Goal: Task Accomplishment & Management: Complete application form

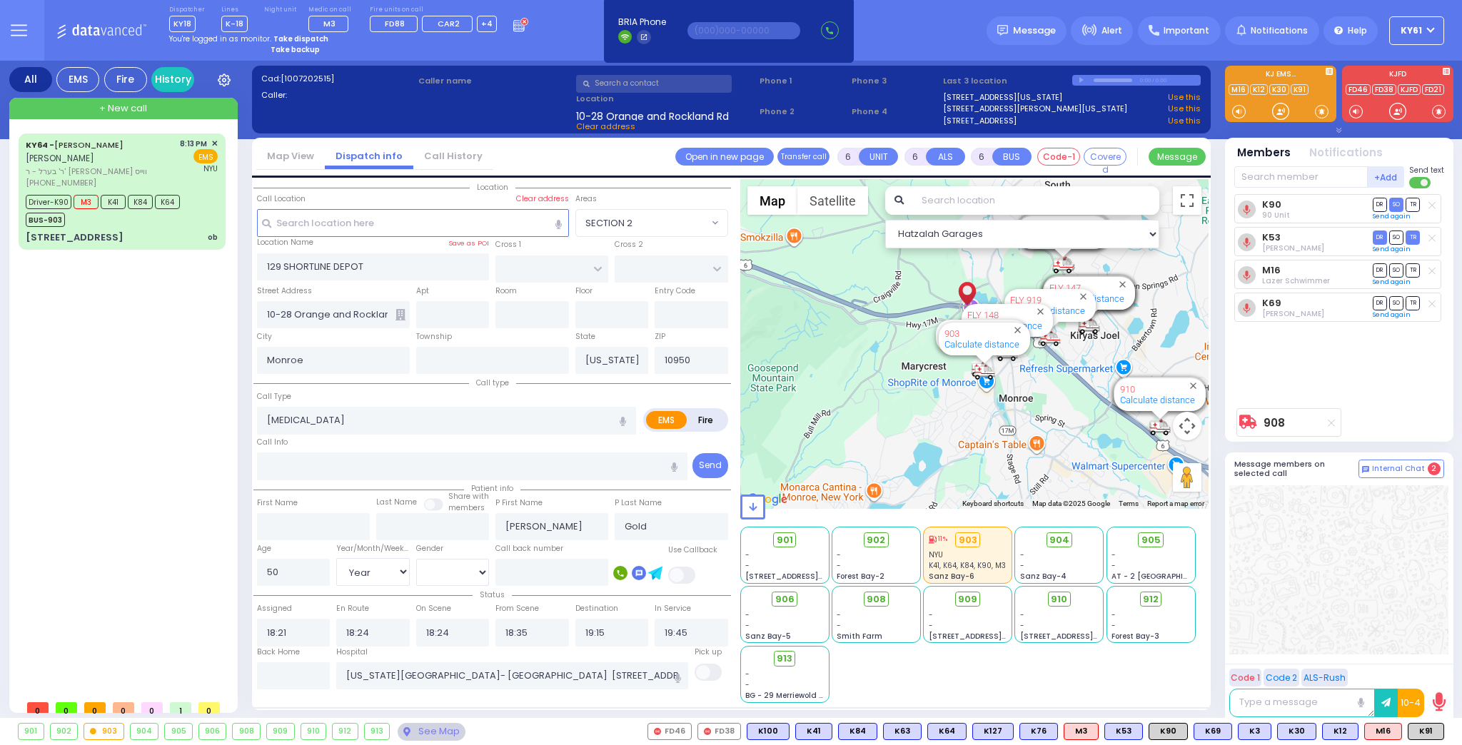
select select
select select "Year"
select select "[DEMOGRAPHIC_DATA]"
click at [183, 104] on div "+ New call" at bounding box center [123, 108] width 228 height 21
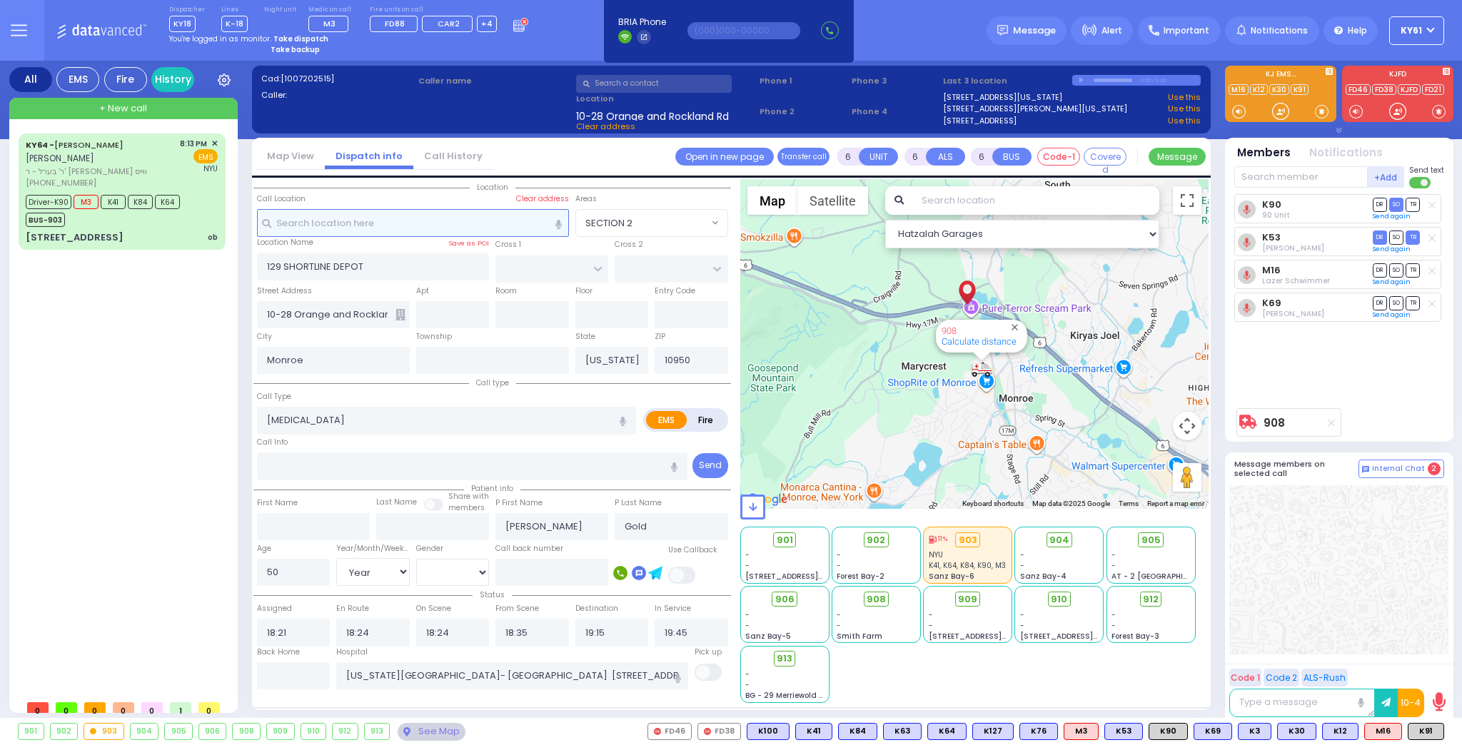
type input "2"
type input "1"
select select
radio input "true"
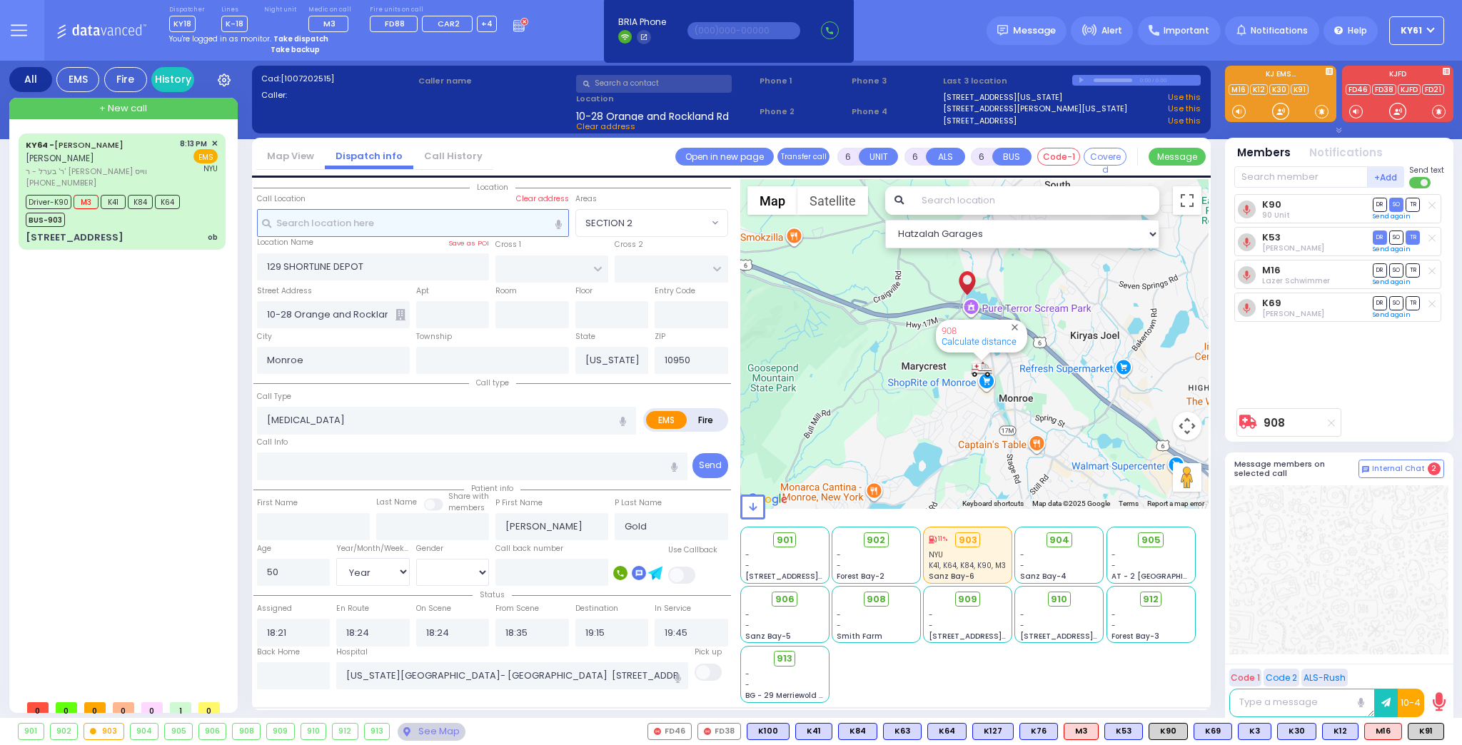
select select
type input "21:09"
select select "Hatzalah Garages"
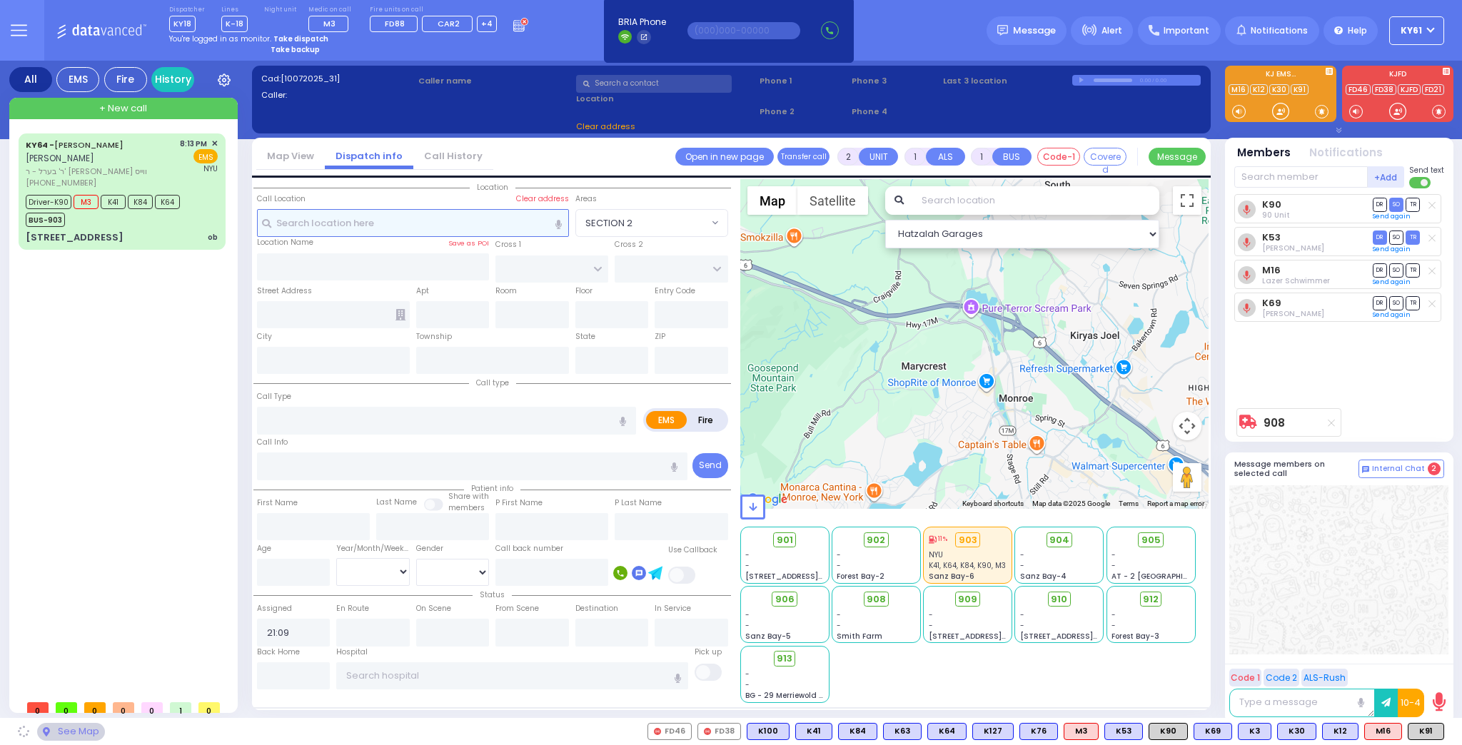
select select
radio input "true"
select select
select select "Hatzalah Garages"
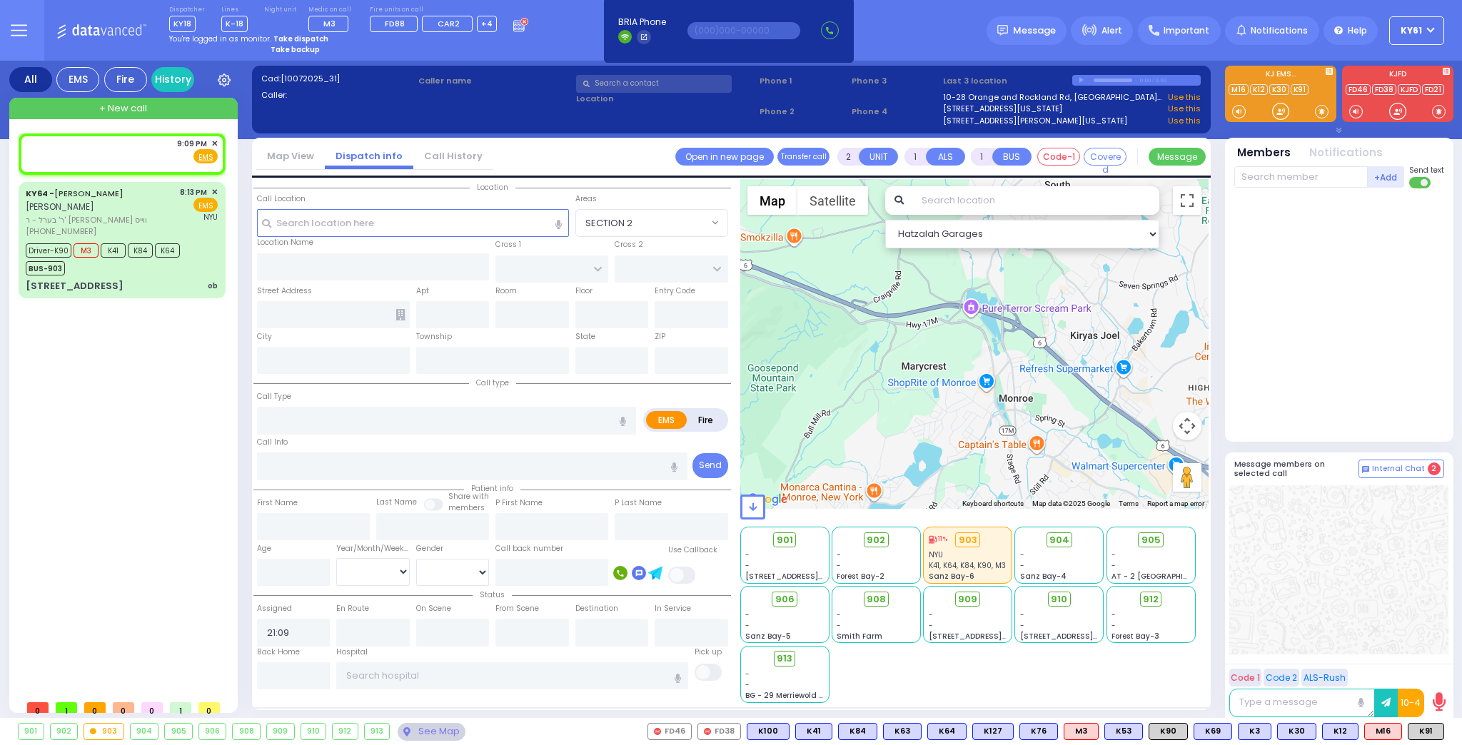
click at [302, 36] on strong "Take dispatch" at bounding box center [300, 39] width 55 height 11
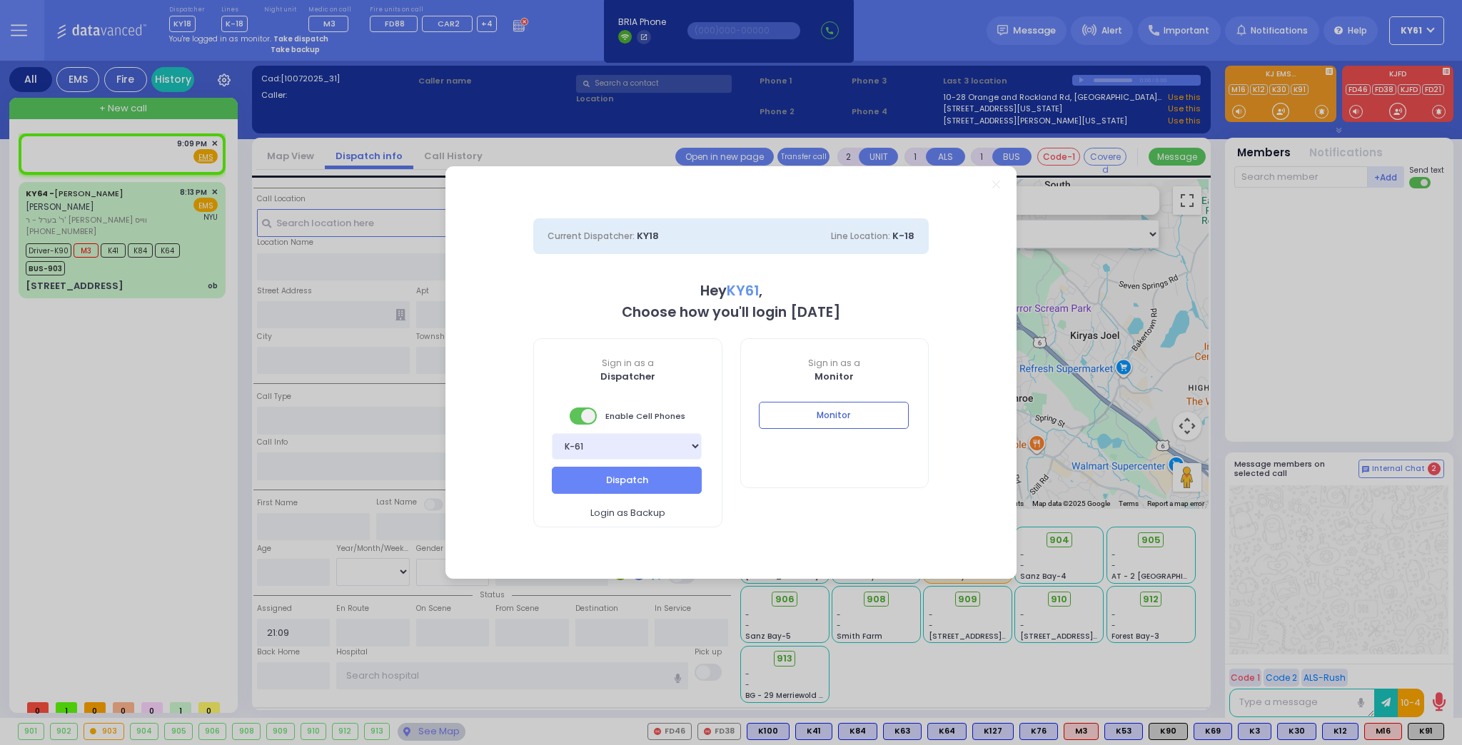
select select "7"
click at [641, 491] on button "Dispatch" at bounding box center [627, 480] width 150 height 27
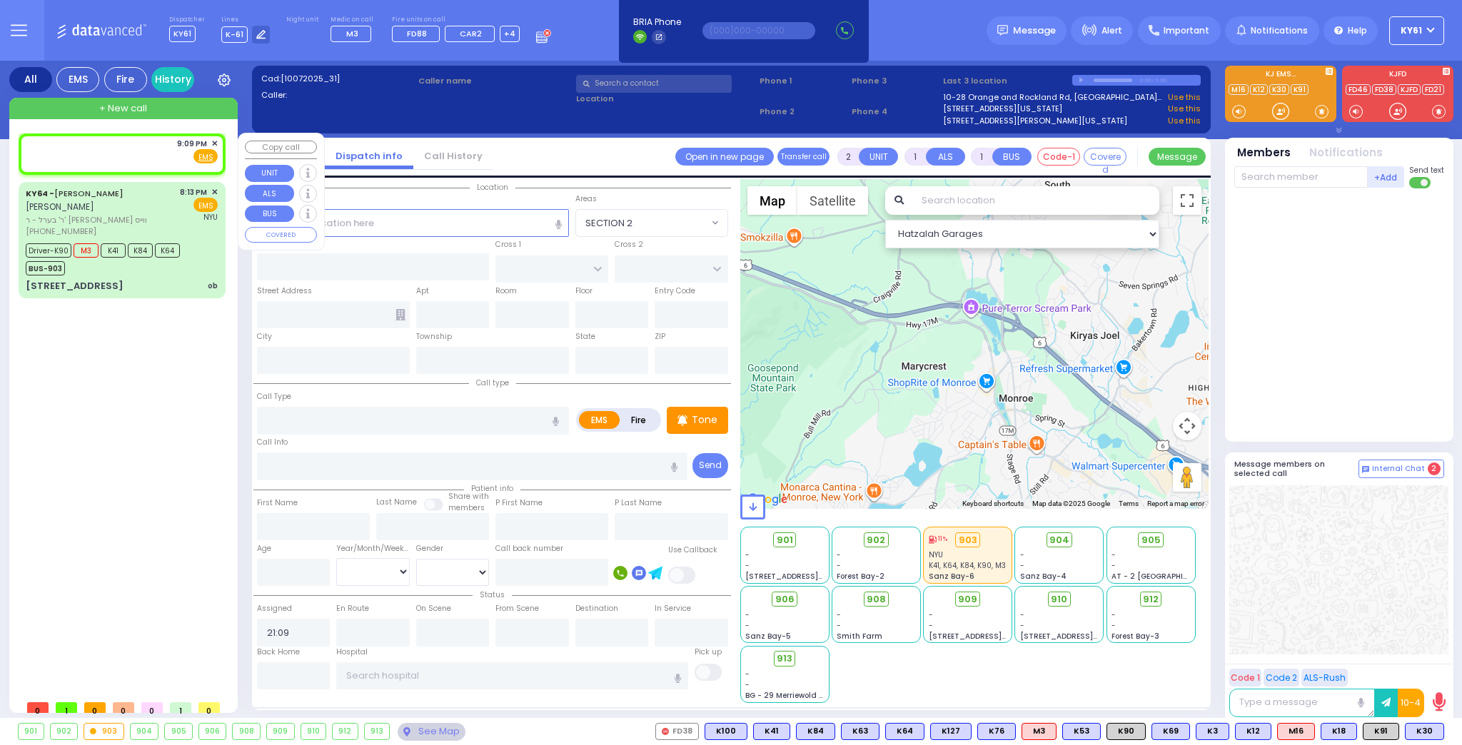
click at [139, 149] on div "9:09 PM ✕ Fire EMS" at bounding box center [122, 151] width 192 height 26
select select
radio input "true"
select select
select select "Hatzalah Garages"
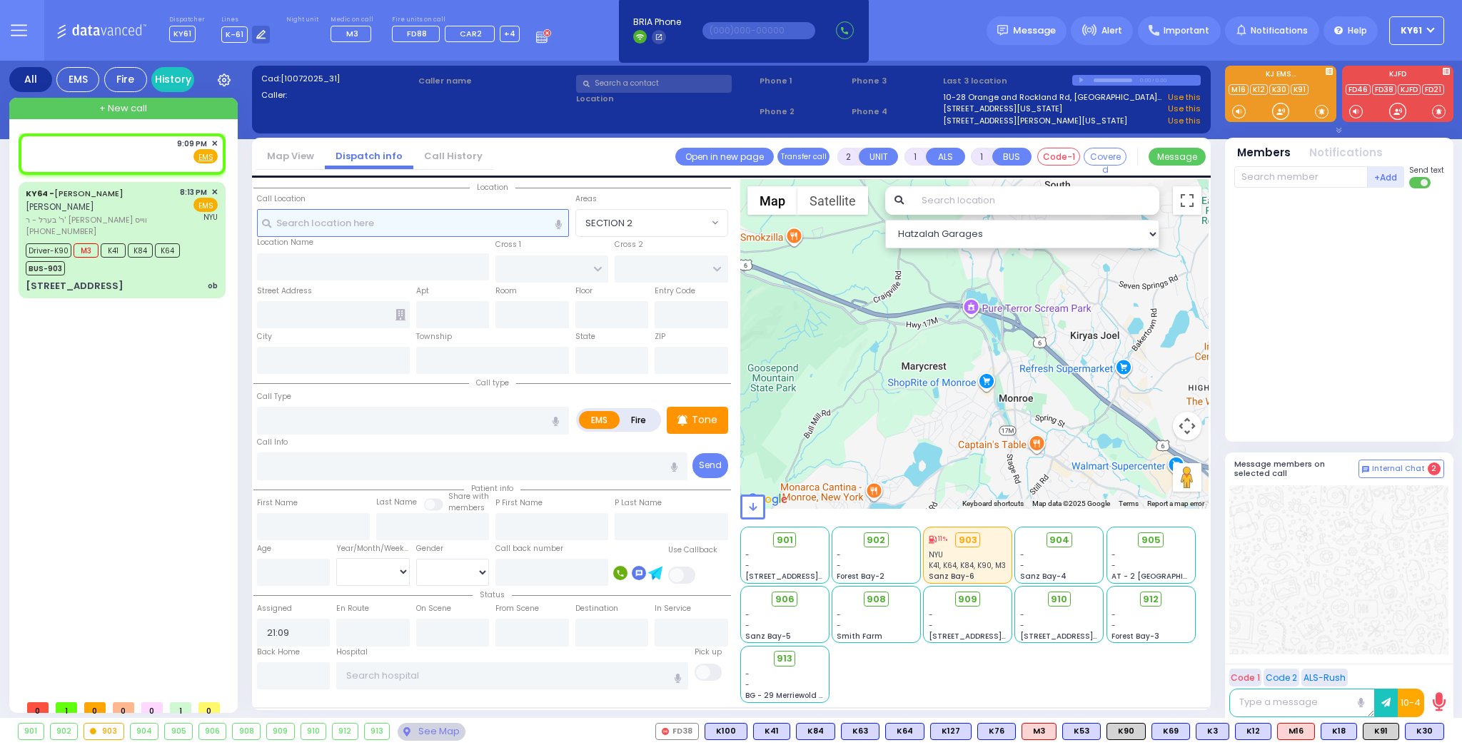
click at [381, 218] on input "text" at bounding box center [413, 222] width 312 height 27
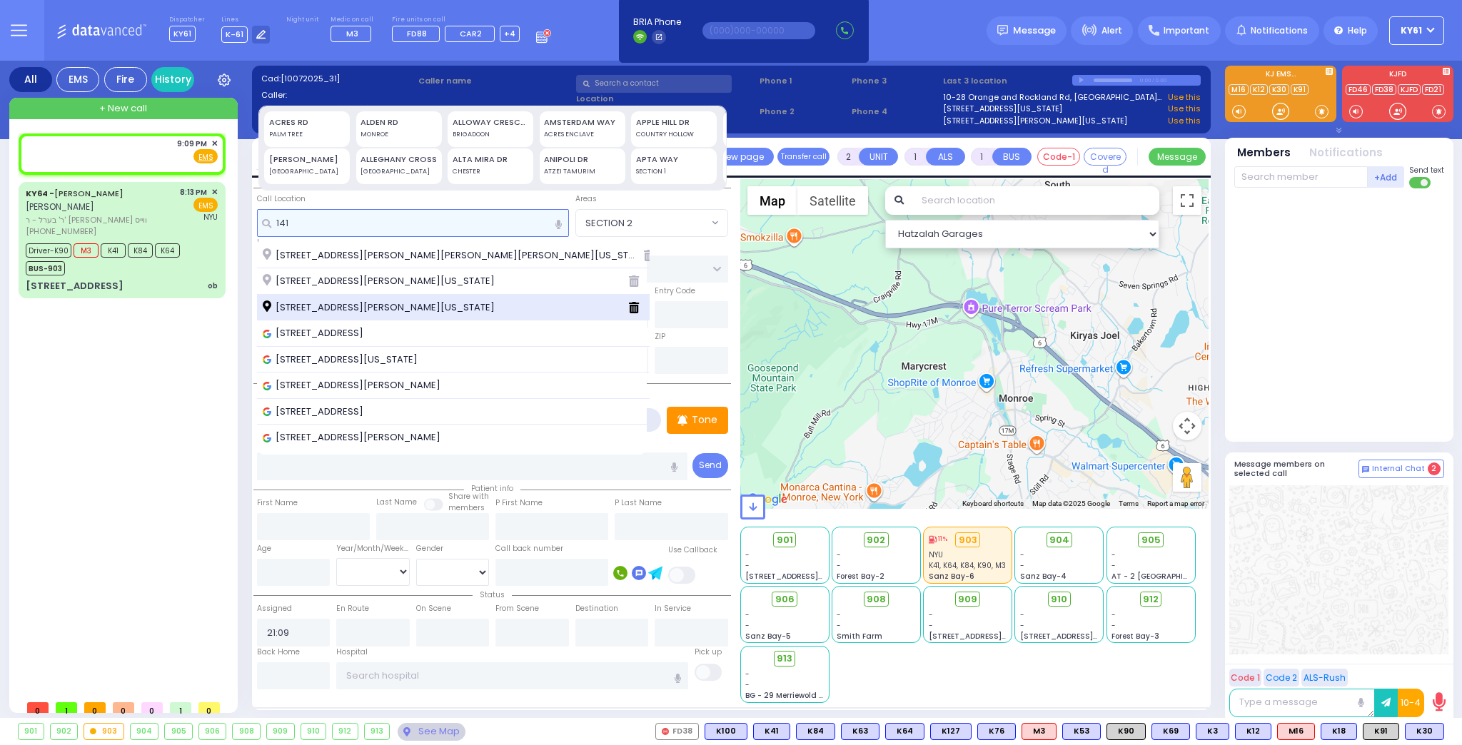
type input "141"
click at [395, 304] on span "[STREET_ADDRESS][PERSON_NAME][US_STATE]" at bounding box center [381, 308] width 237 height 14
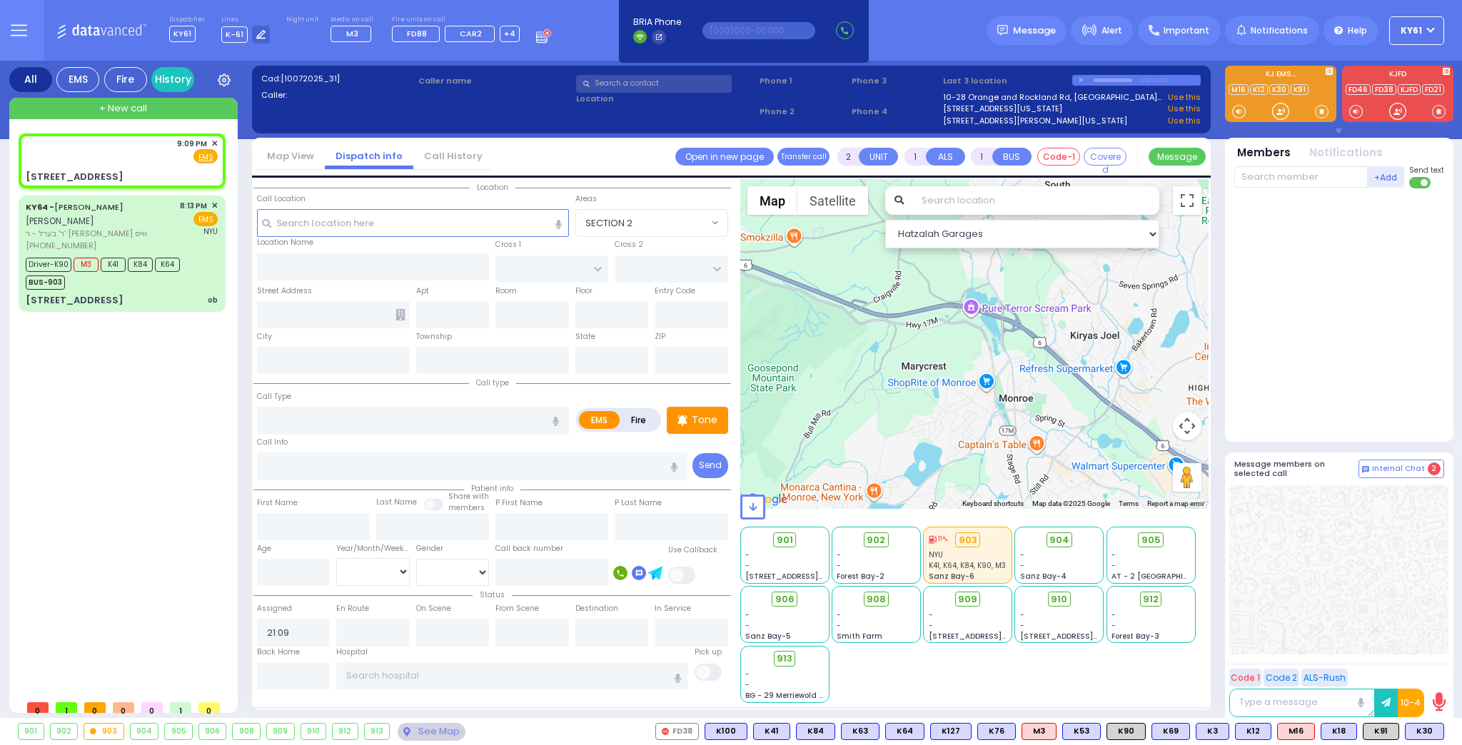
select select
radio input "true"
select select
select select "Hatzalah Garages"
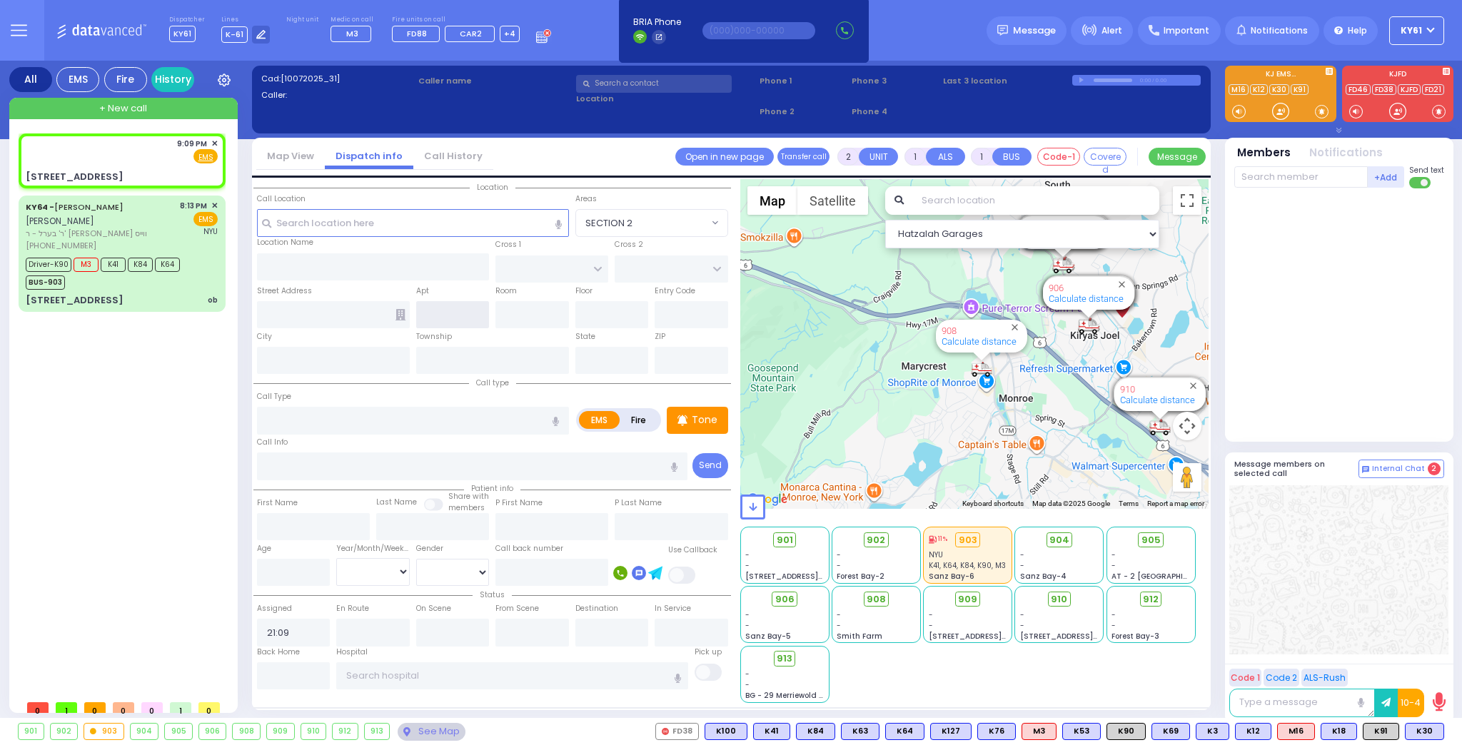
type input "SATMAR DR"
type input "[PERSON_NAME] DR"
type input "[STREET_ADDRESS]"
type input "[PERSON_NAME]"
type input "[US_STATE]"
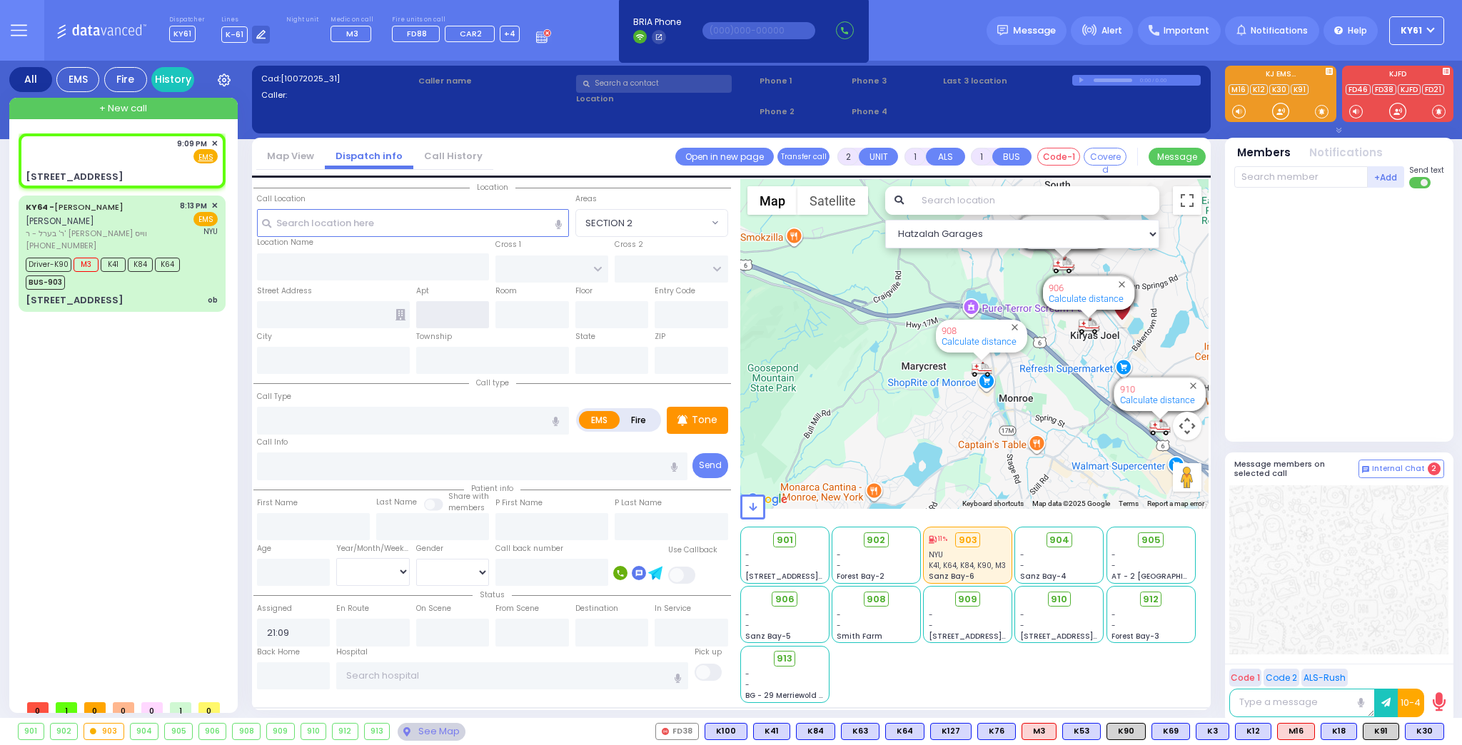
type input "10950"
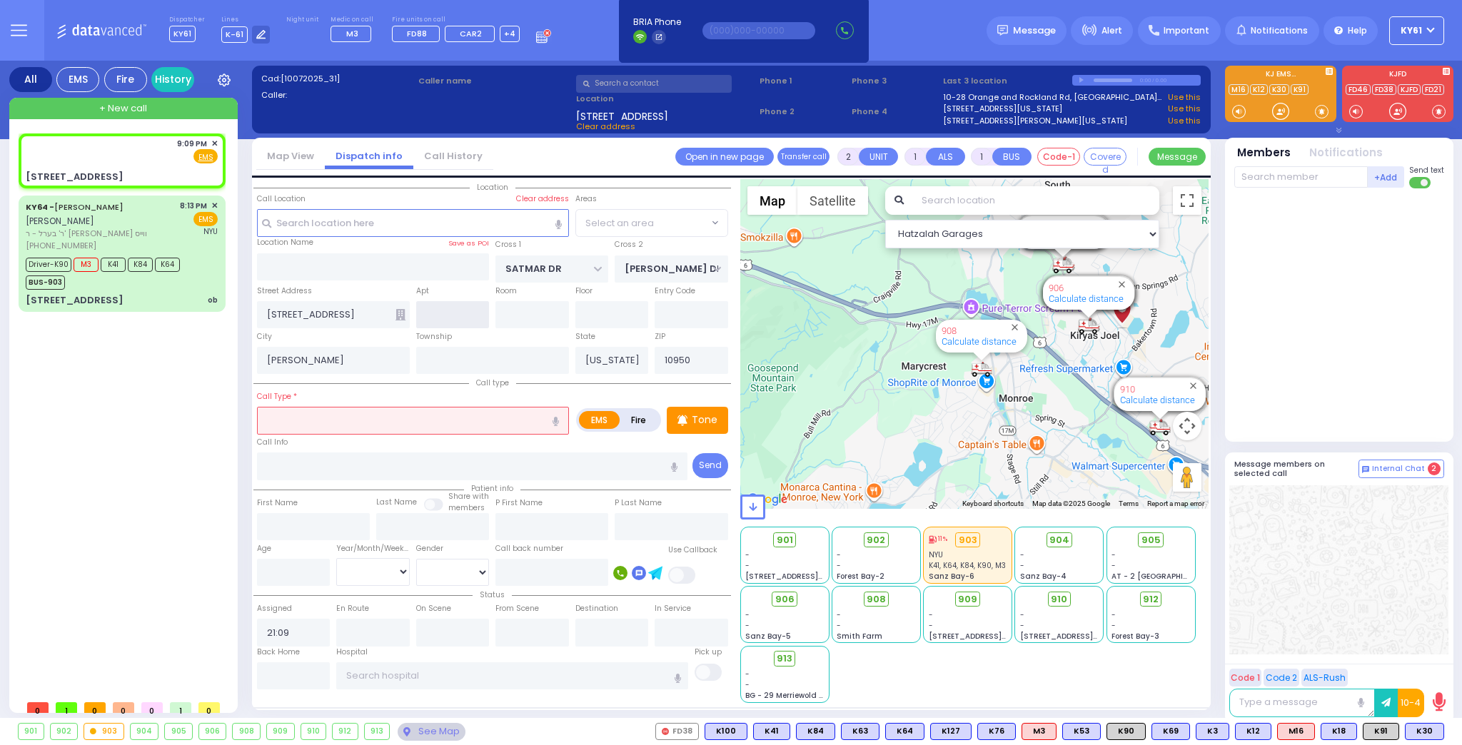
select select "SECTION 3"
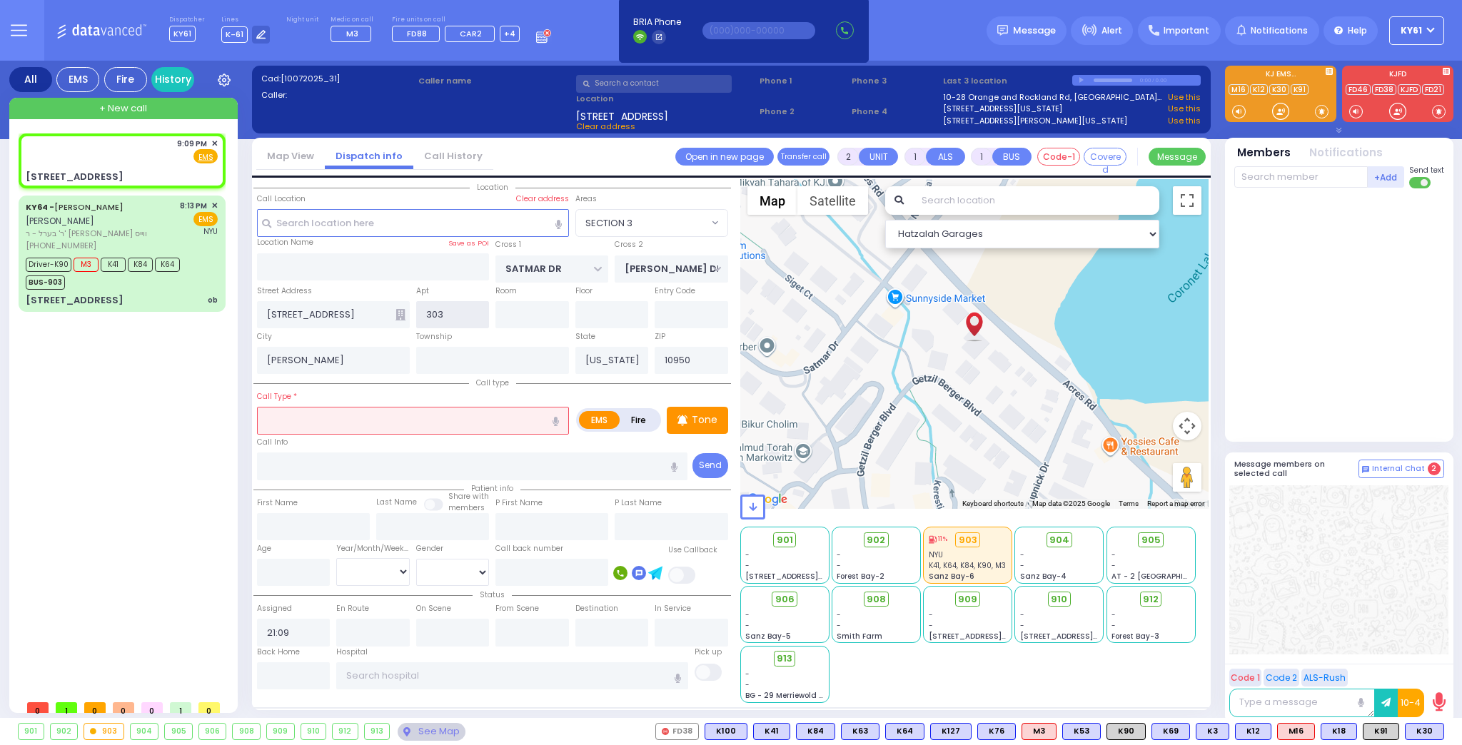
type input "303"
click at [373, 421] on input "text" at bounding box center [413, 420] width 312 height 27
select select
radio input "true"
select select
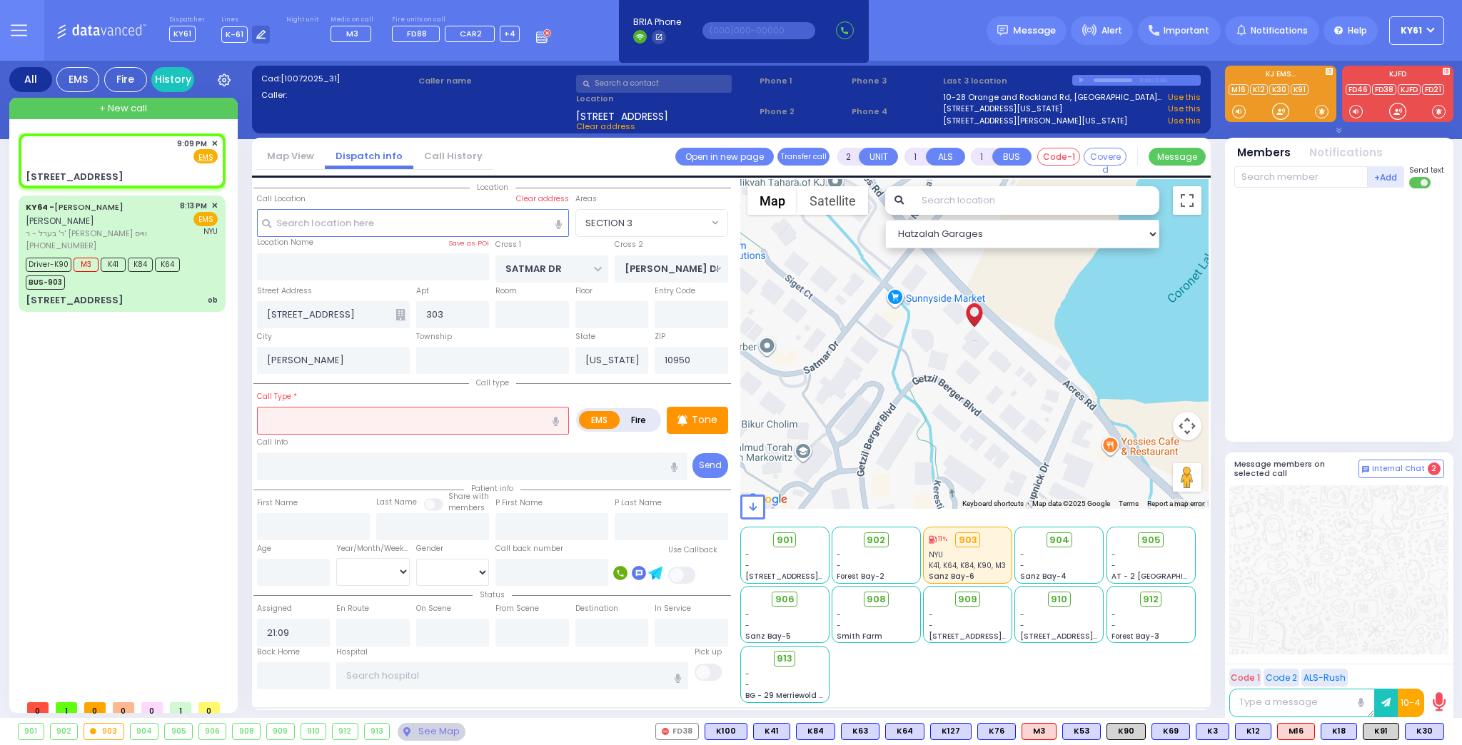
select select "Hatzalah Garages"
select select "SECTION 3"
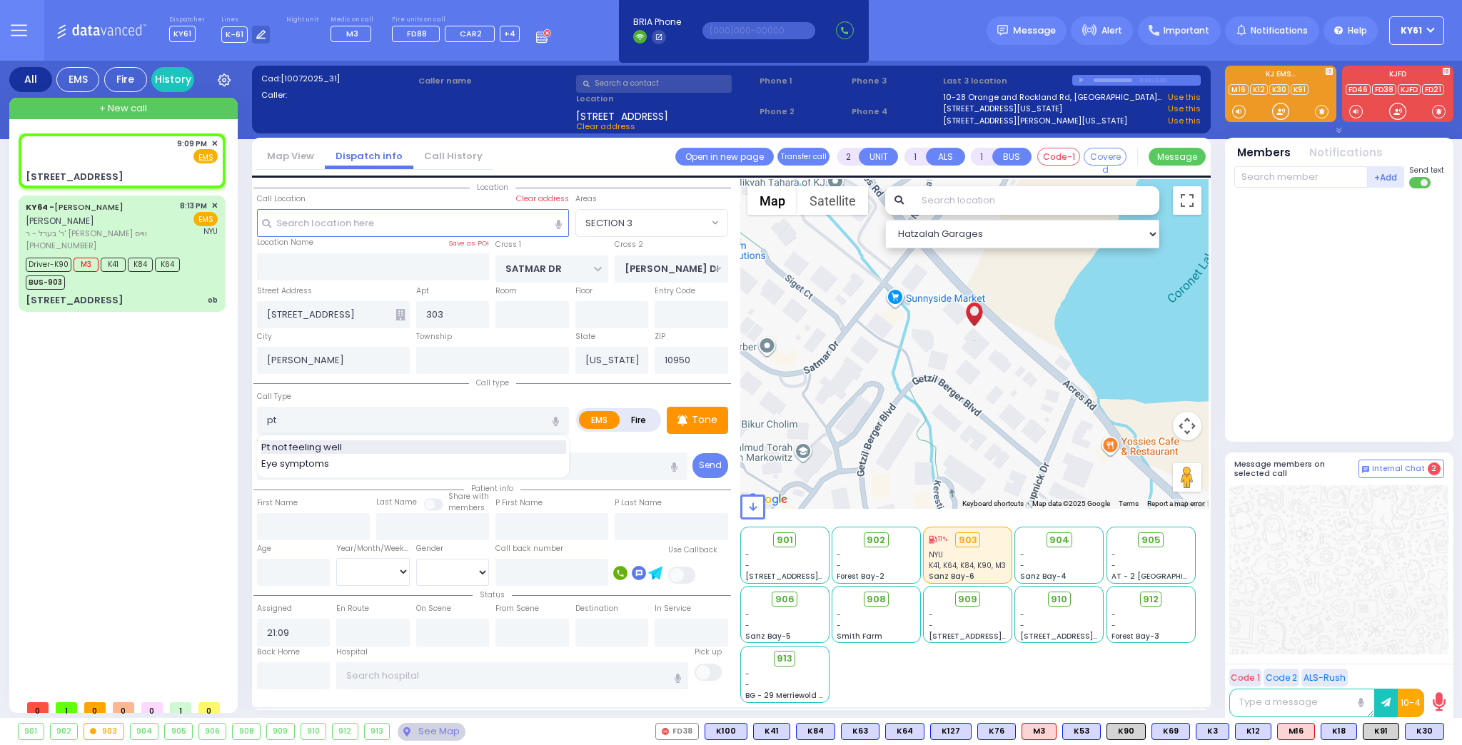
click at [344, 440] on span "Pt not feeling well" at bounding box center [304, 447] width 86 height 14
type input "Pt not feeling well"
type input "1"
type input "0"
select select
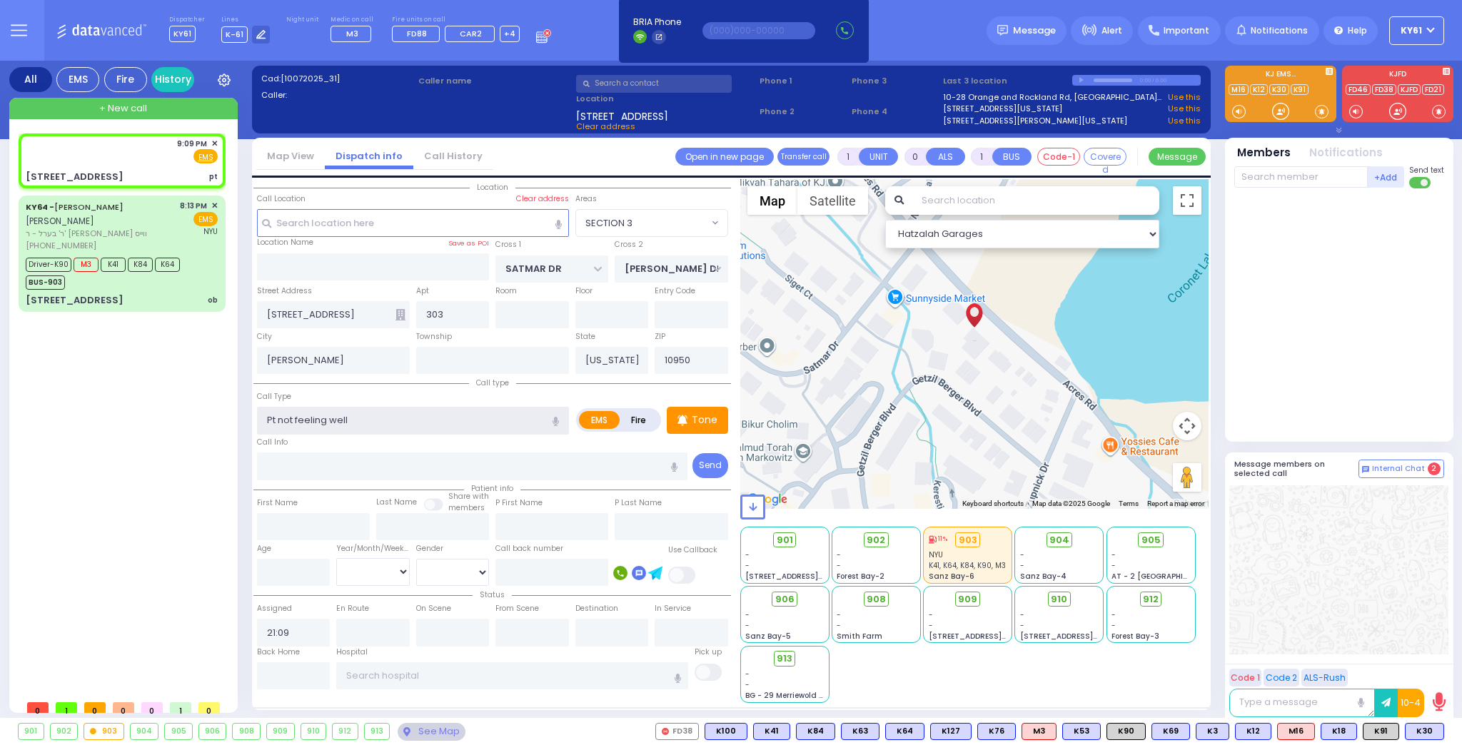
radio input "true"
select select
select select "Hatzalah Garages"
select select "SECTION 3"
select select
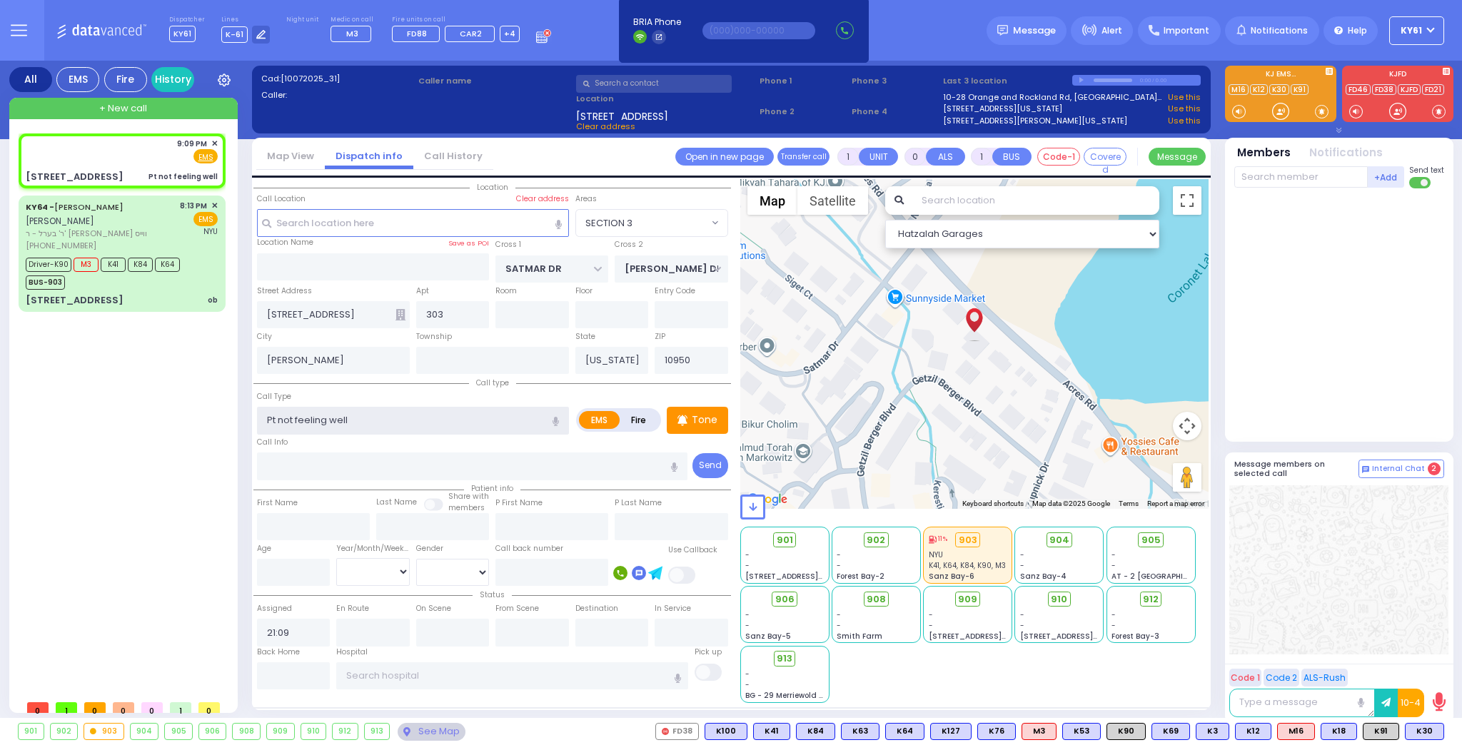
radio input "true"
select select
select select "Hatzalah Garages"
select select "SECTION 3"
click at [718, 427] on div "Tone" at bounding box center [697, 420] width 61 height 27
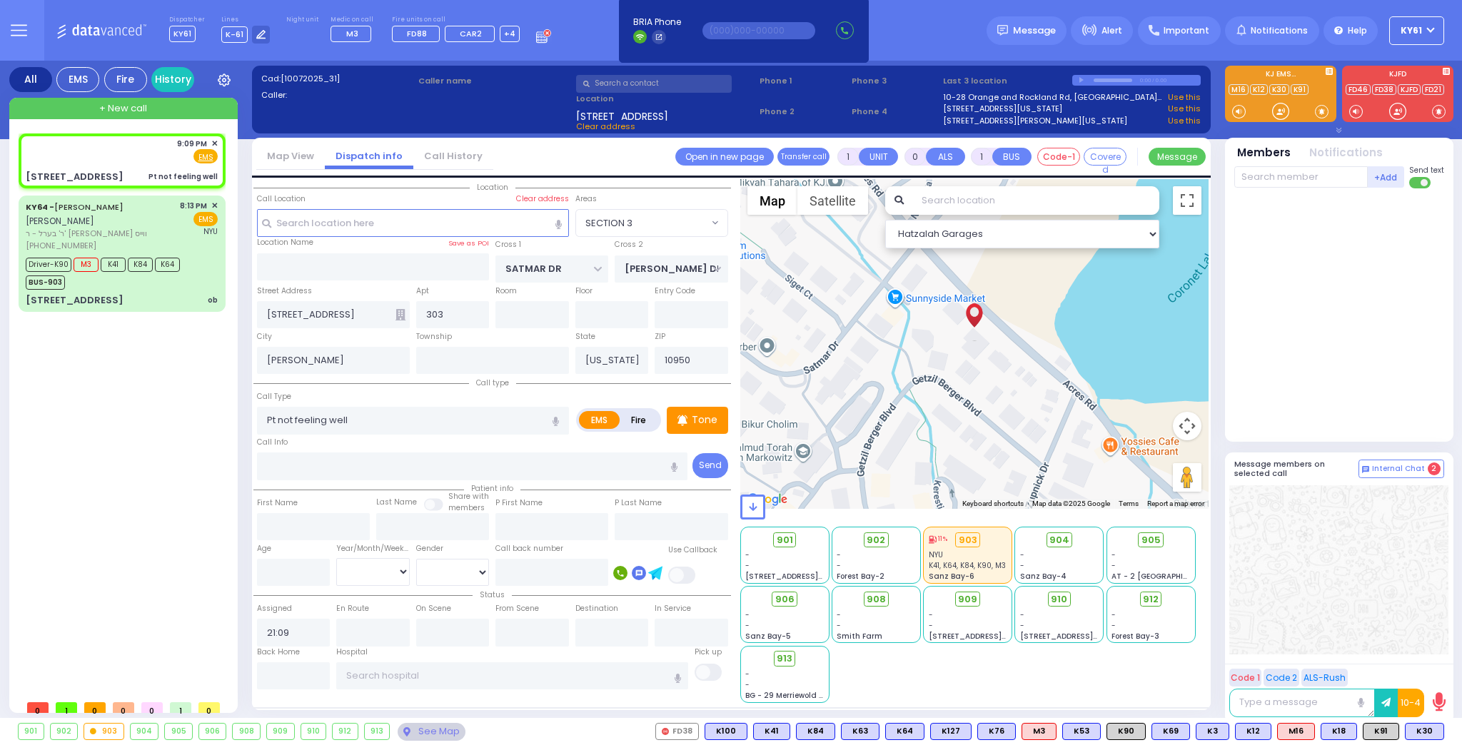
select select
radio input "true"
select select
select select "Hatzalah Garages"
select select "SECTION 3"
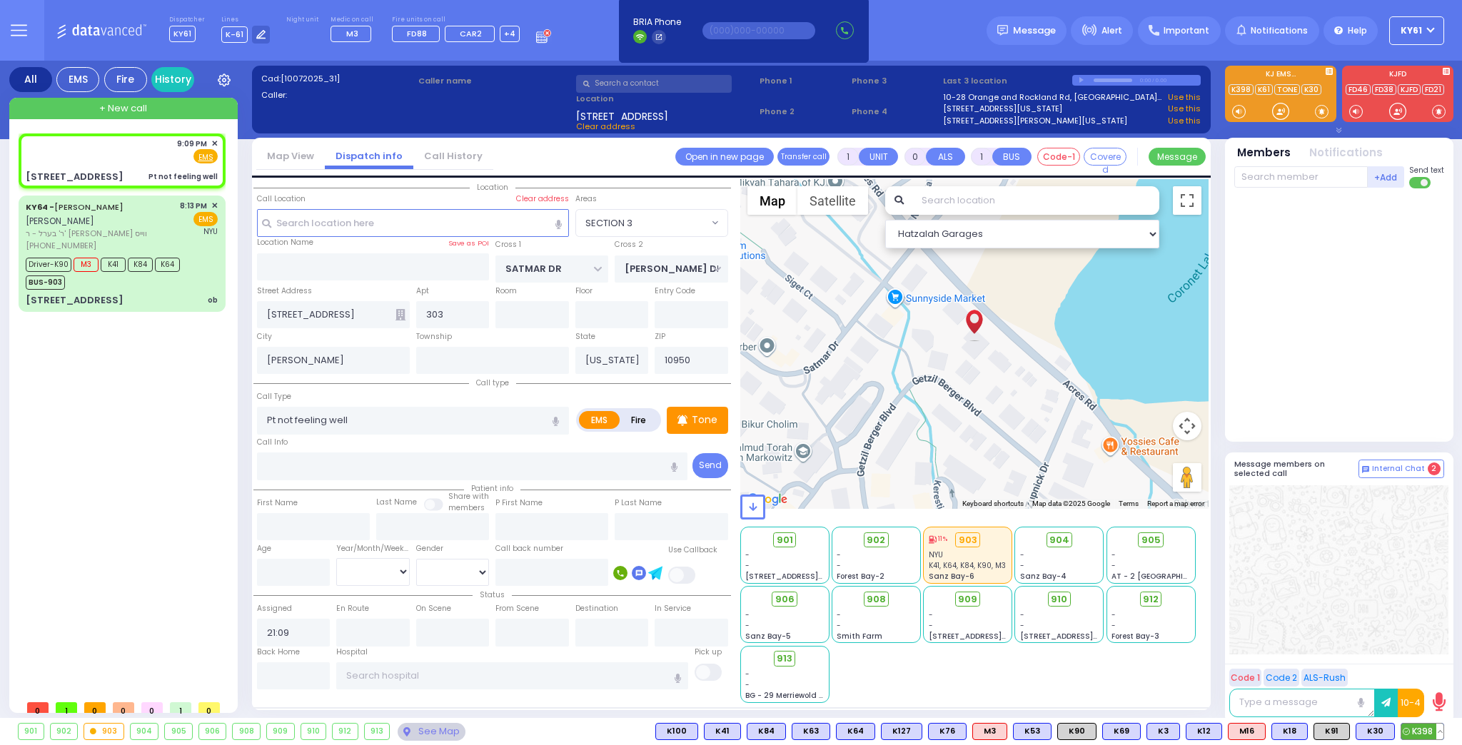
click at [1425, 729] on span "K398" at bounding box center [1422, 732] width 42 height 16
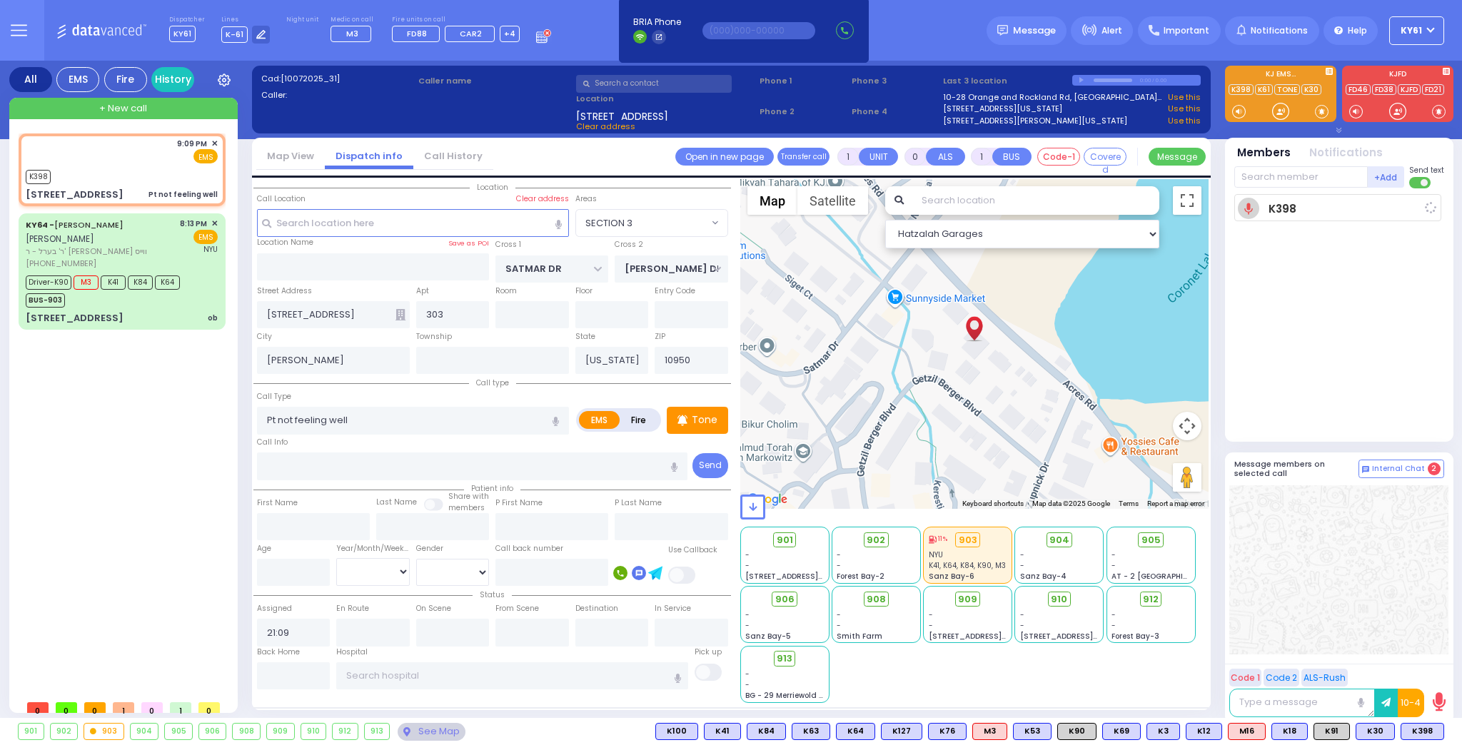
select select
radio input "true"
select select
type input "21:27"
select select "Hatzalah Garages"
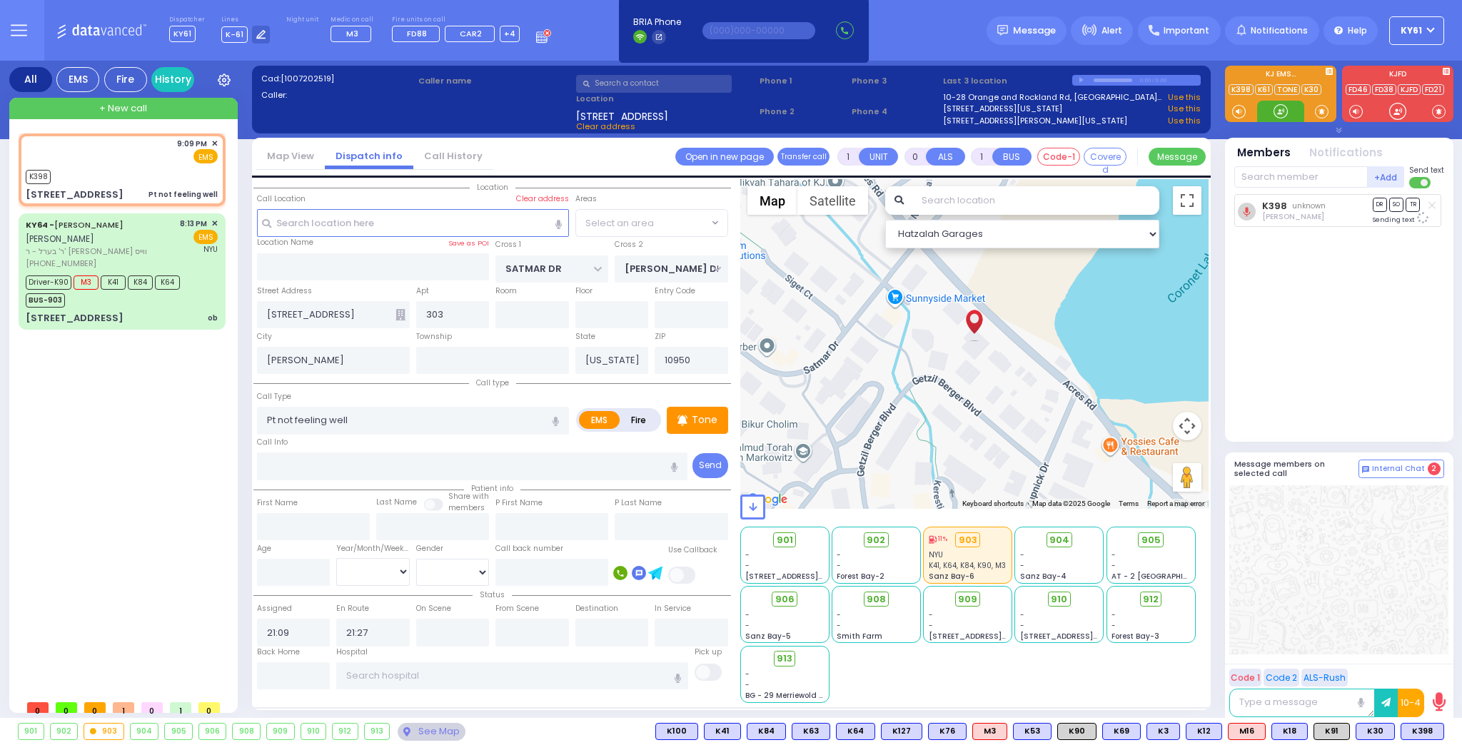
select select "SECTION 3"
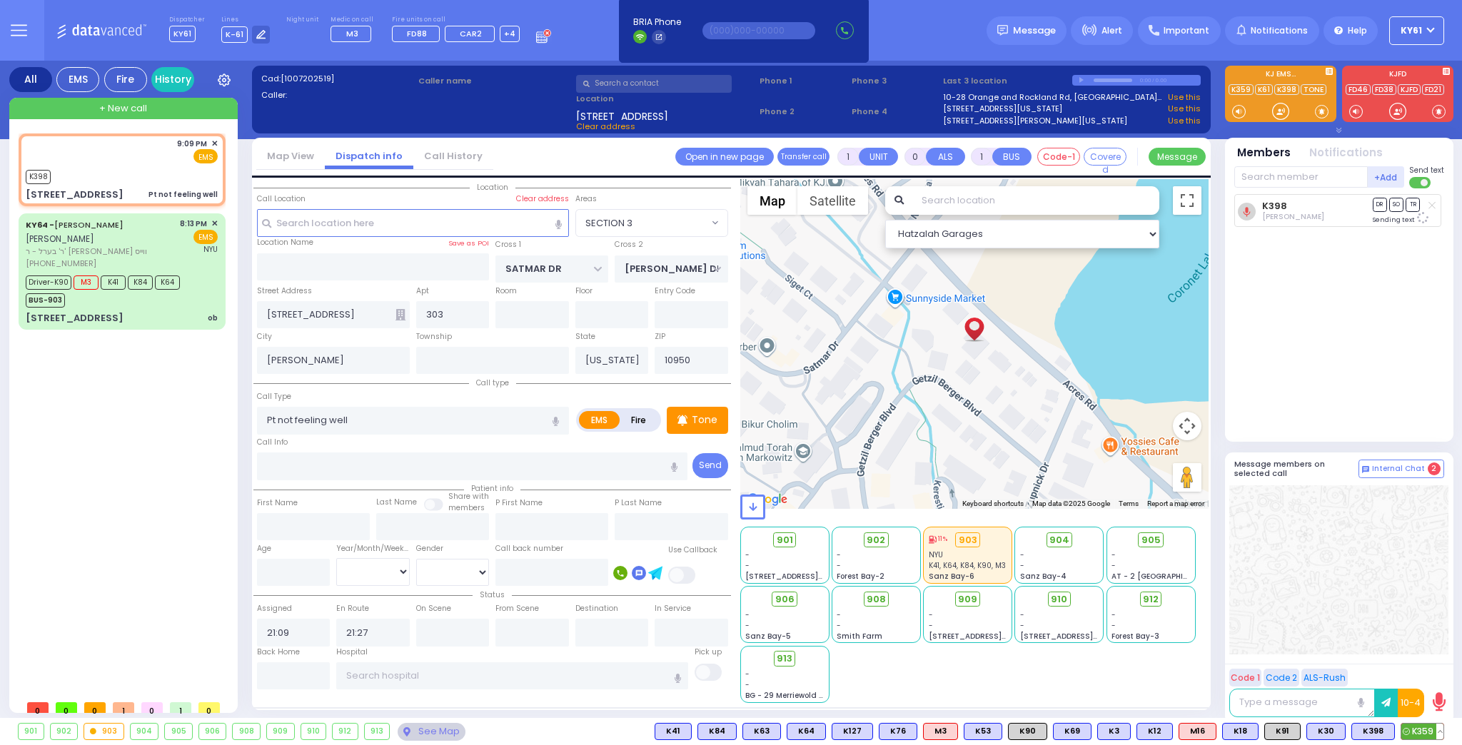
click at [1422, 730] on span "K359" at bounding box center [1422, 732] width 42 height 16
select select
radio input "true"
select select
select select "Hatzalah Garages"
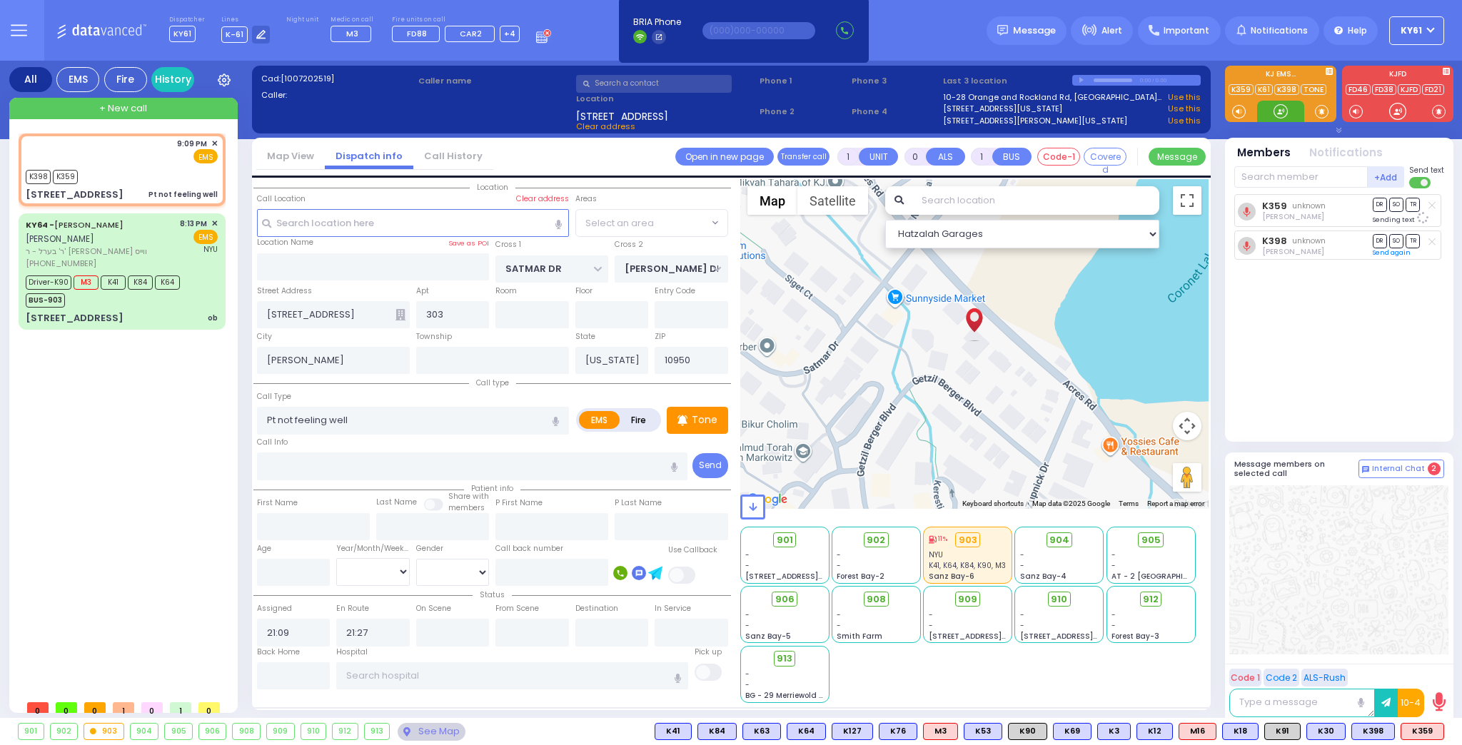
select select "SECTION 3"
click at [1271, 176] on input "text" at bounding box center [1300, 176] width 133 height 21
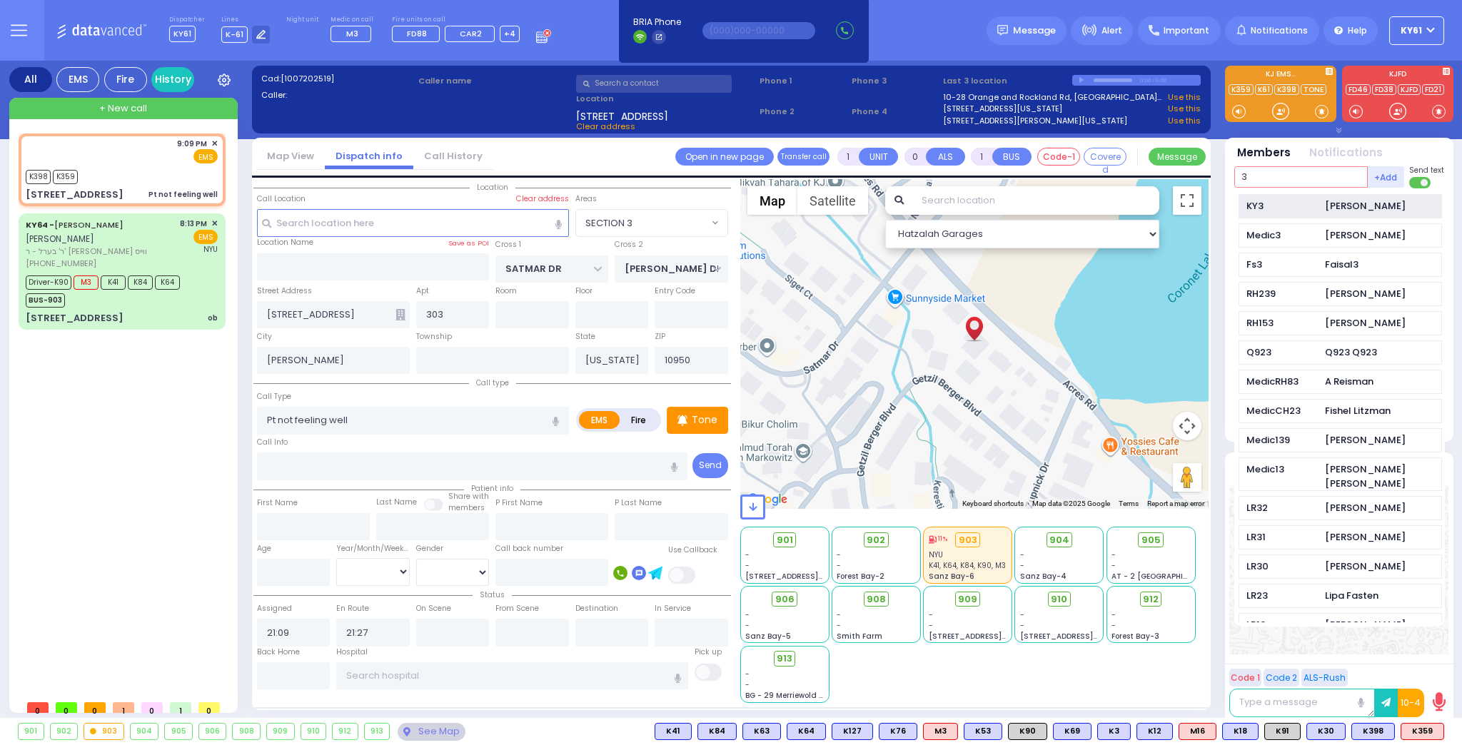
type input "3"
click at [1264, 203] on div "KY3" at bounding box center [1281, 206] width 71 height 14
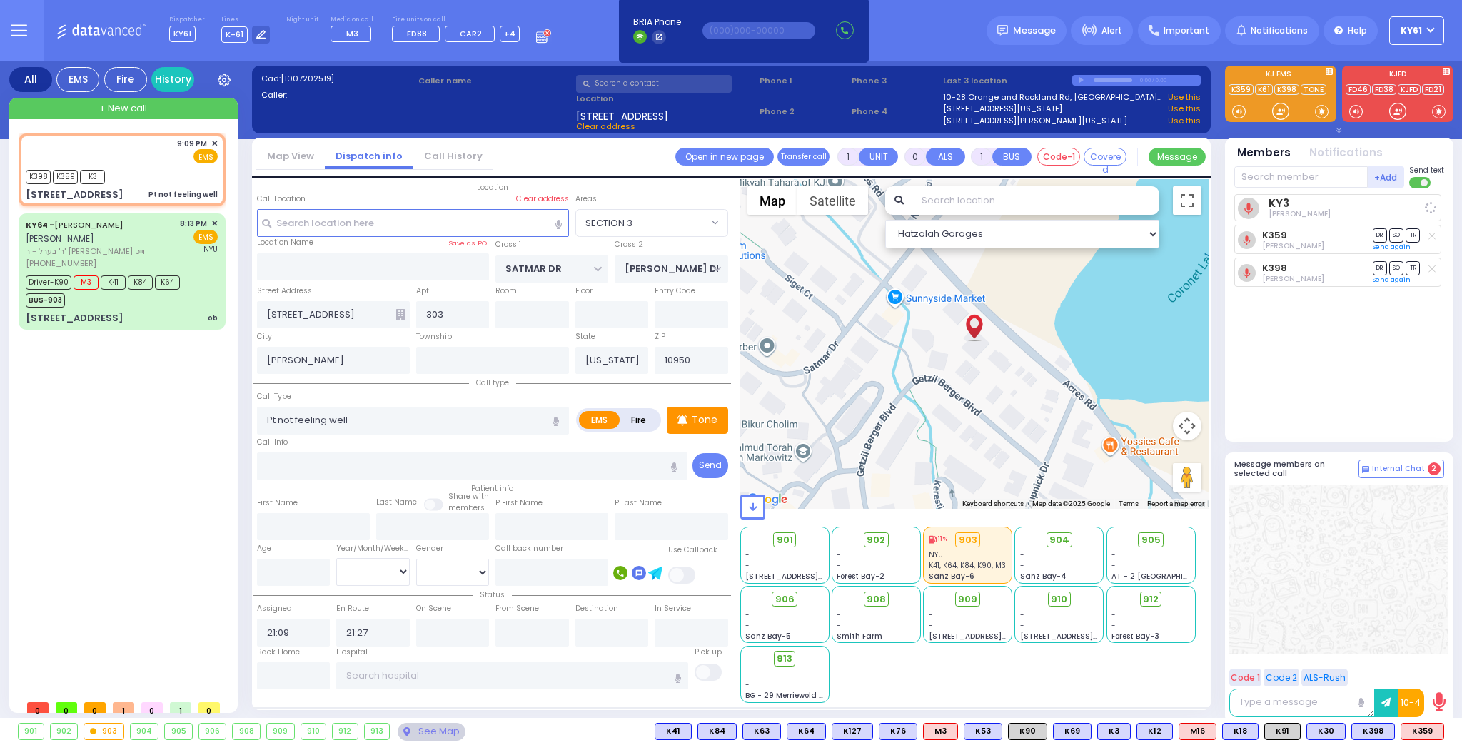
select select
radio input "true"
select select
select select "Hatzalah Garages"
select select "SECTION 3"
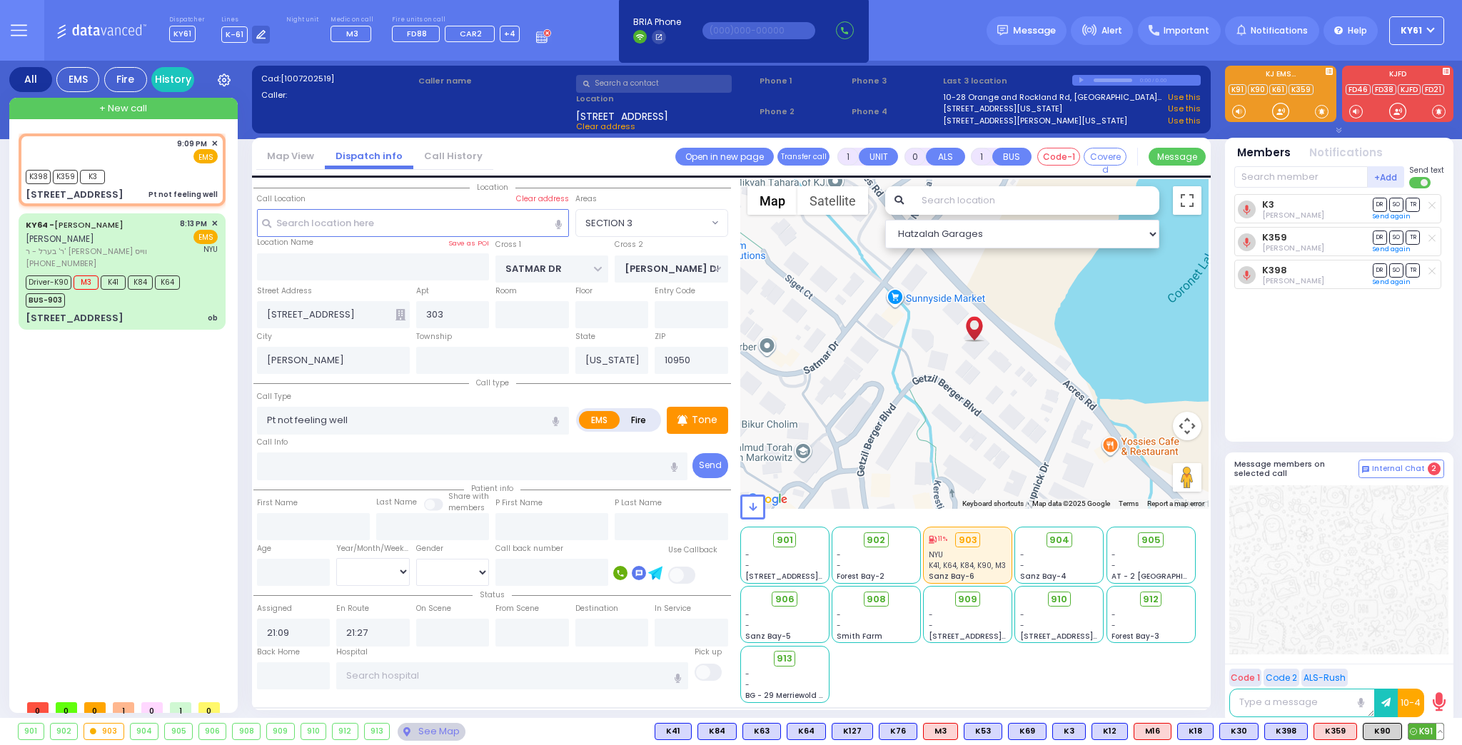
click at [1427, 734] on span "K91" at bounding box center [1425, 732] width 35 height 16
select select
radio input "true"
select select
select select "Hatzalah Garages"
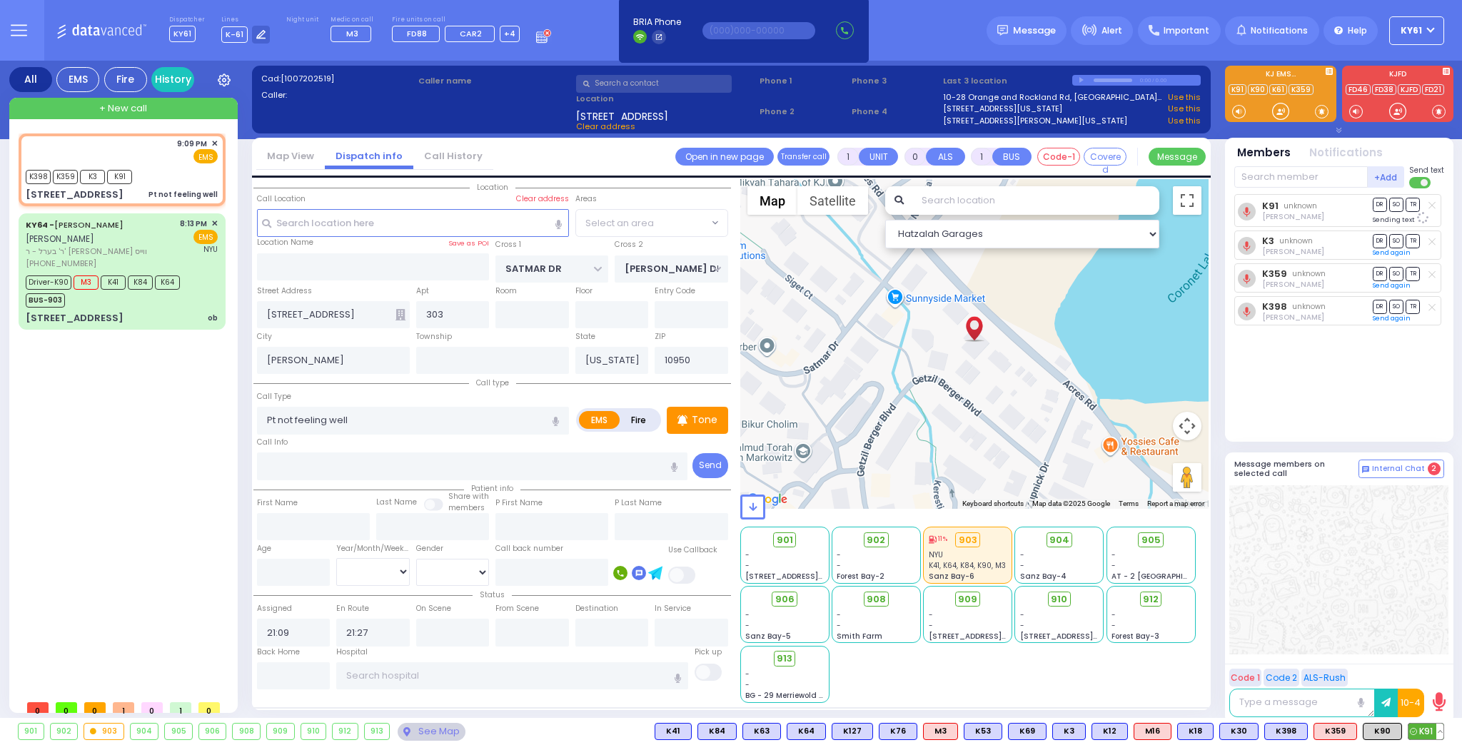
select select "SECTION 3"
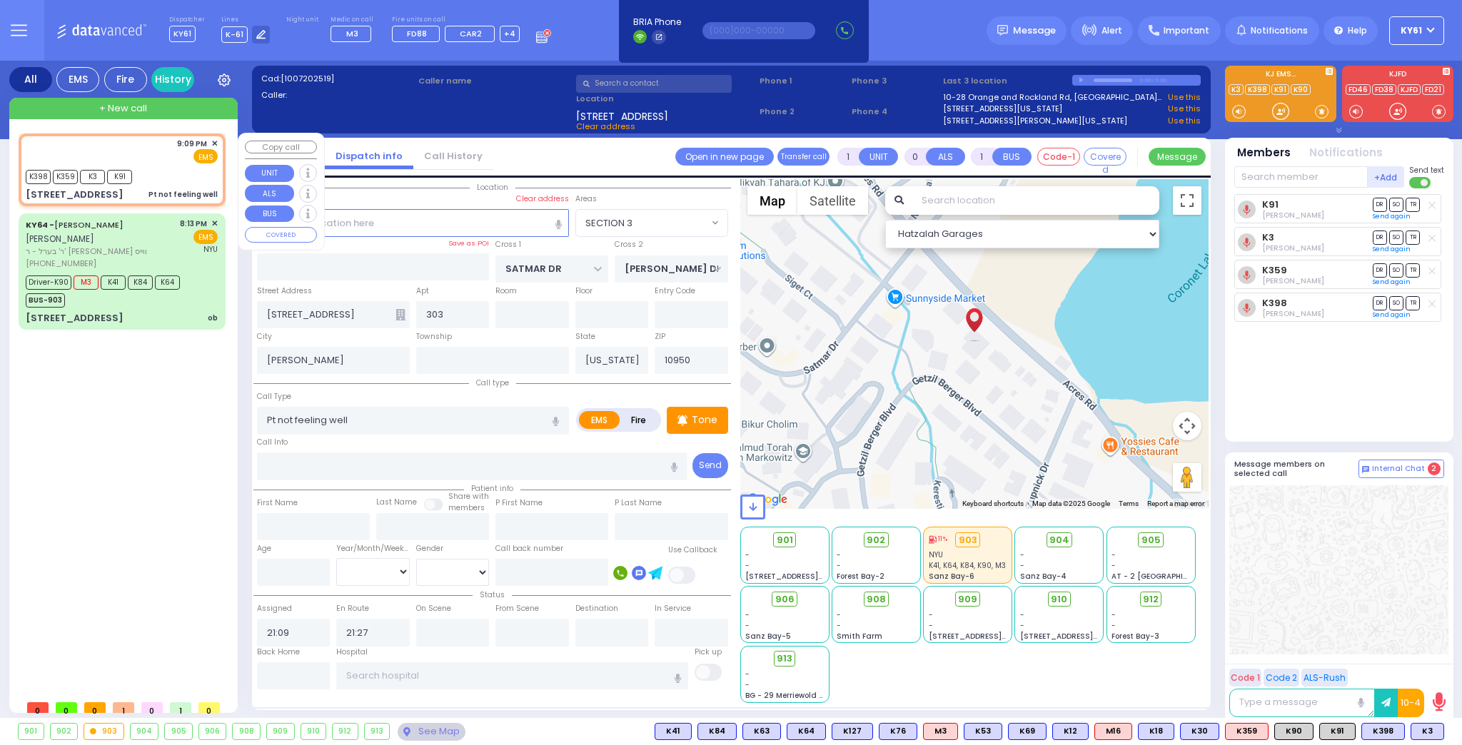
click at [181, 104] on div "+ New call" at bounding box center [123, 108] width 228 height 21
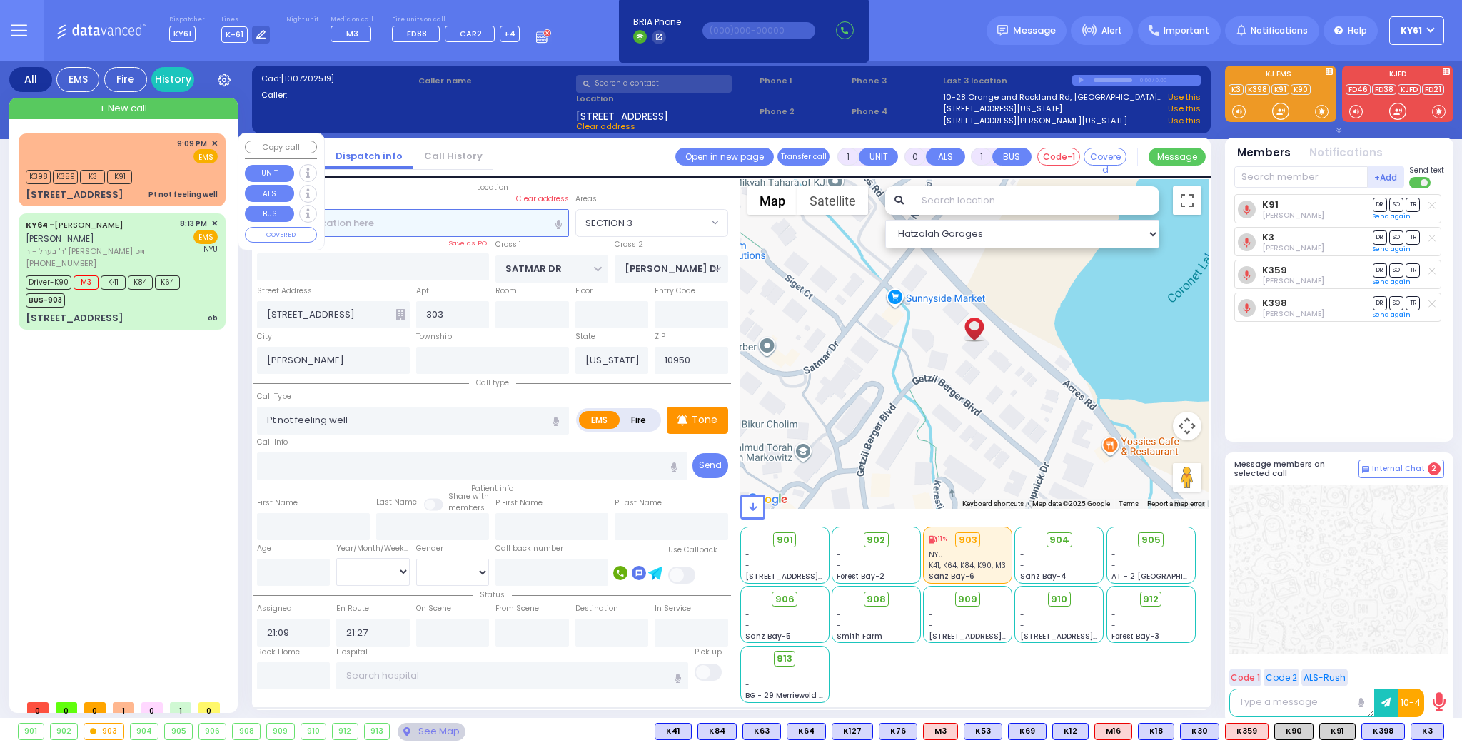
type input "2"
type input "1"
select select
radio input "true"
select select
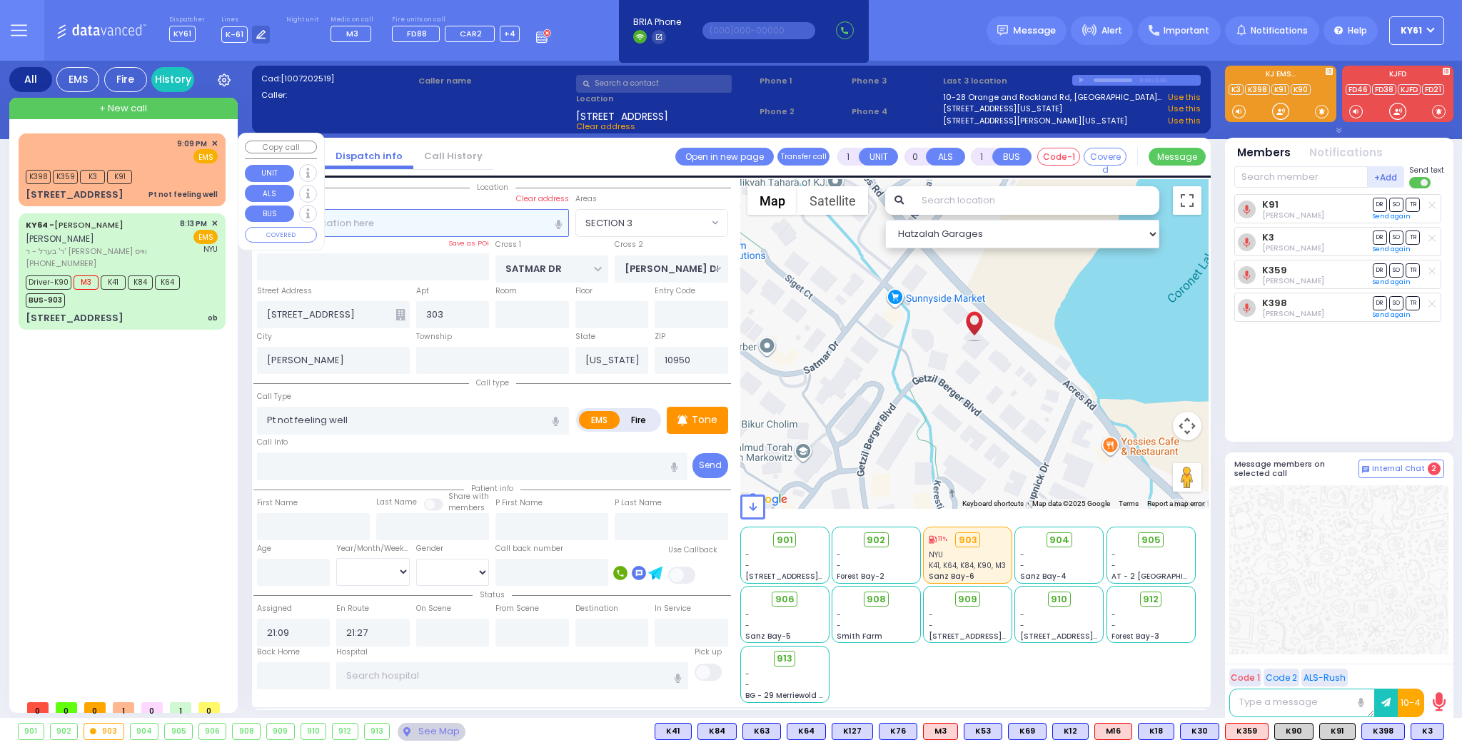
type input "21:35"
select select "Hatzalah Garages"
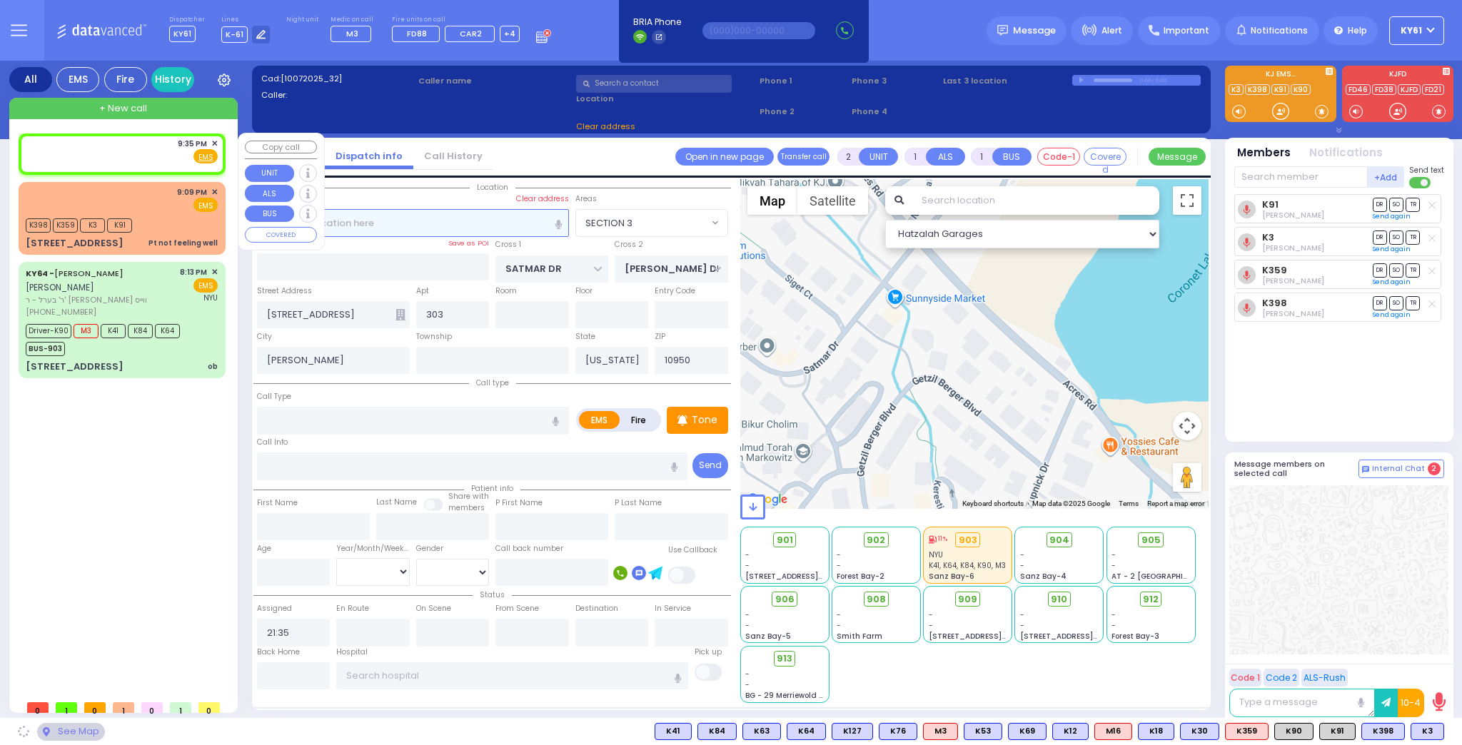
select select
radio input "true"
select select
select select "Hatzalah Garages"
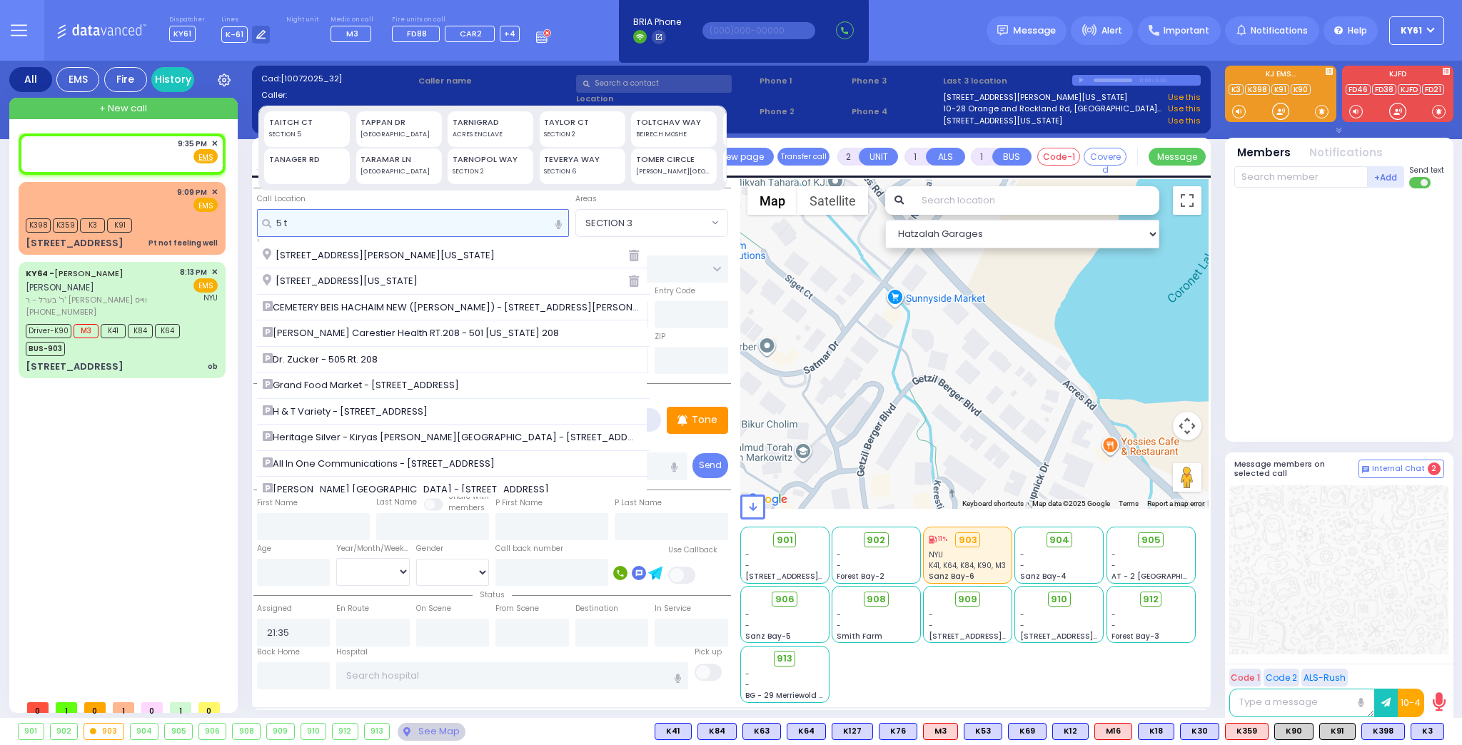
type input "5 t"
click at [600, 130] on div "SECTION 2" at bounding box center [582, 135] width 76 height 10
type input "5 [PERSON_NAME] CT"
type input "MONROE"
type input "10950"
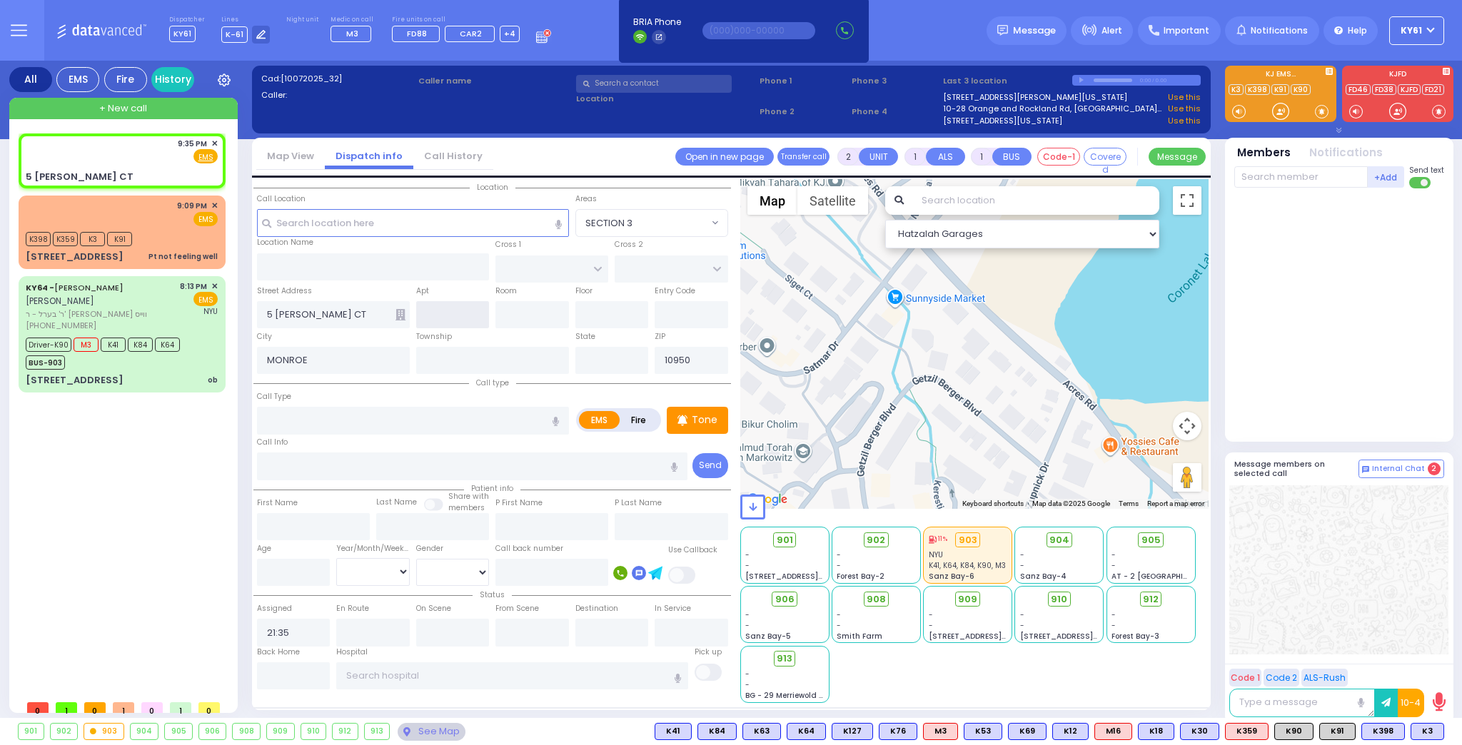
select select
radio input "true"
select select
select select "Hatzalah Garages"
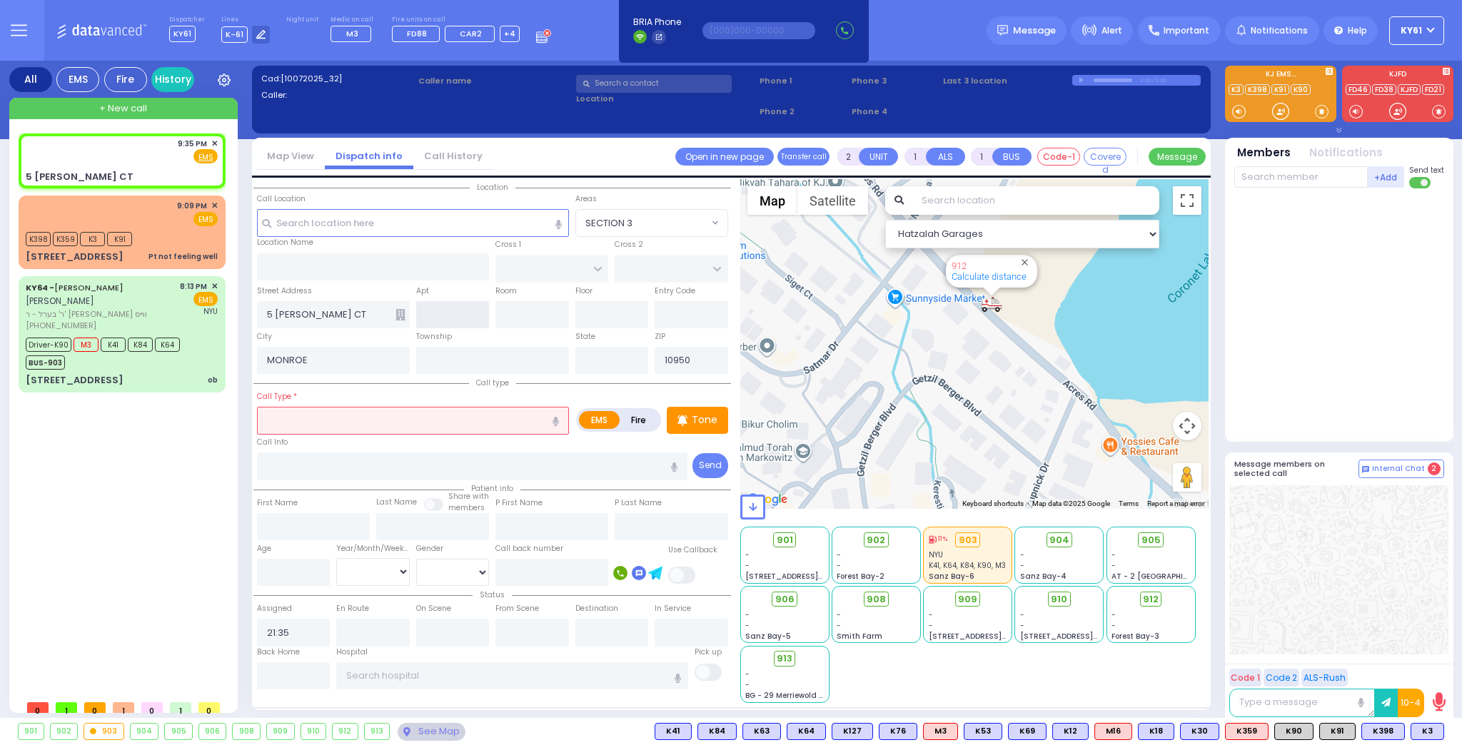
type input "[US_STATE]"
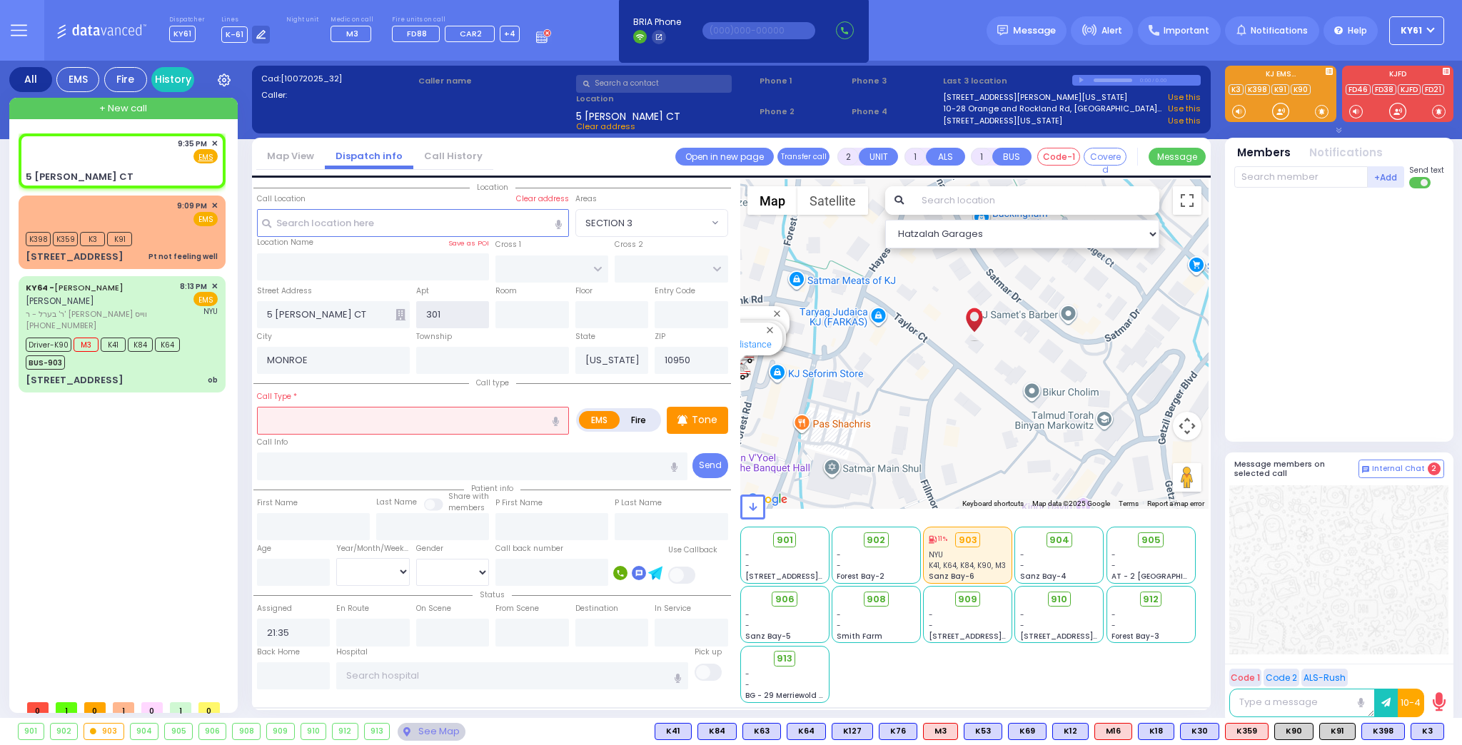
type input "301"
click at [397, 425] on input "text" at bounding box center [413, 420] width 312 height 27
select select
radio input "true"
select select
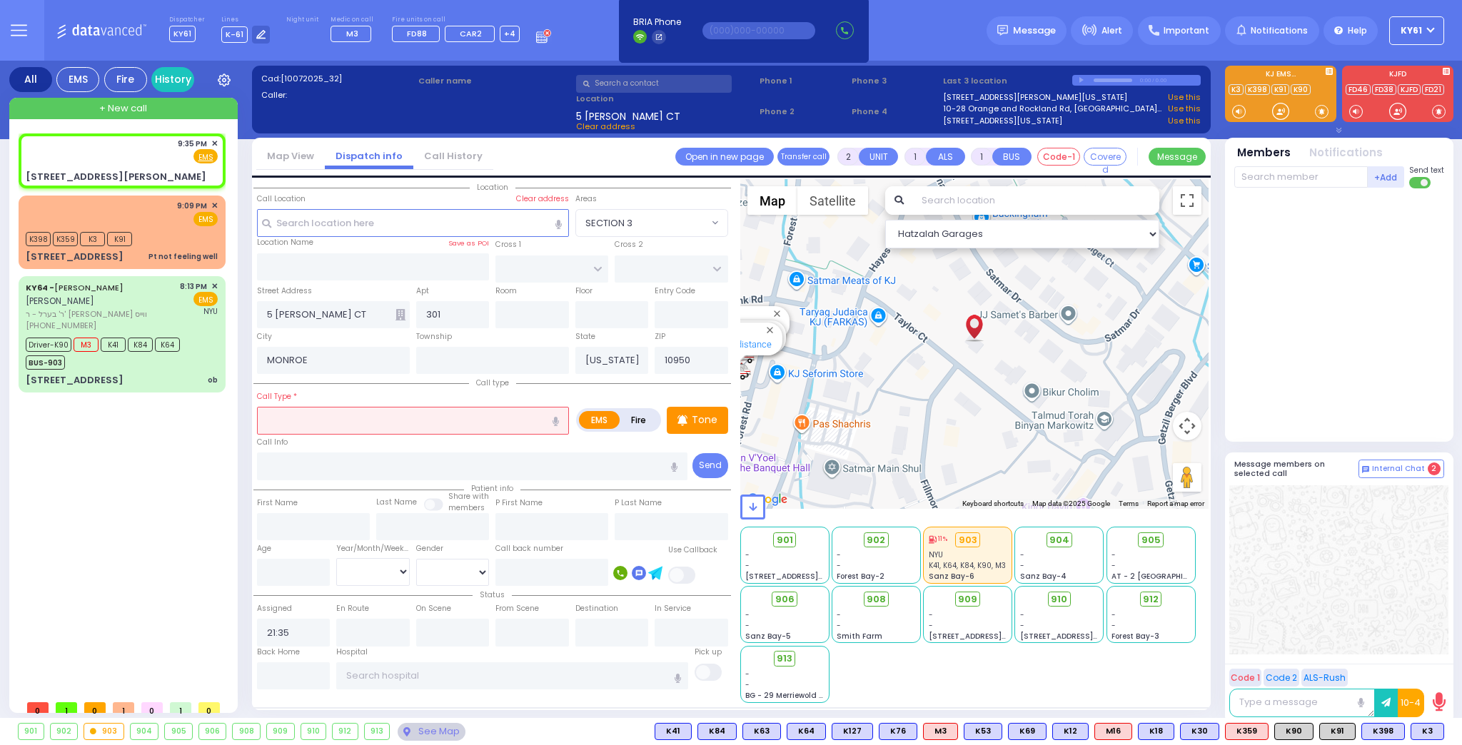
select select "Hatzalah Garages"
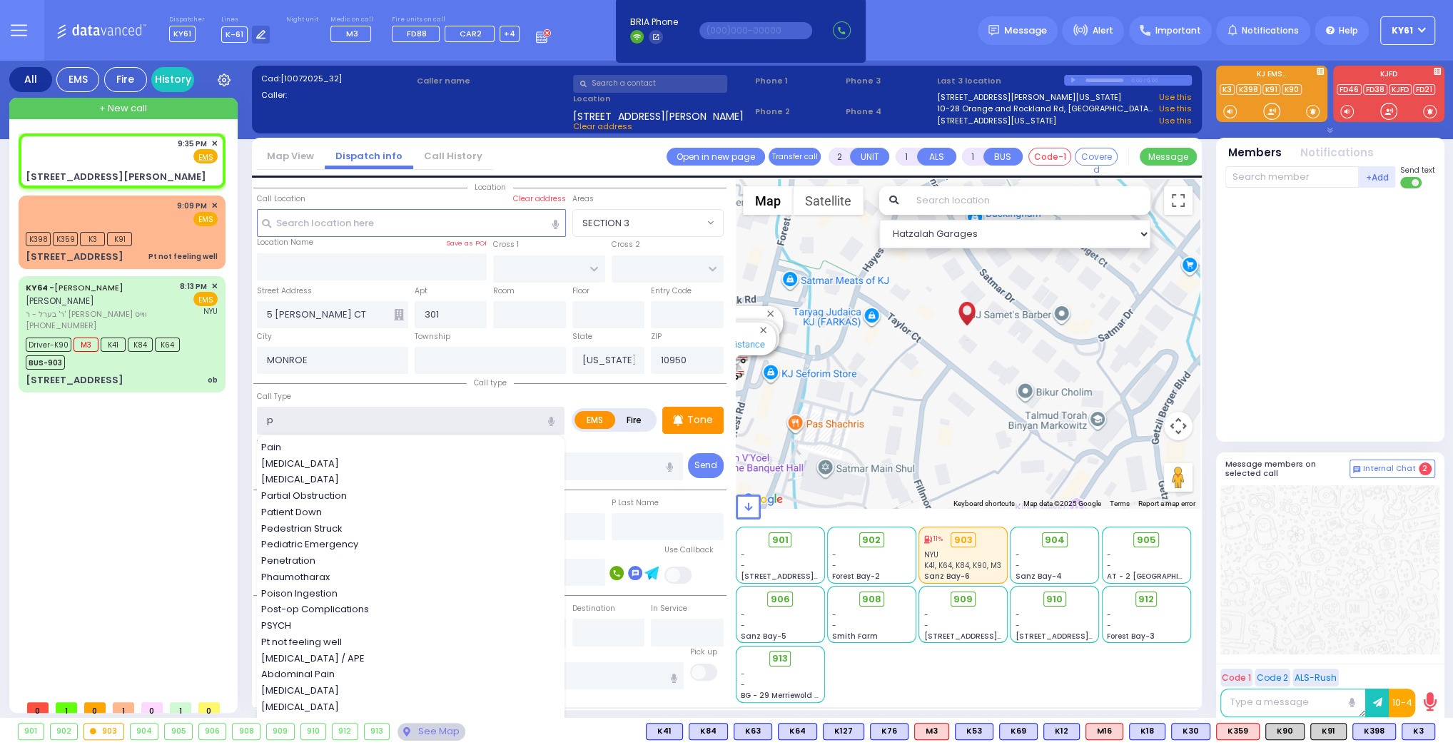
type input "pt"
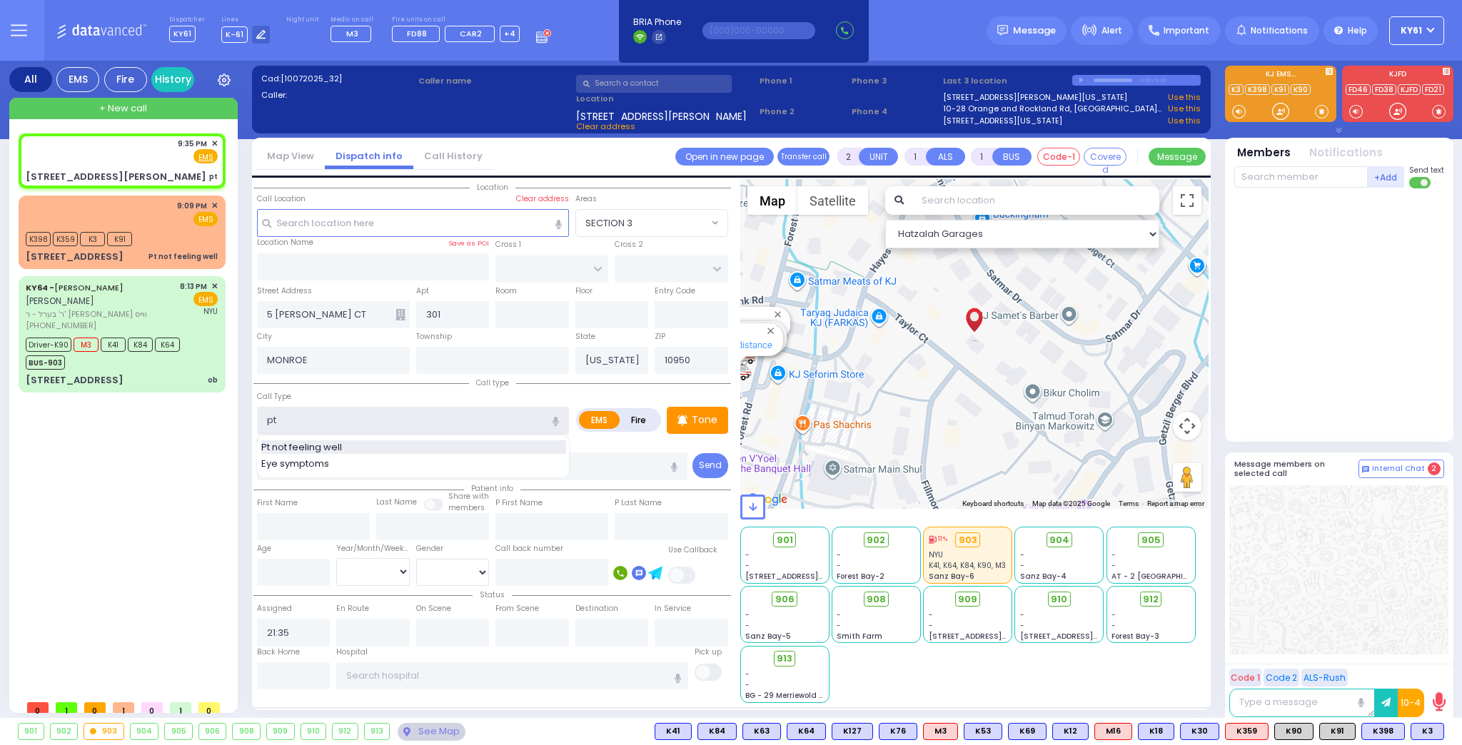
select select
radio input "true"
select select
type input "pt"
select select "Hatzalah Garages"
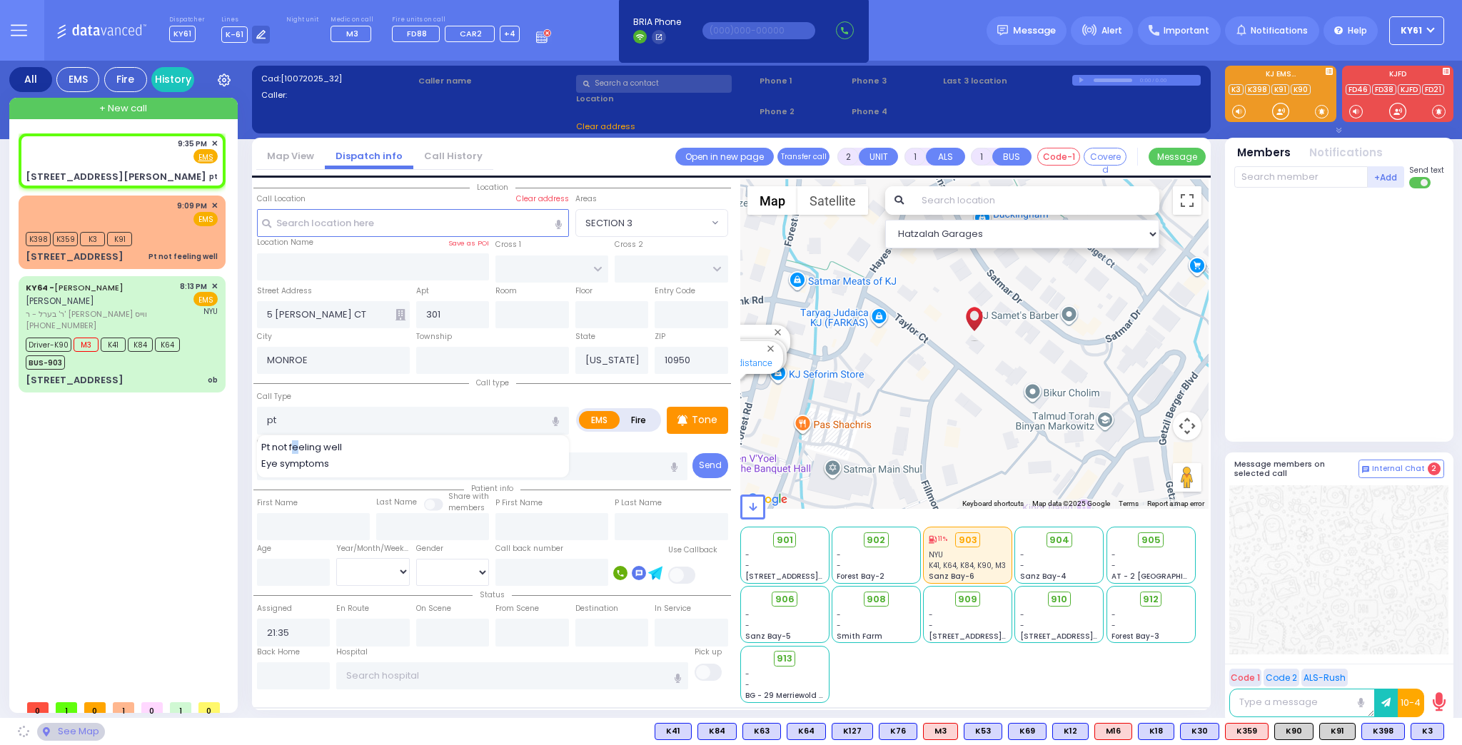
click at [297, 445] on span "Pt not feeling well" at bounding box center [304, 447] width 86 height 14
type input "Pt not feeling well"
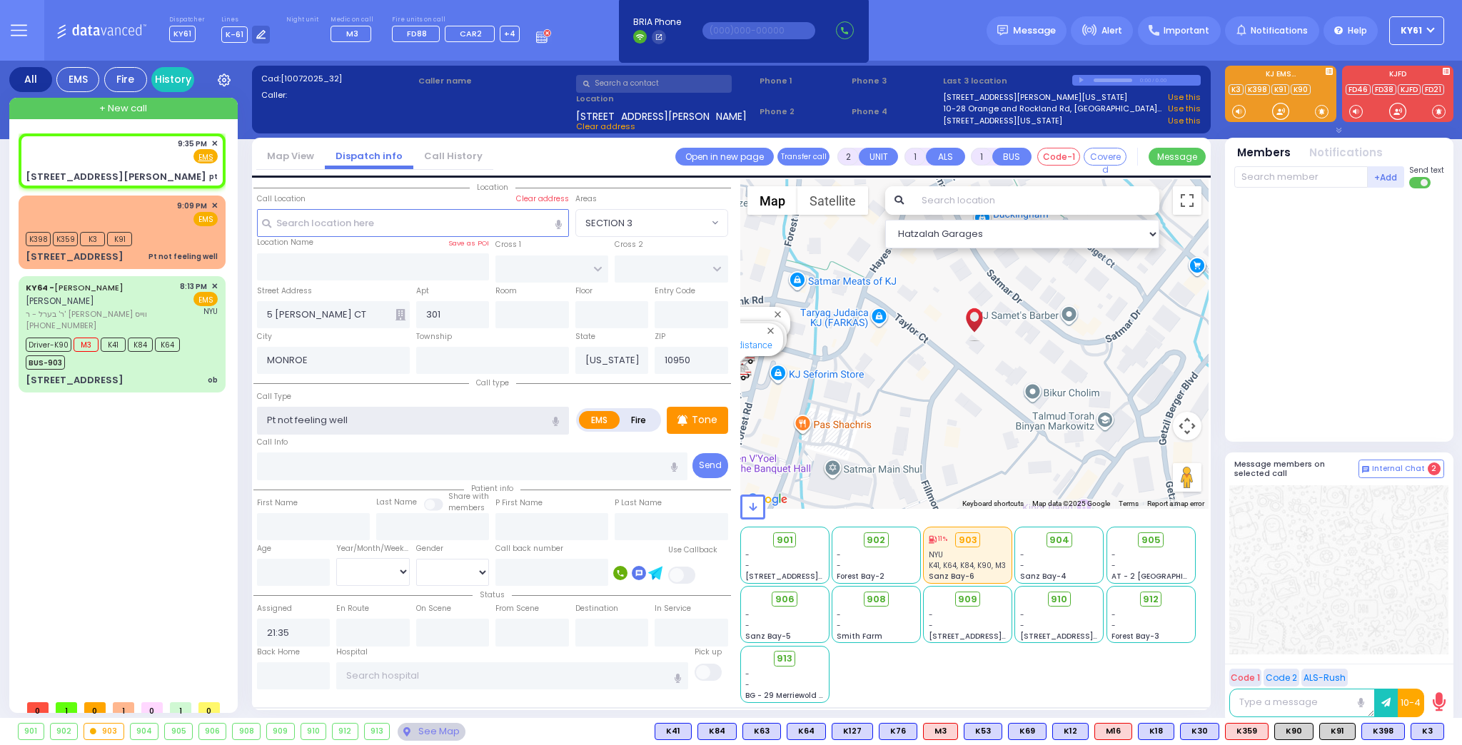
type input "1"
type input "0"
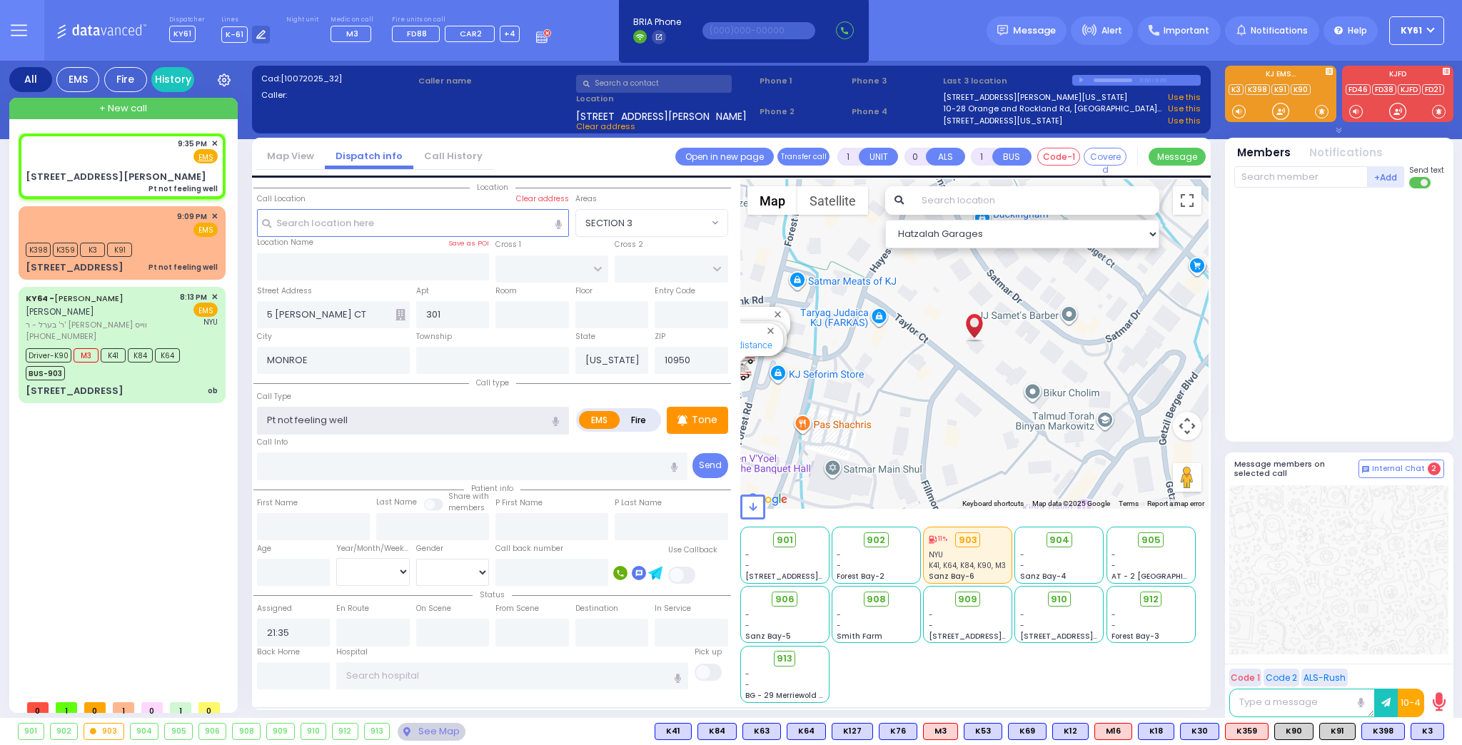
select select
radio input "true"
select select
select select "Hatzalah Garages"
click at [716, 414] on p "Tone" at bounding box center [705, 420] width 26 height 15
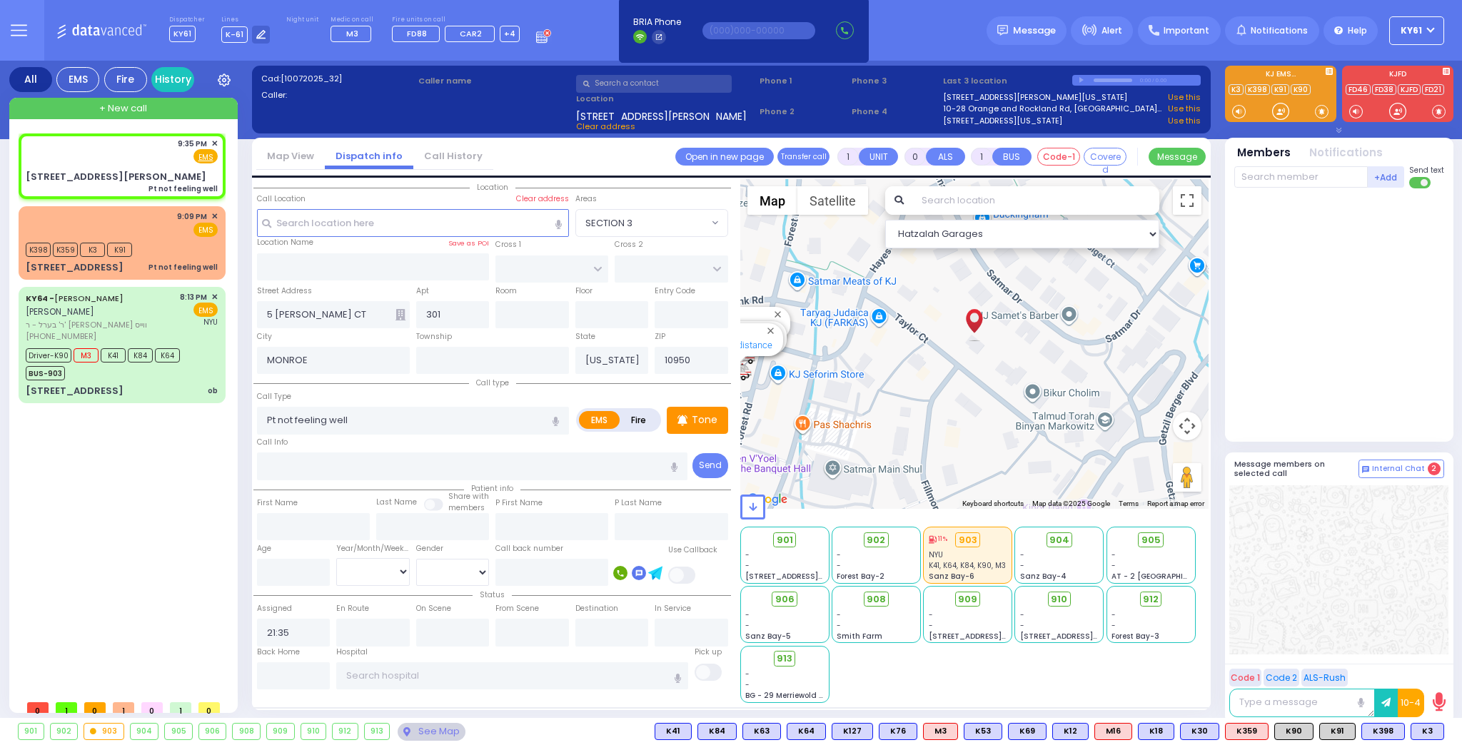
select select
radio input "true"
select select
select select "Hatzalah Garages"
click at [1417, 727] on span "K364" at bounding box center [1421, 732] width 43 height 16
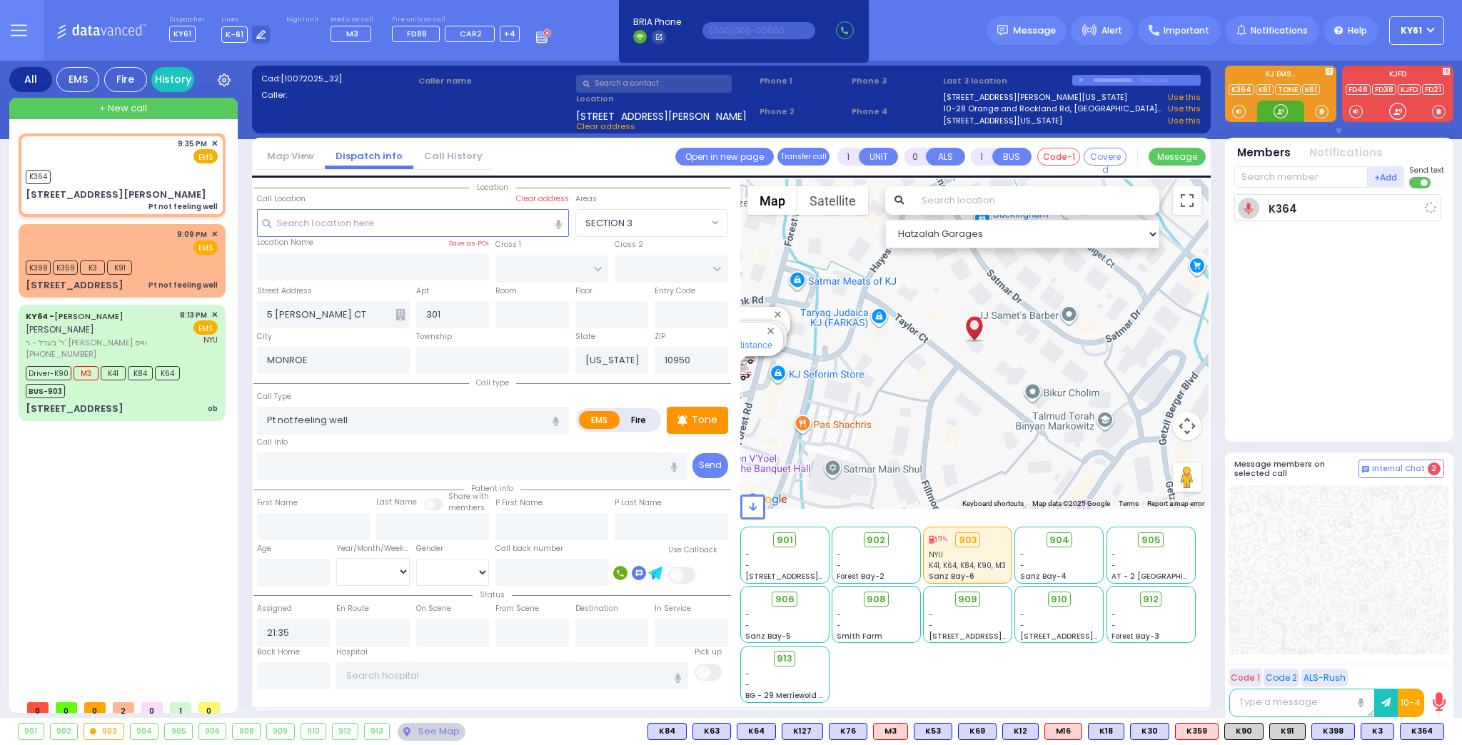
select select
radio input "true"
select select
type input "21:38"
select select "Hatzalah Garages"
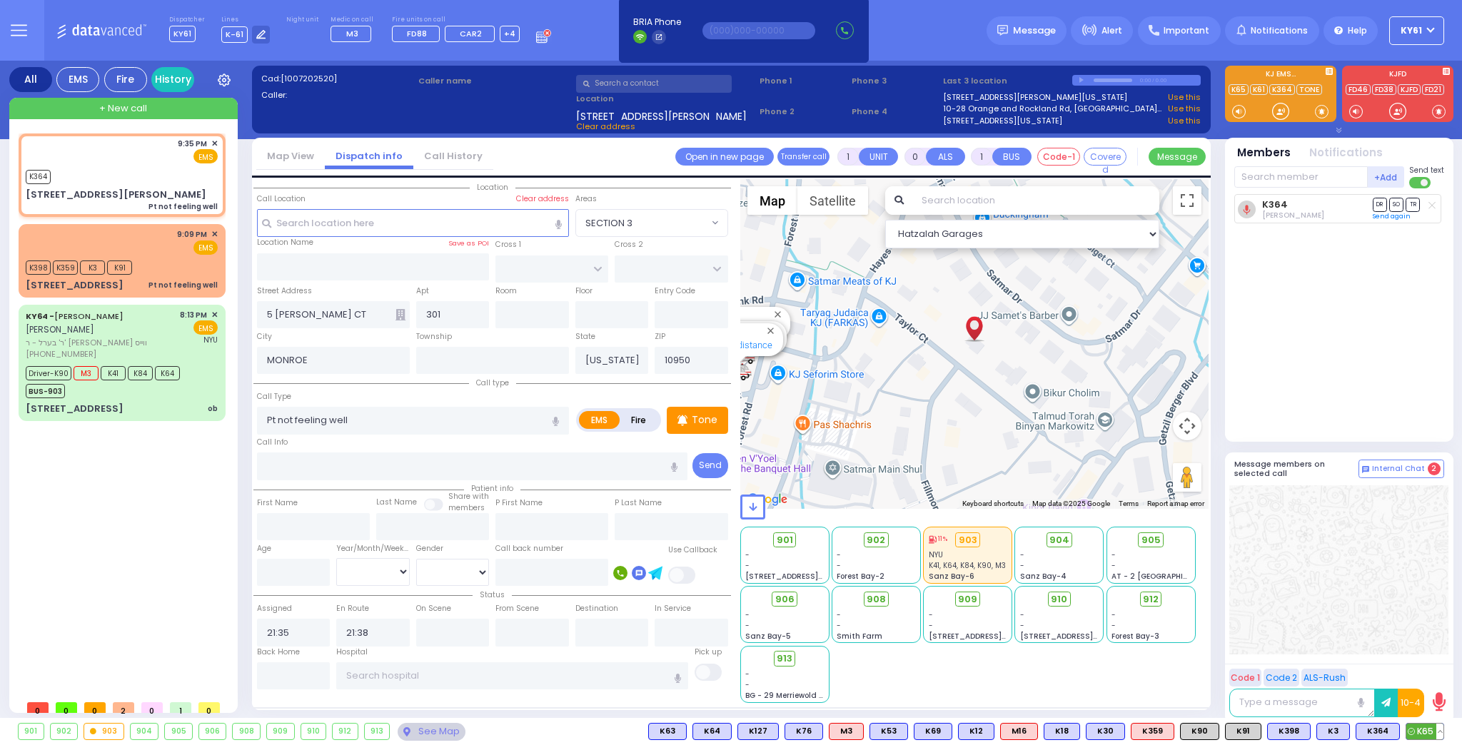
click at [1423, 728] on span "K65" at bounding box center [1424, 732] width 37 height 16
select select
radio input "true"
select select
select select "Hatzalah Garages"
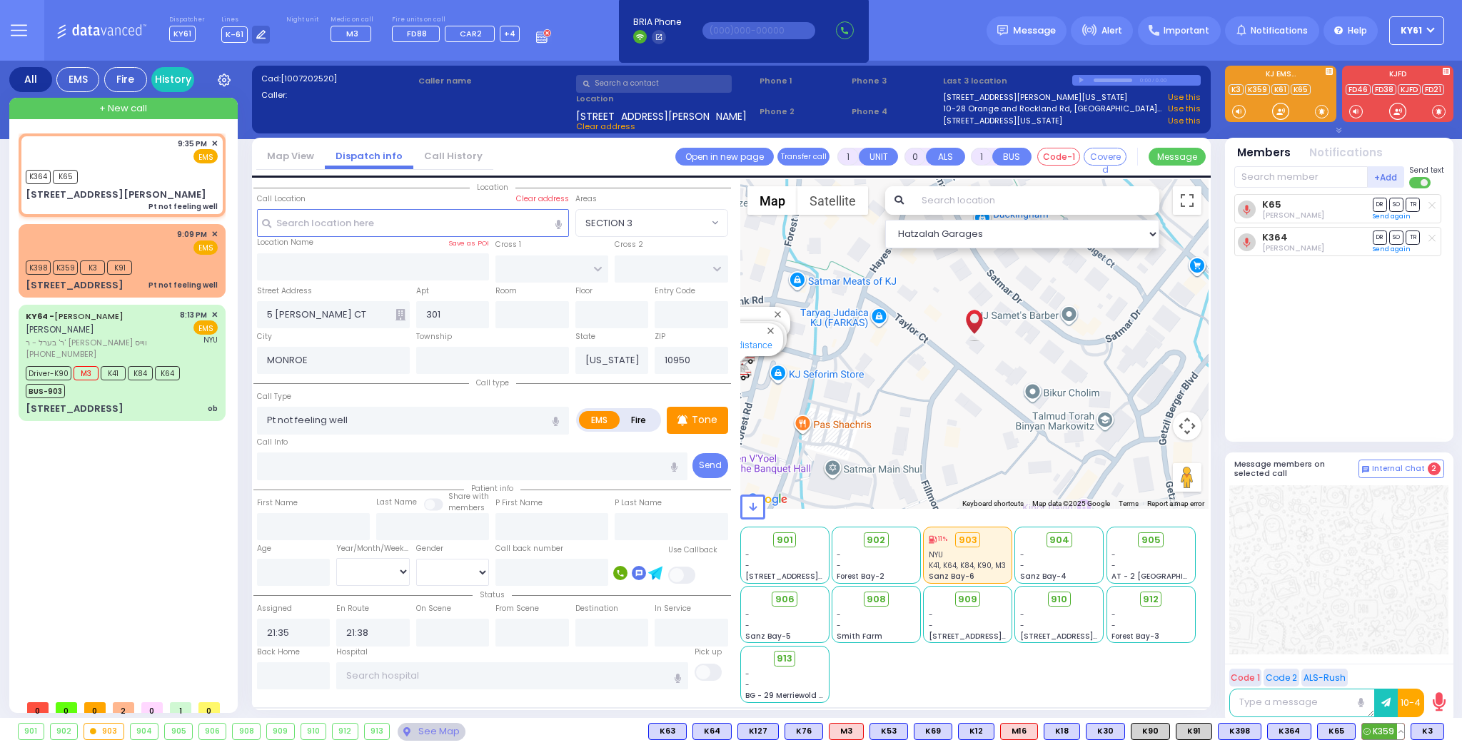
click at [1403, 731] on button at bounding box center [1400, 732] width 7 height 16
click at [1391, 670] on icon at bounding box center [1390, 668] width 15 height 15
click at [1440, 727] on button at bounding box center [1439, 732] width 7 height 16
click at [1429, 669] on icon at bounding box center [1429, 668] width 15 height 15
click at [1368, 558] on div at bounding box center [1338, 569] width 219 height 169
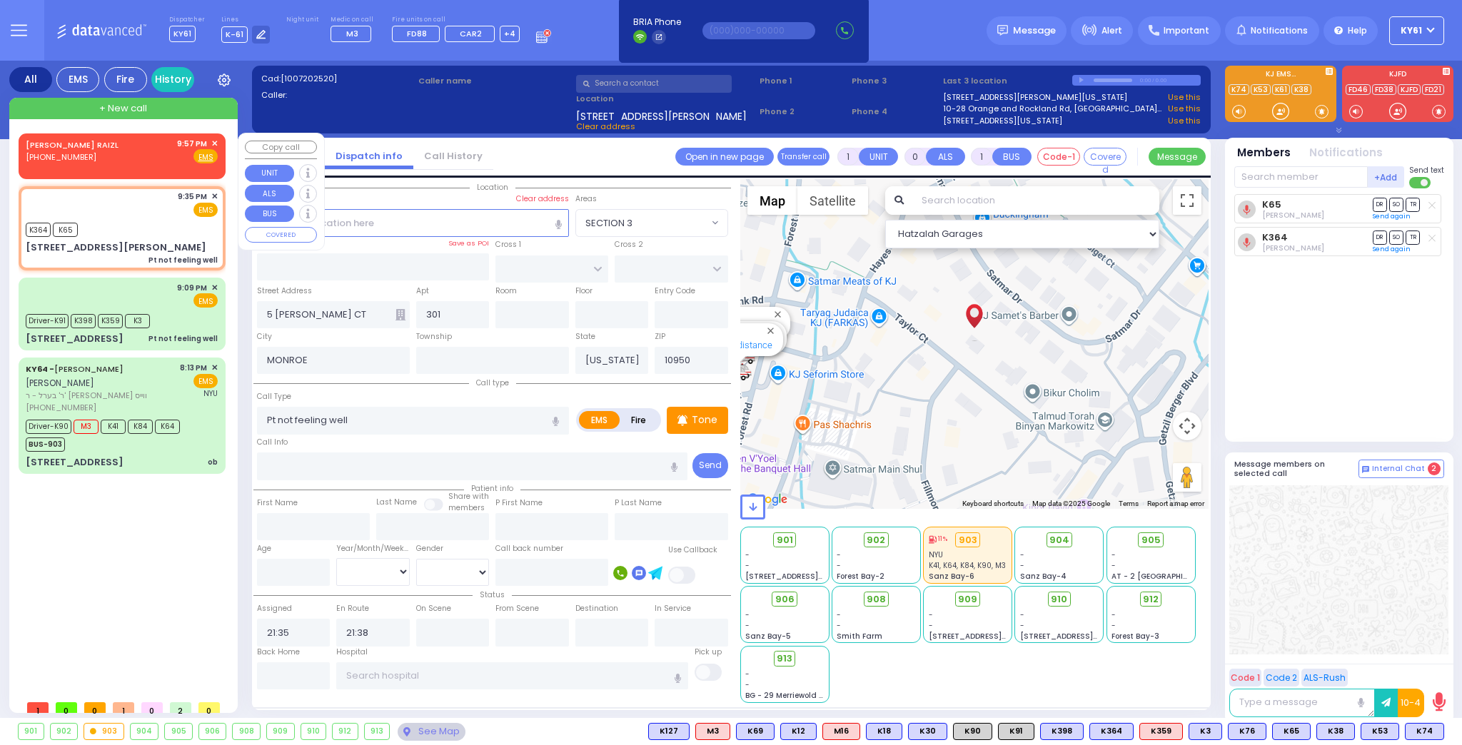
click at [118, 156] on div "[PERSON_NAME] RAIZL [PHONE_NUMBER] 9:57 PM ✕ Fire EMS" at bounding box center [122, 151] width 192 height 26
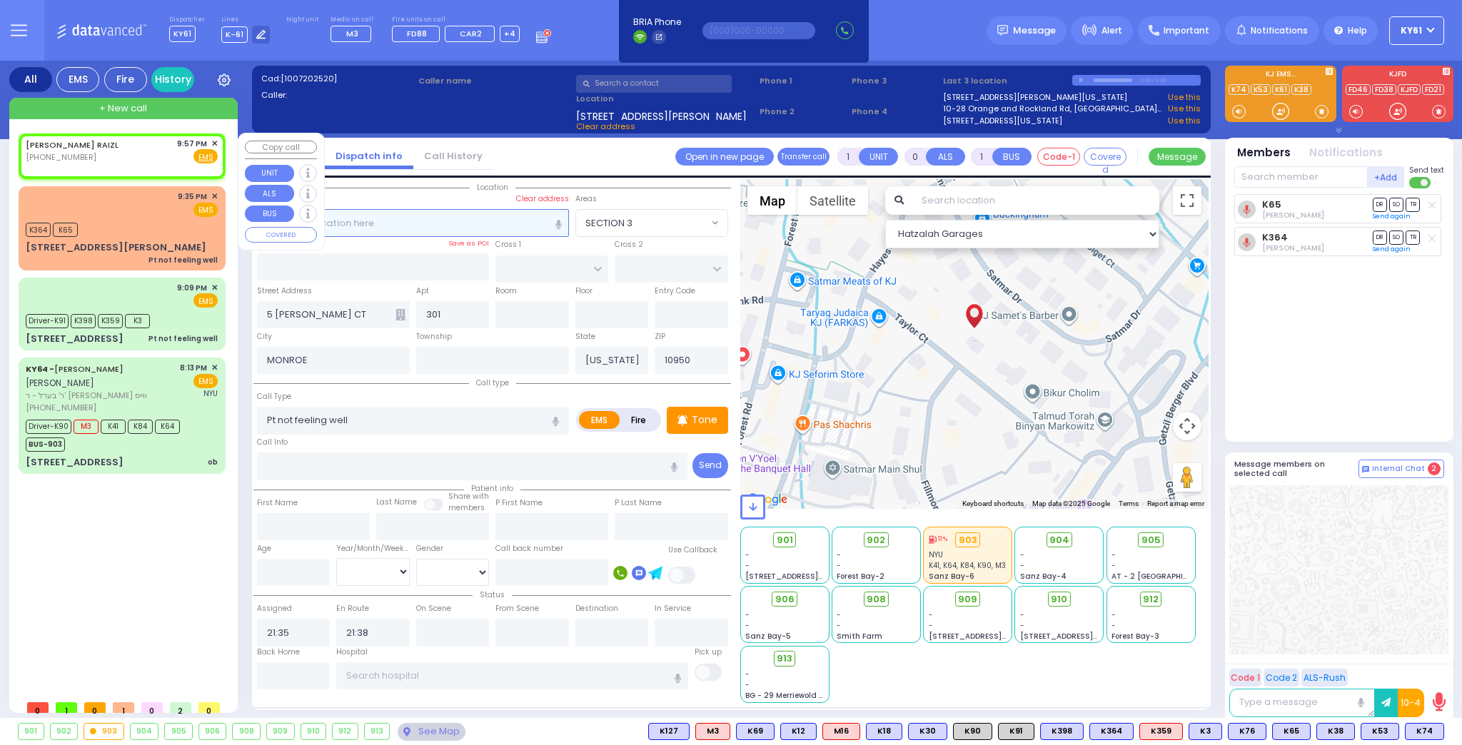
type input "2"
type input "1"
select select
radio input "true"
select select
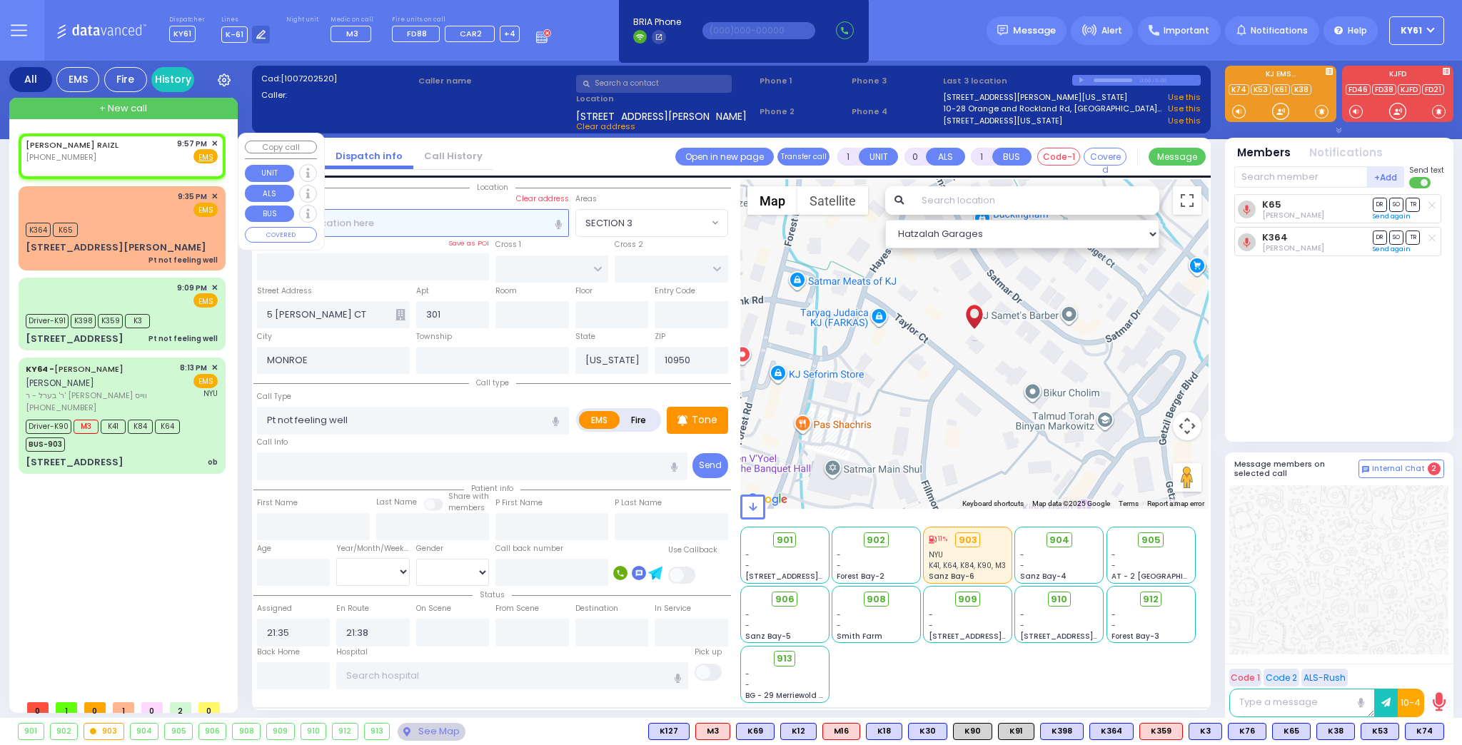
type input "21:57"
select select "Hatzalah Garages"
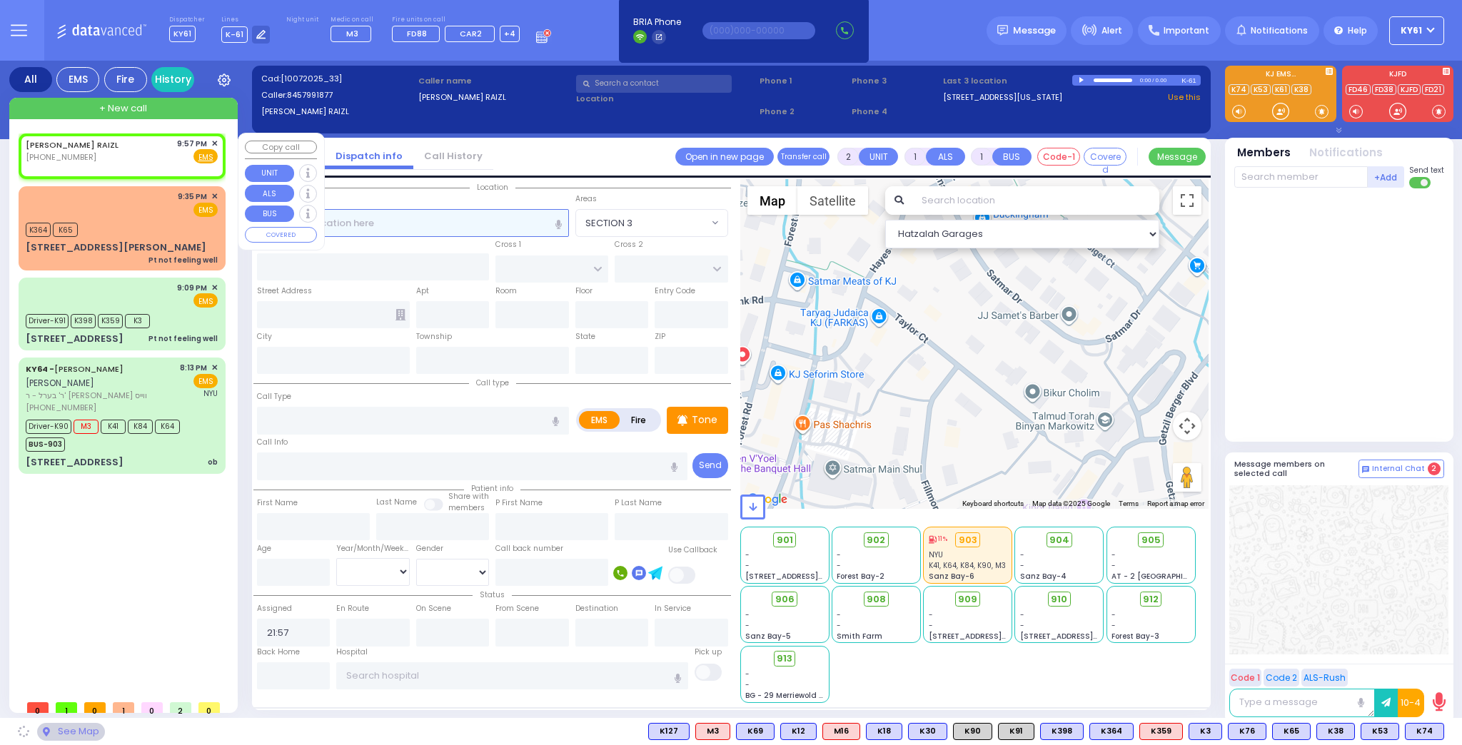
select select
radio input "true"
select select
select select "Hatzalah Garages"
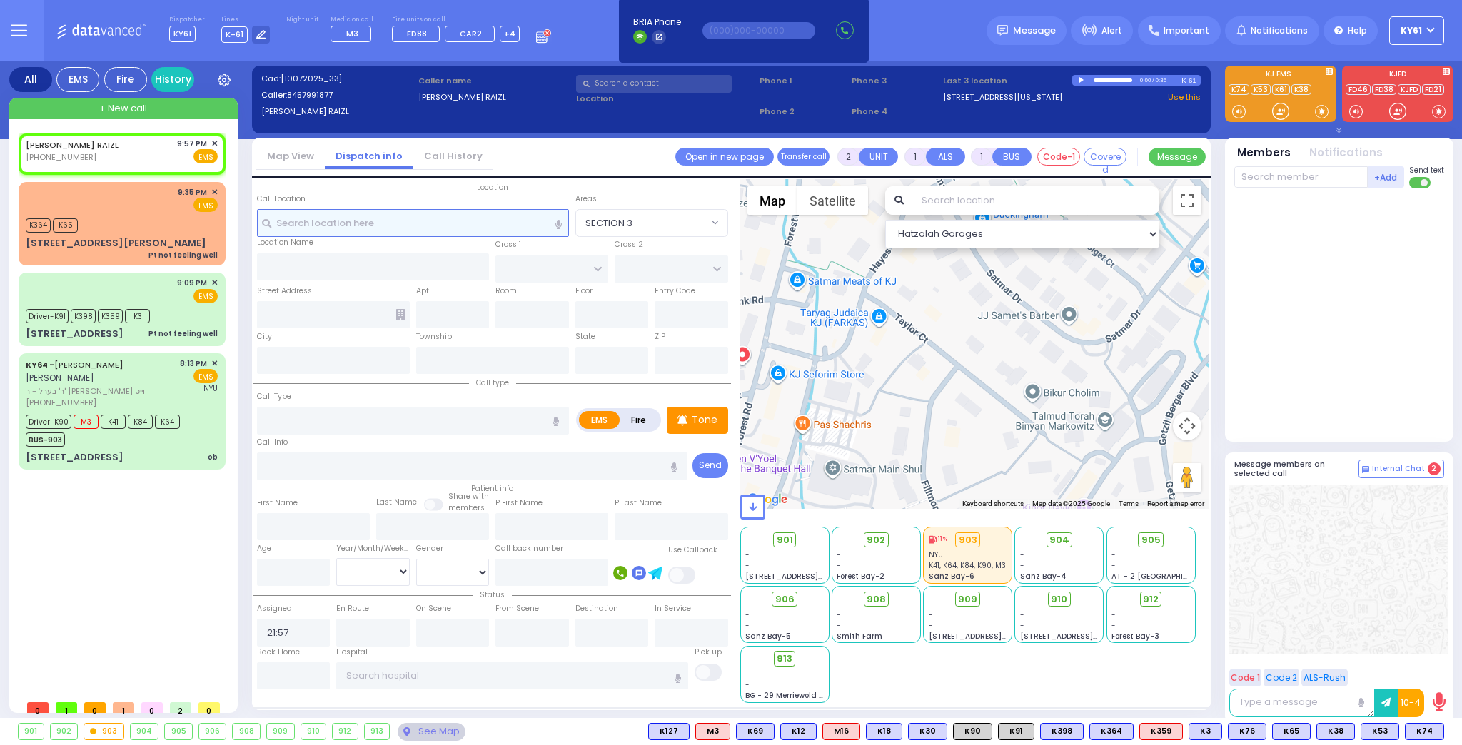
drag, startPoint x: 394, startPoint y: 216, endPoint x: 403, endPoint y: 220, distance: 9.9
click at [400, 218] on input "text" at bounding box center [413, 222] width 312 height 27
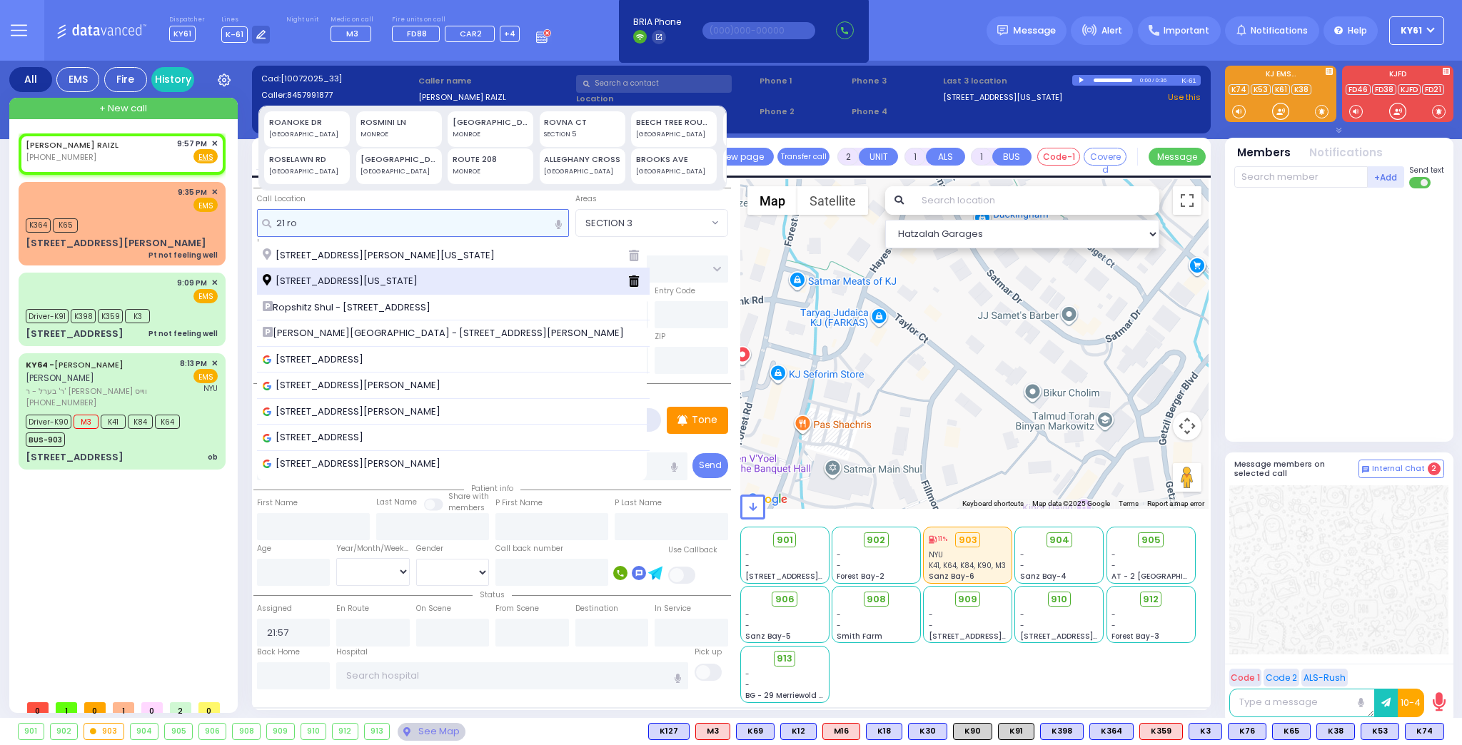
type input "21 ro"
click at [381, 286] on span "[STREET_ADDRESS][US_STATE]" at bounding box center [343, 281] width 160 height 14
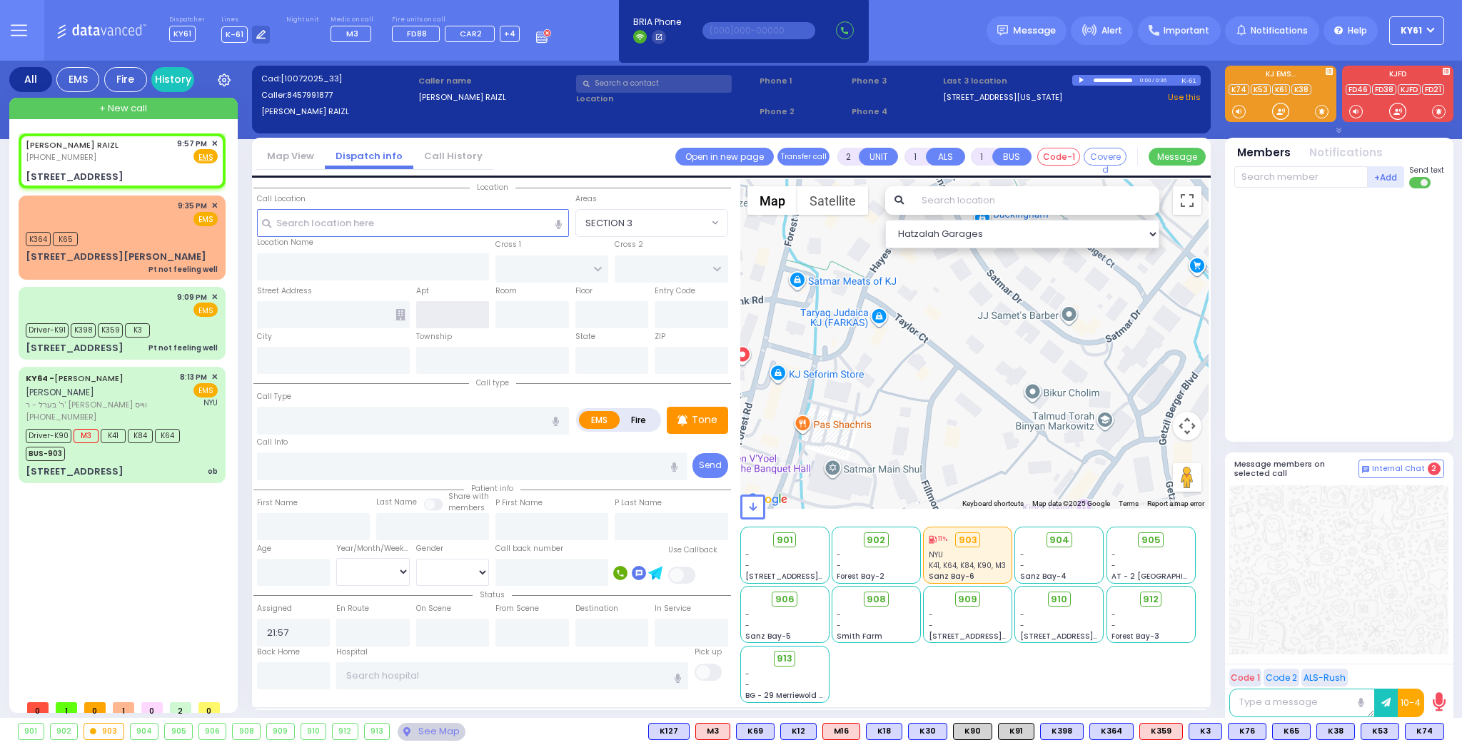
select select
radio input "true"
select select
select select "Hatzalah Garages"
click at [449, 308] on input "text" at bounding box center [453, 314] width 74 height 27
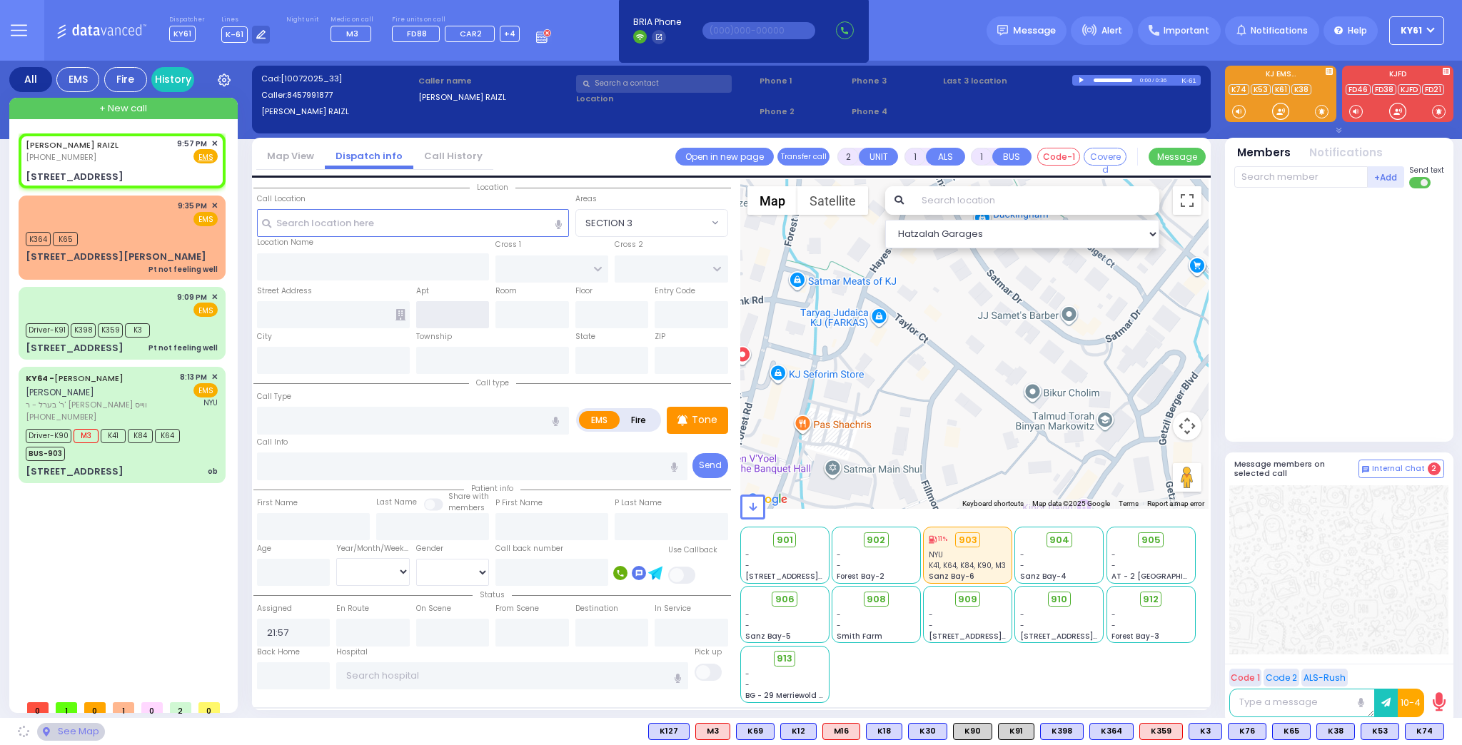
type input "CHEVRON RD"
type input "[GEOGRAPHIC_DATA]"
type input "[STREET_ADDRESS]"
type input "Monroe"
type input "[US_STATE]"
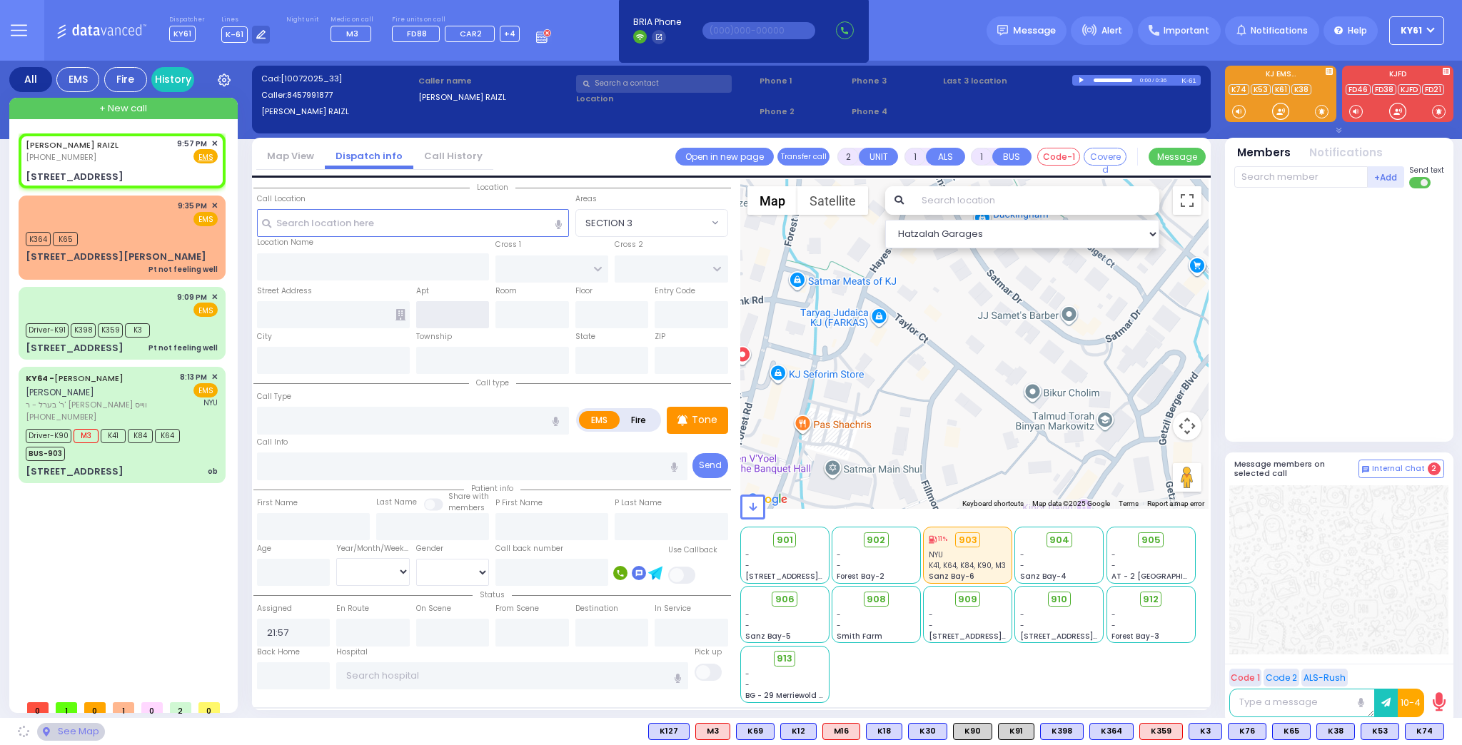
type input "10950"
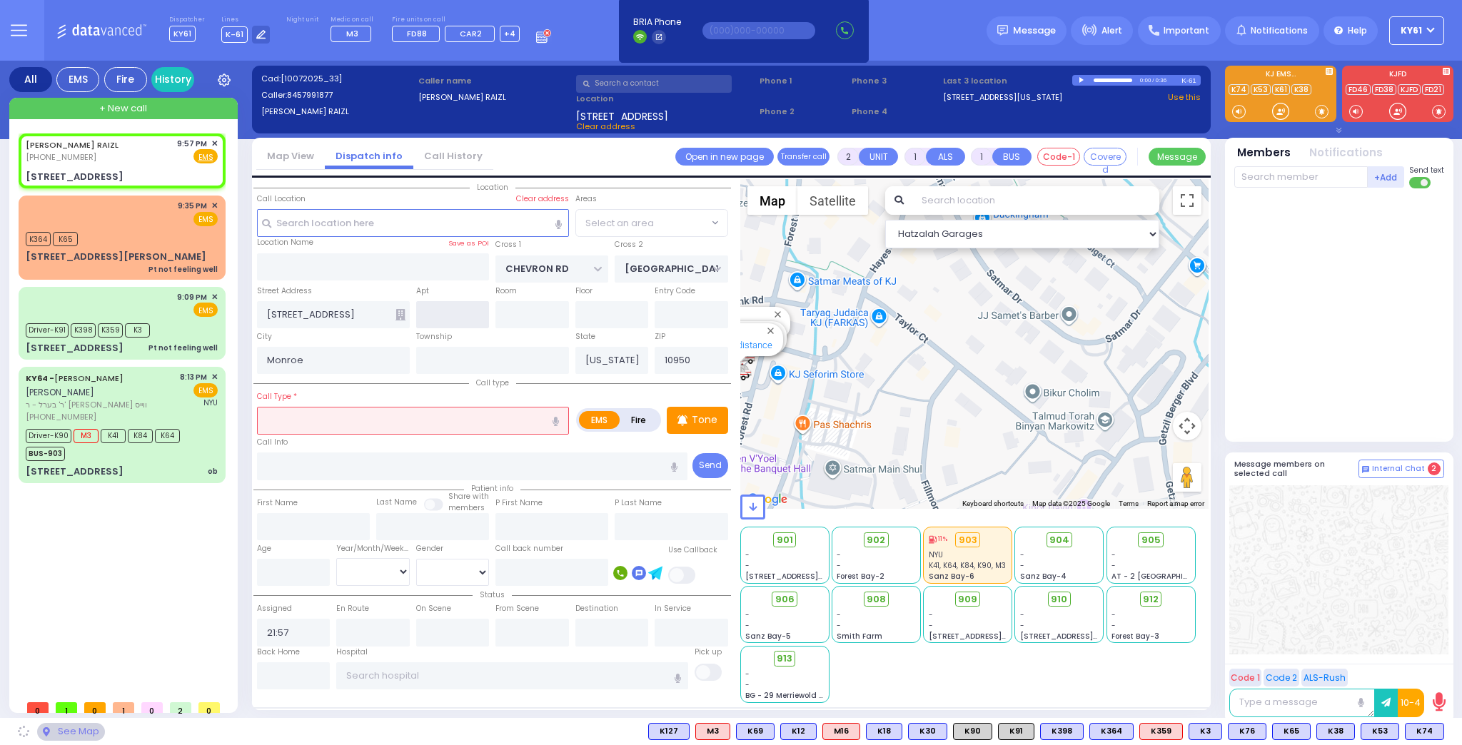
select select "SECTION 5"
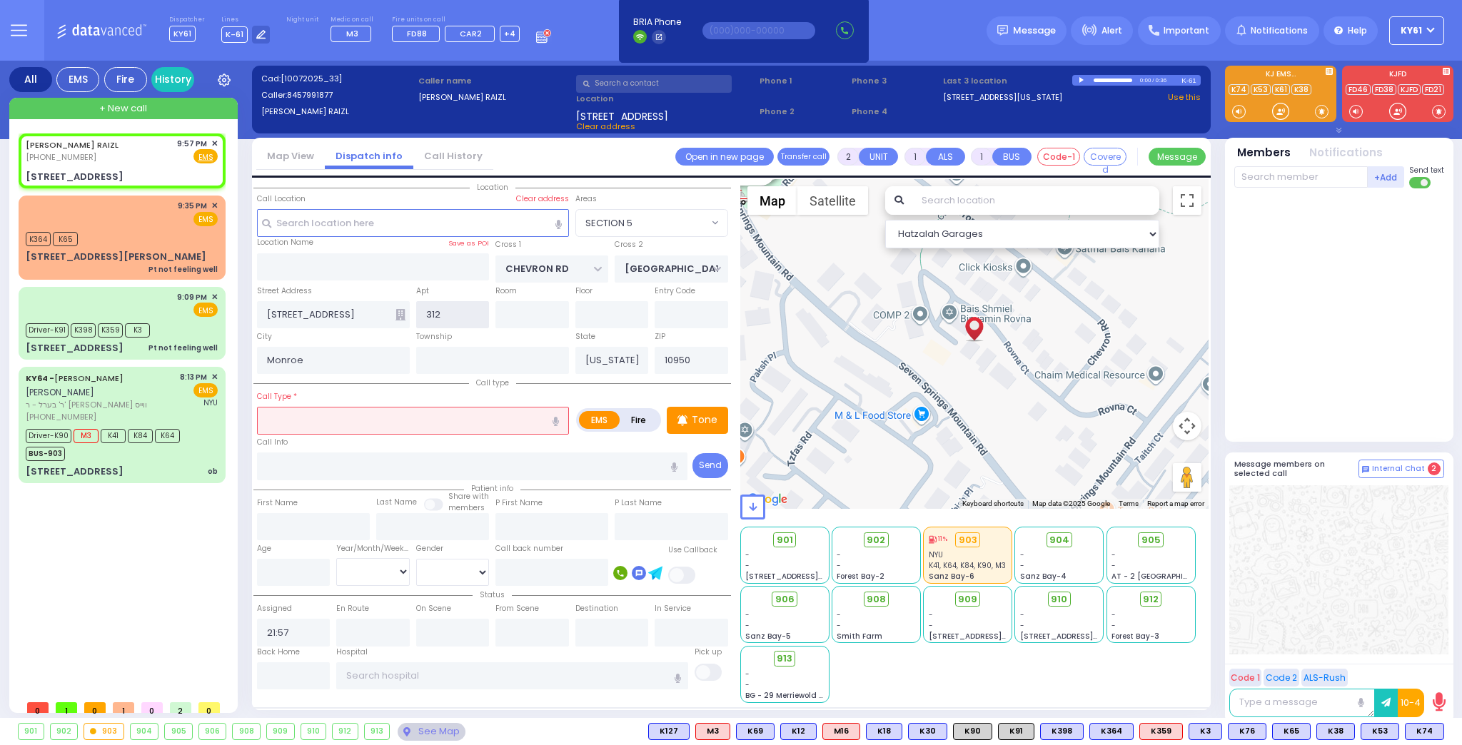
type input "312"
click at [338, 428] on input "text" at bounding box center [413, 420] width 312 height 27
select select
radio input "true"
select select
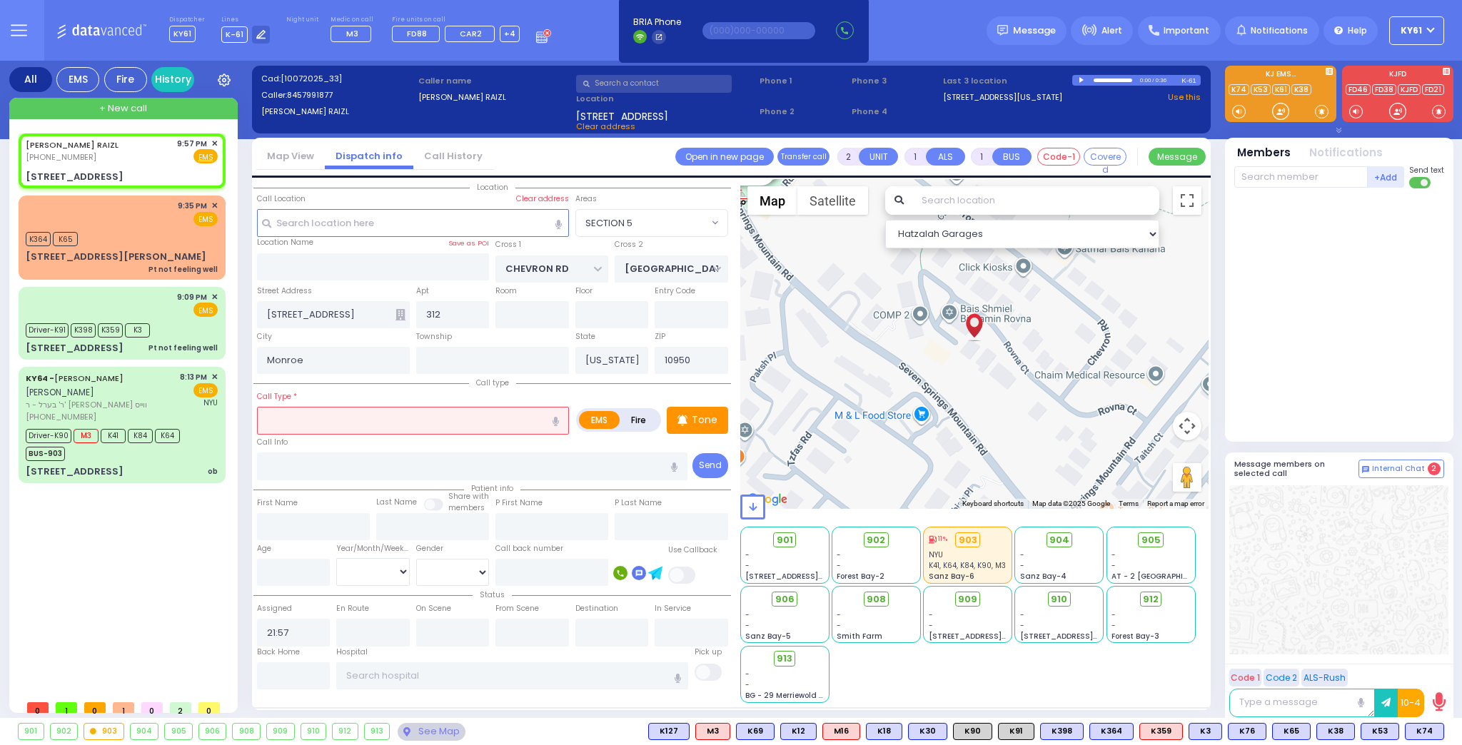
select select "Hatzalah Garages"
select select "SECTION 5"
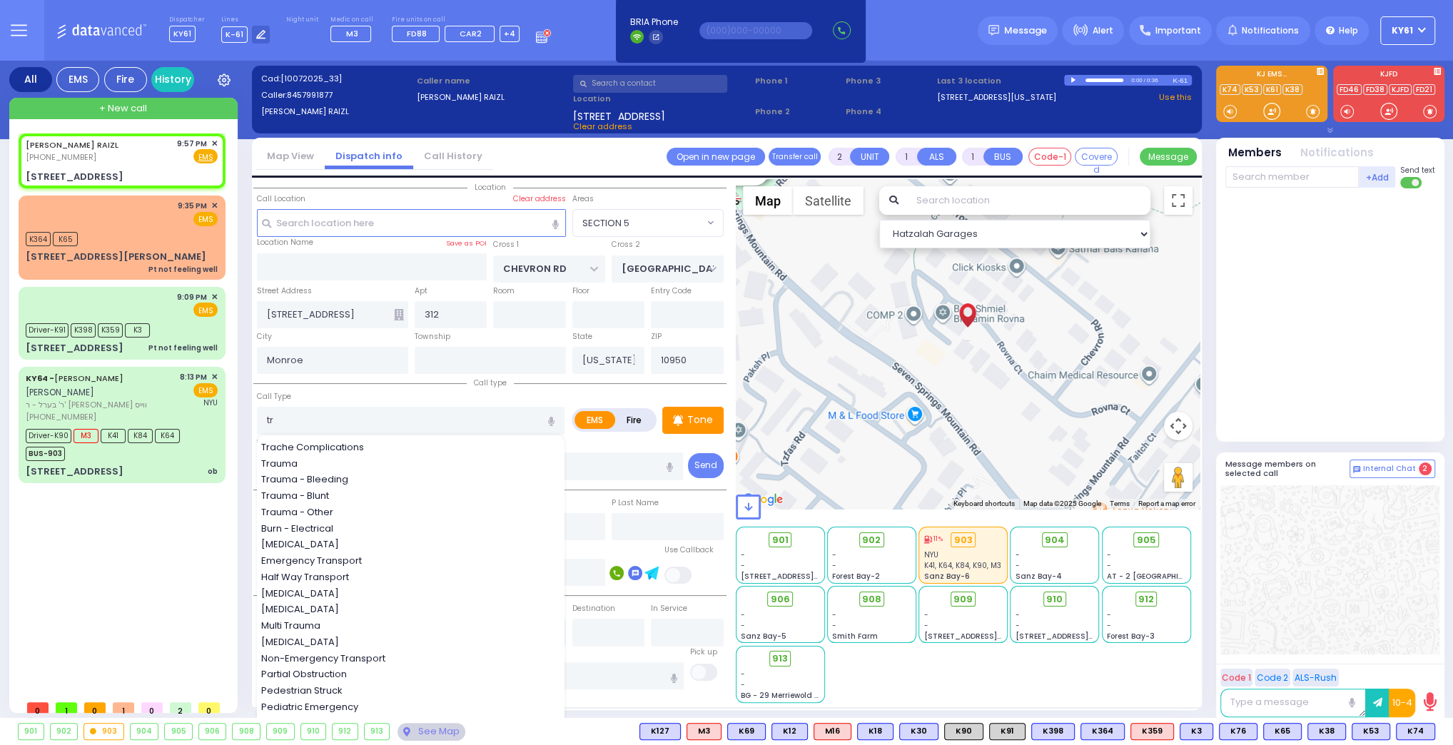
click at [301, 473] on span "Trauma - Bleeding" at bounding box center [307, 480] width 92 height 14
type input "Trauma - Bleeding"
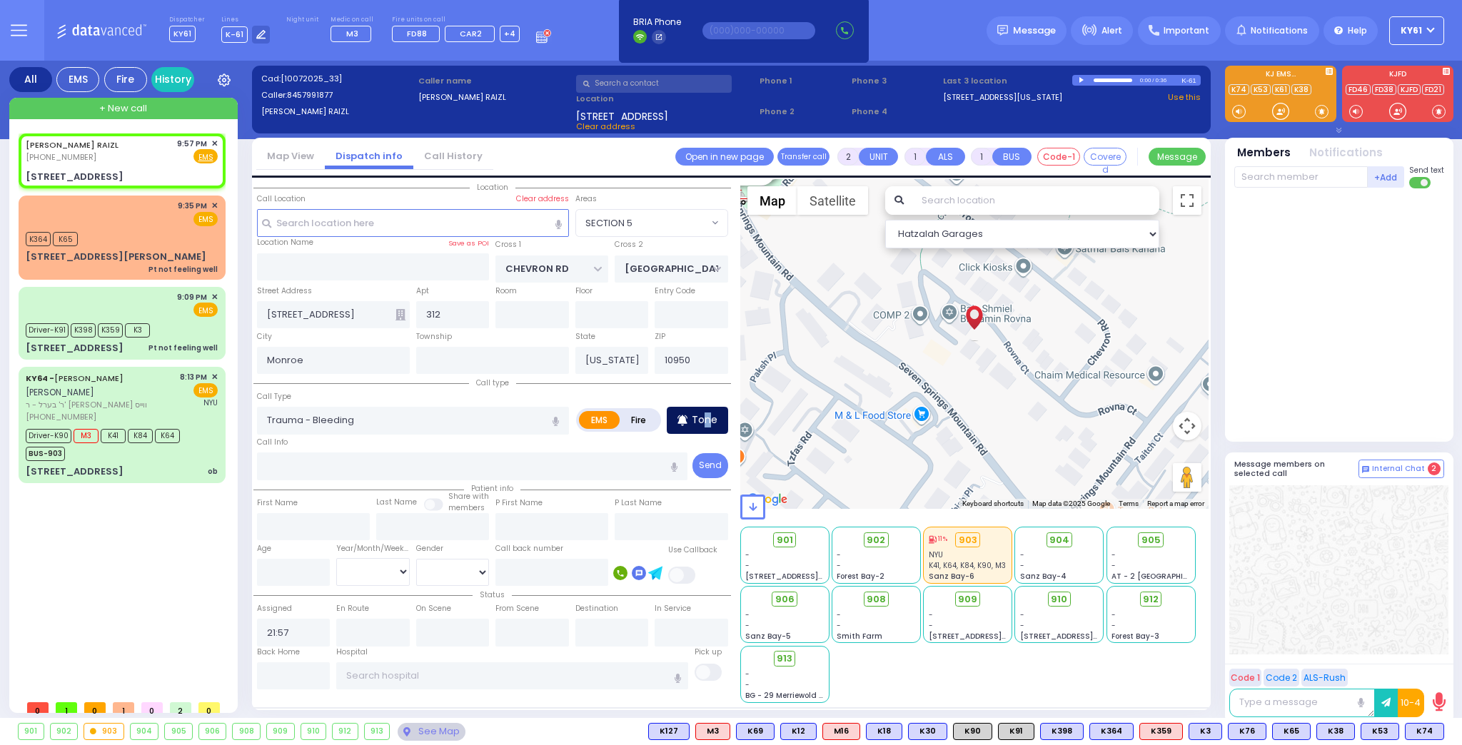
drag, startPoint x: 705, startPoint y: 426, endPoint x: 712, endPoint y: 426, distance: 7.9
click at [713, 423] on div "Tone" at bounding box center [697, 420] width 61 height 27
select select
radio input "true"
select select
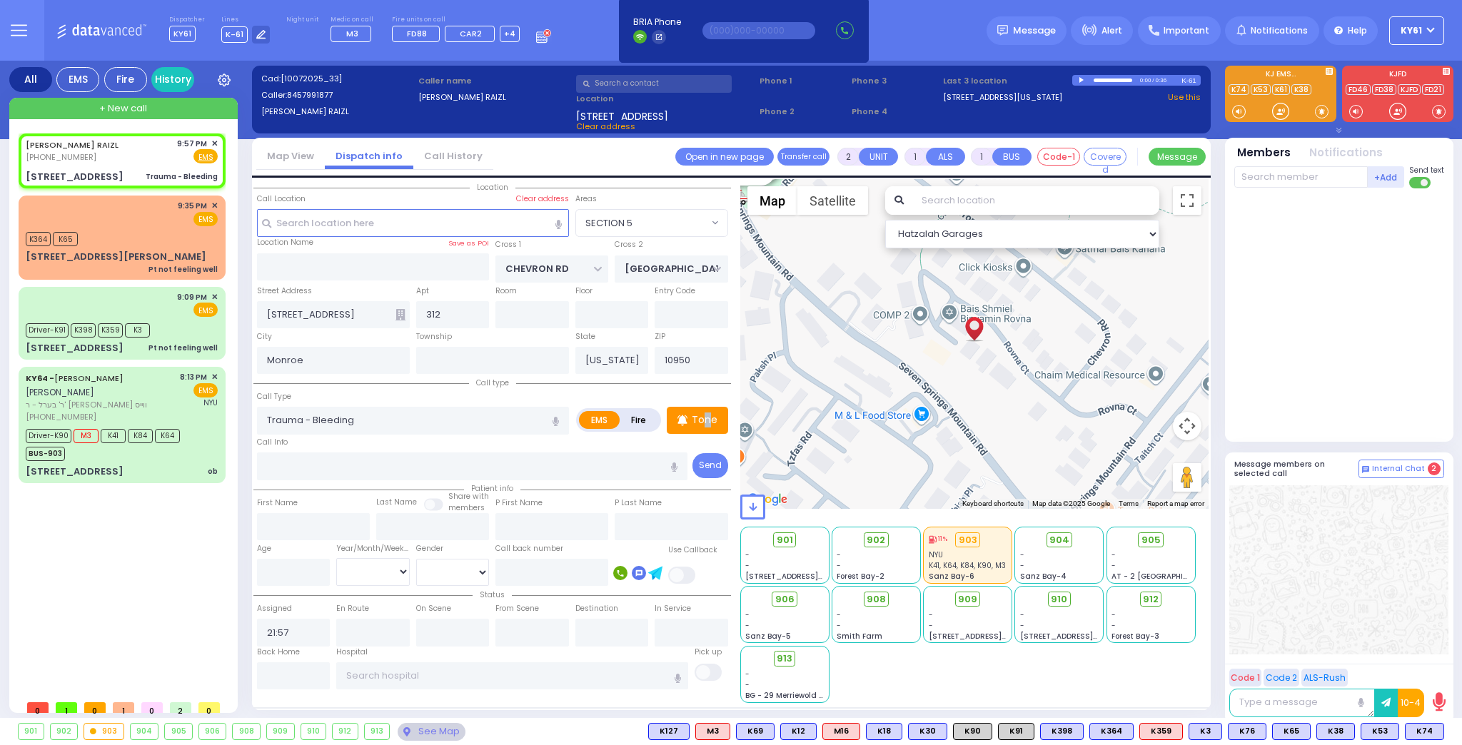
select select "Hatzalah Garages"
select select "SECTION 5"
click at [1424, 727] on span "K12" at bounding box center [1425, 732] width 35 height 16
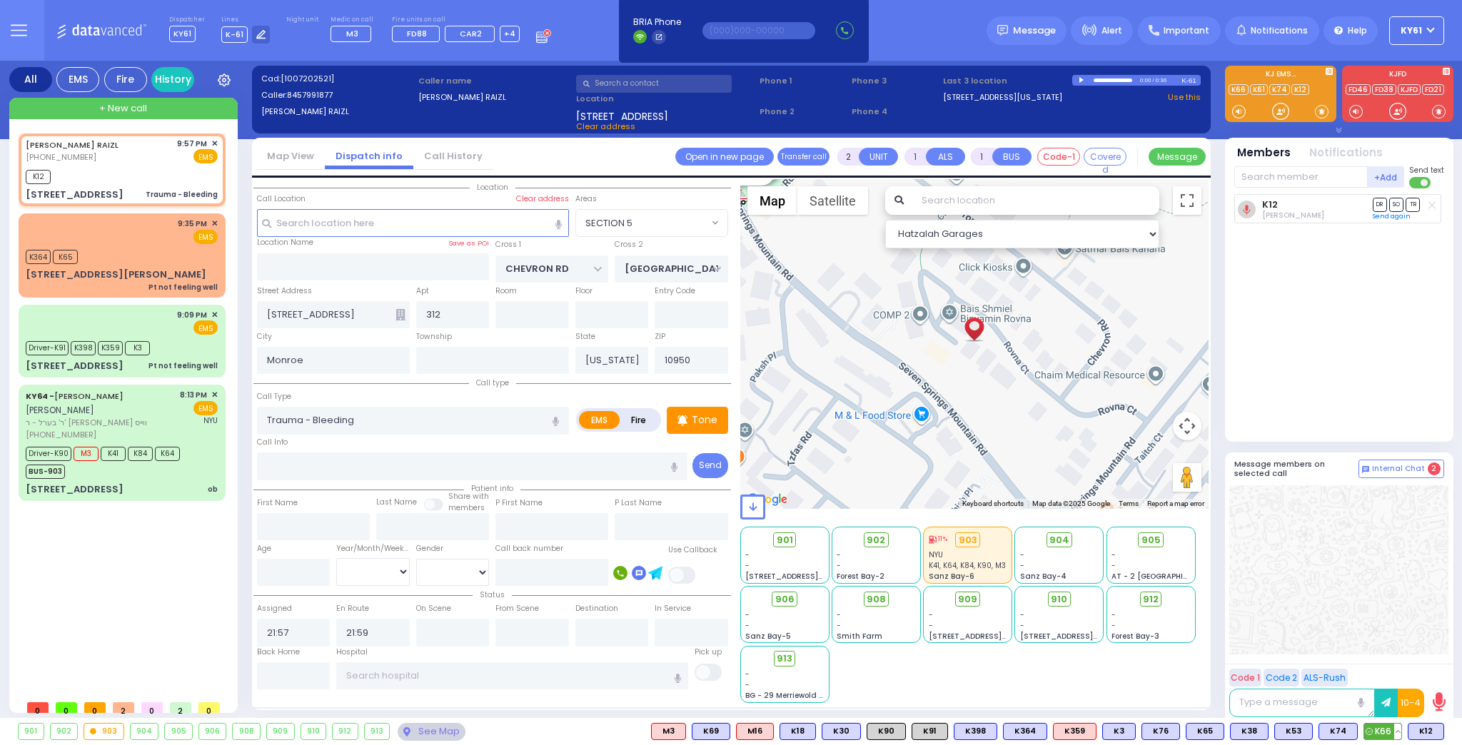
click at [1380, 729] on span "K66" at bounding box center [1382, 732] width 37 height 16
select select "SECTION 5"
select select
click at [1421, 737] on span "K74" at bounding box center [1424, 732] width 38 height 16
select select
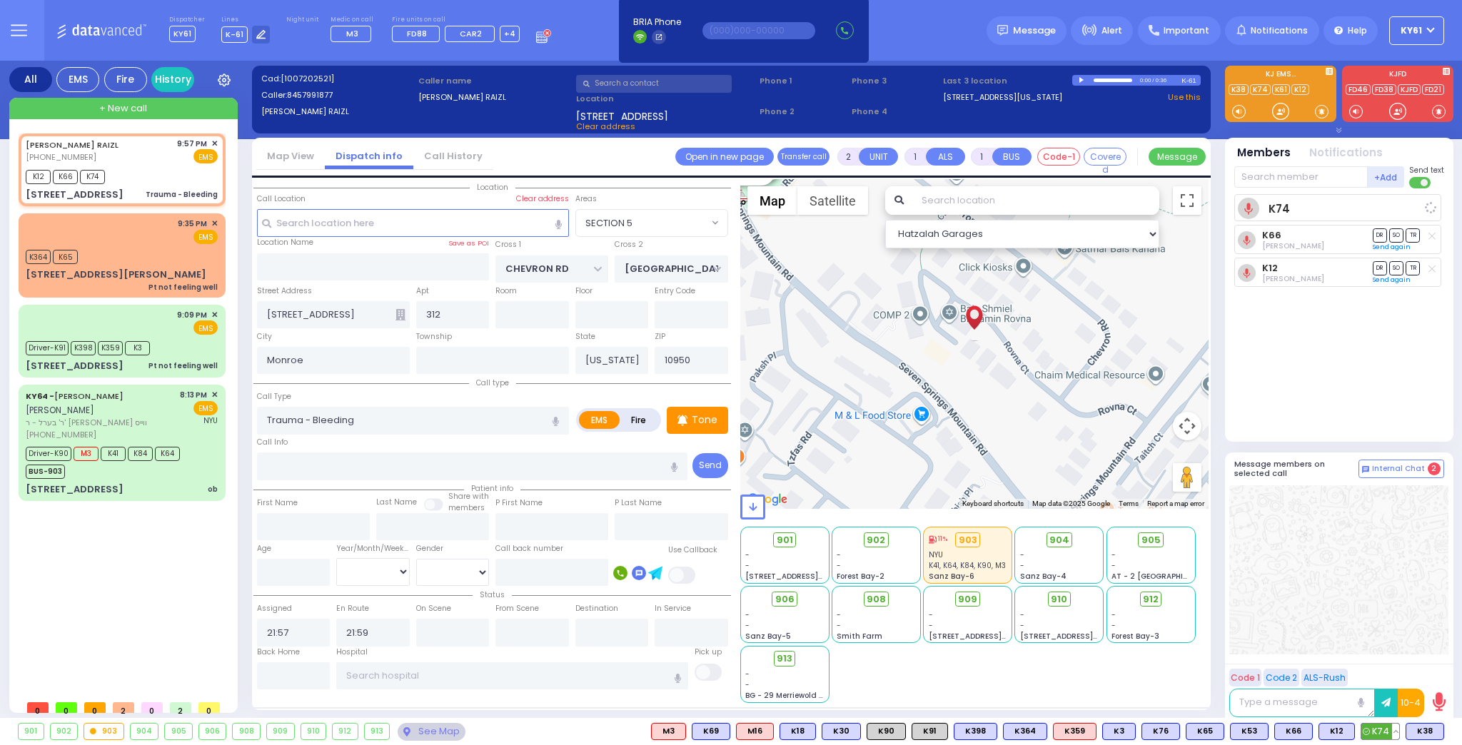
radio input "true"
select select
select select "Hatzalah Garages"
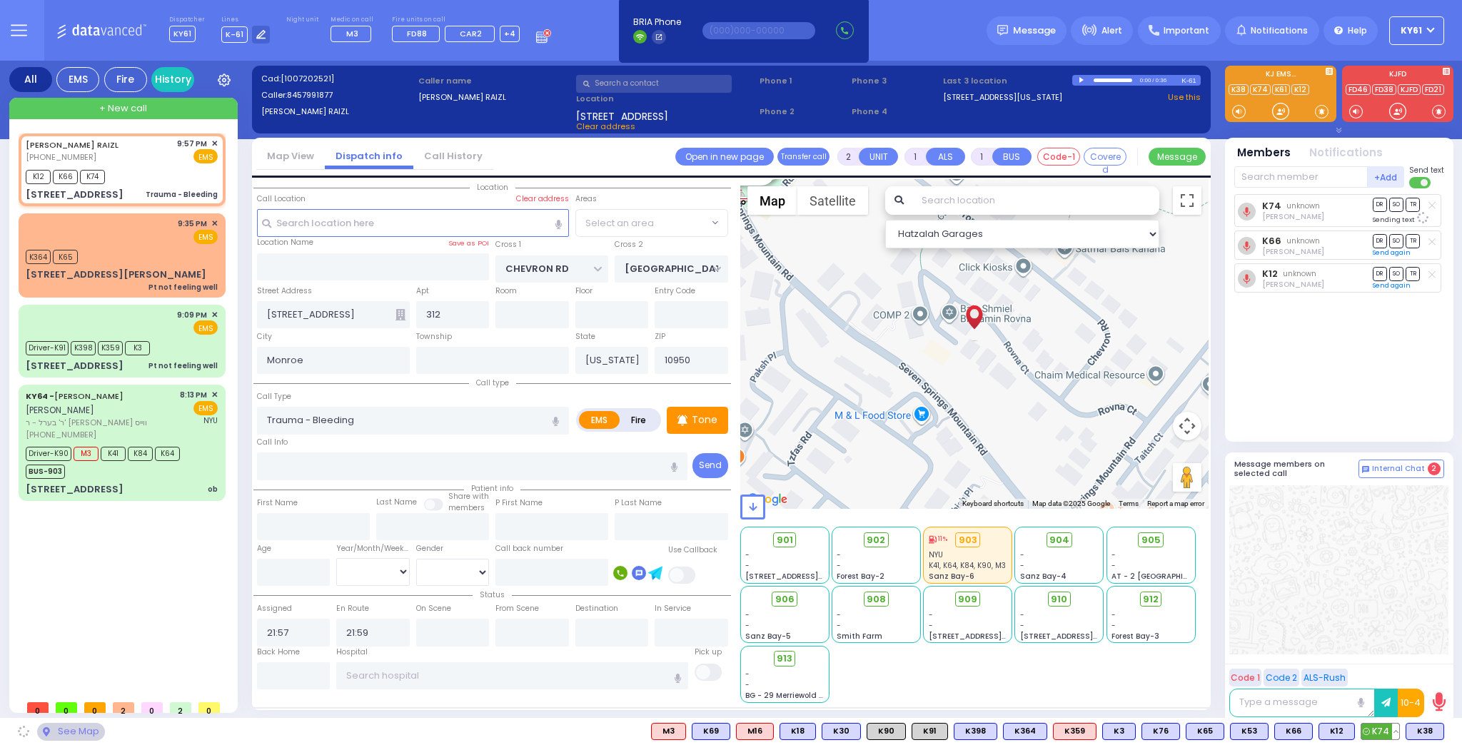
select select "SECTION 5"
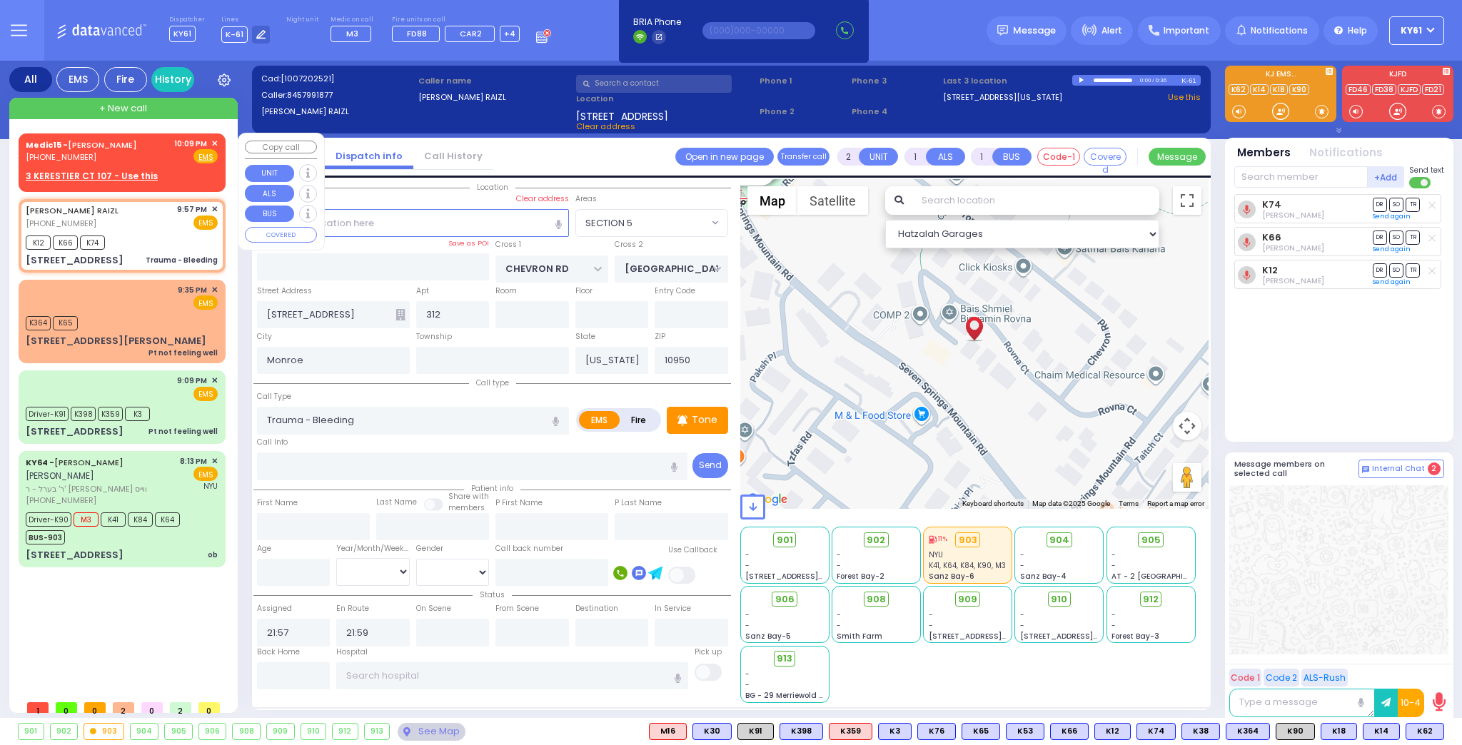
click at [176, 159] on div "Fire EMS" at bounding box center [196, 156] width 44 height 14
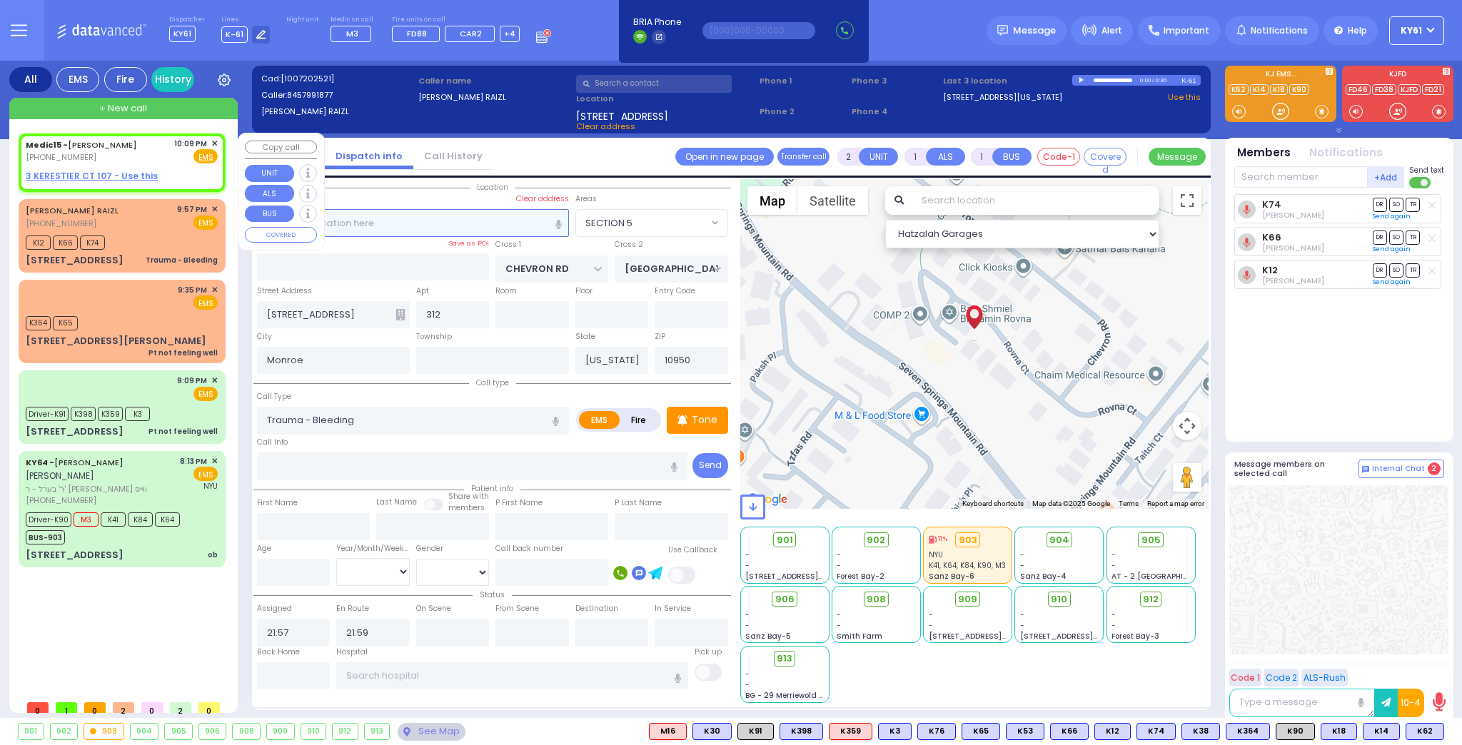
select select
radio input "true"
type input "JACOB"
type input "FRIEDMAN"
select select
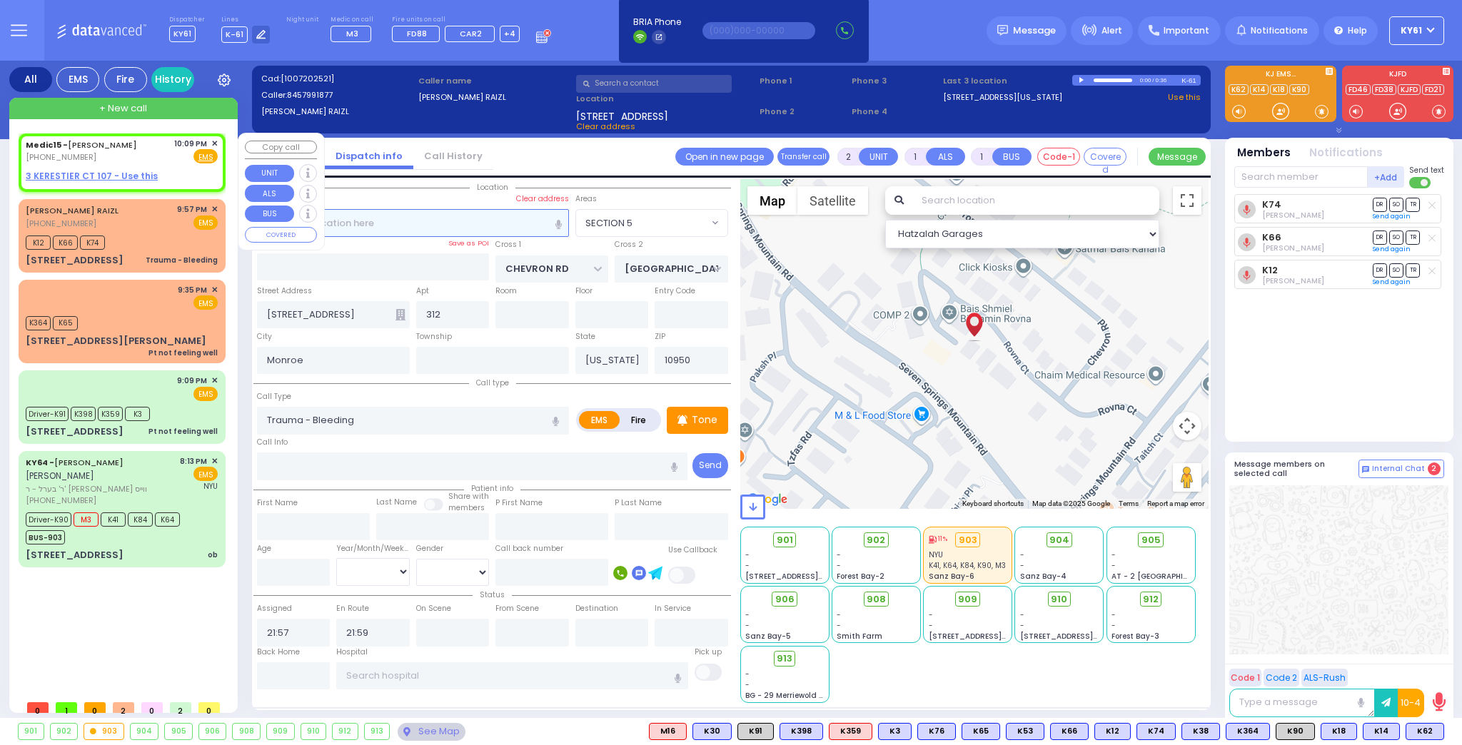
type input "22:09"
select select "Hatzalah Garages"
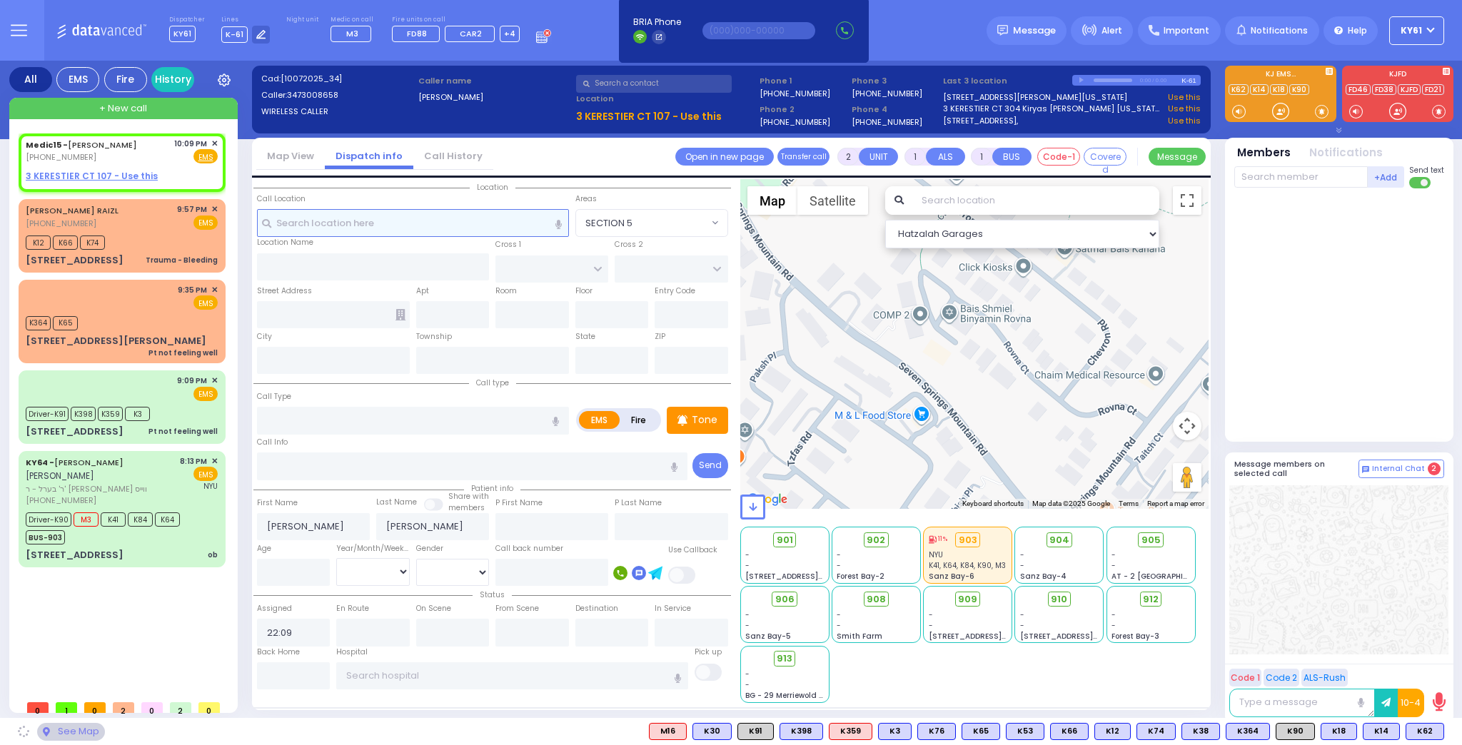
select select
radio input "true"
select select
select select "Hatzalah Garages"
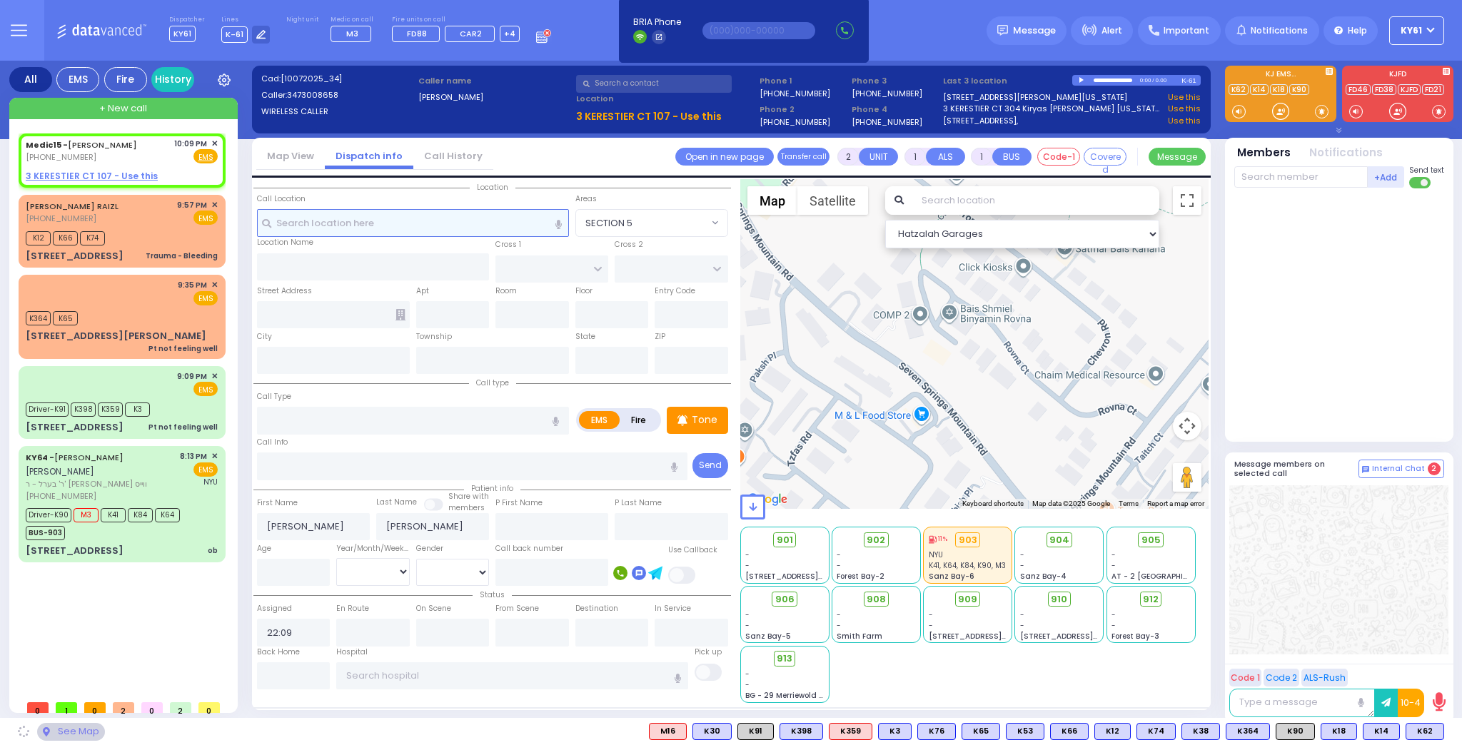
click at [444, 221] on input "text" at bounding box center [413, 222] width 312 height 27
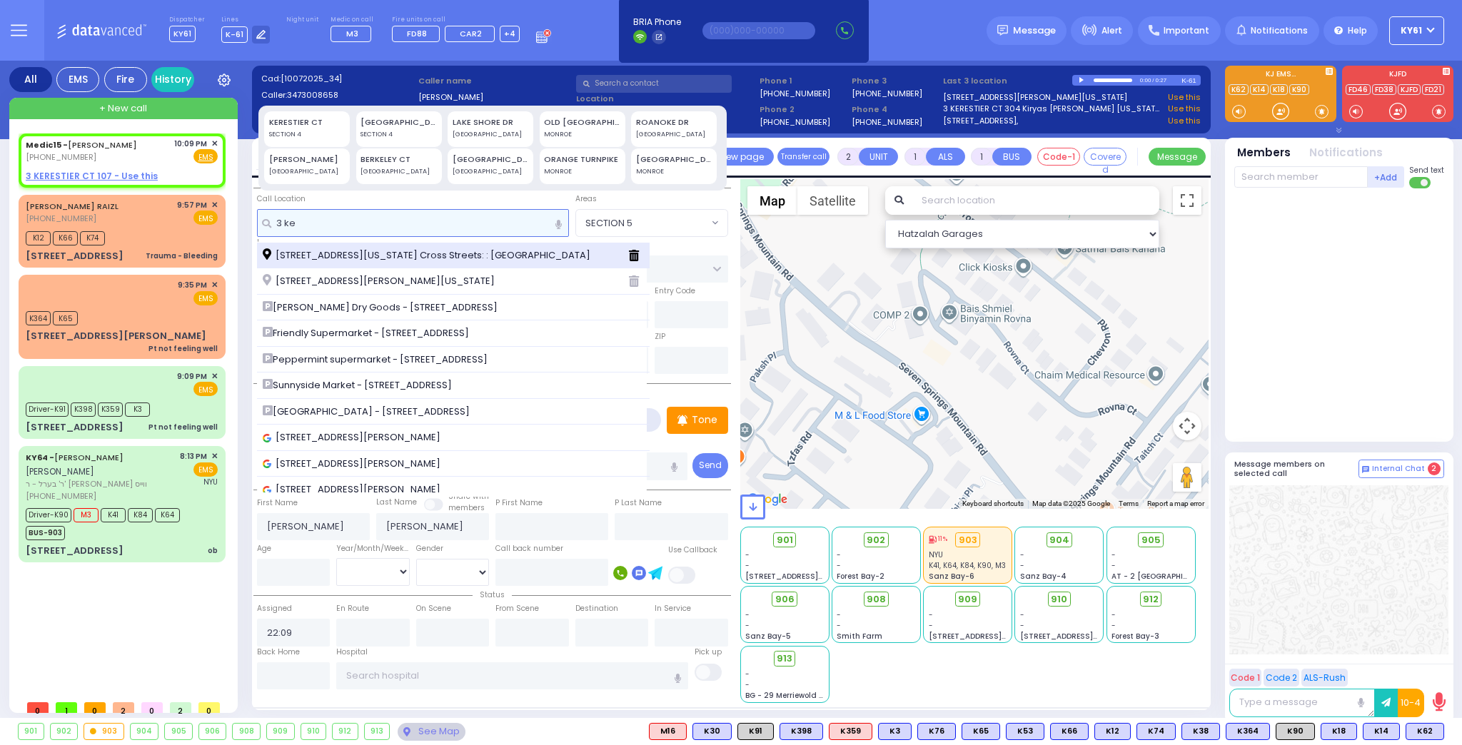
type input "3 ke"
click at [386, 259] on span "3 Kerestier Court Monroe New York 10950 Cross Streets: : KAHAN DR/No X Street" at bounding box center [429, 255] width 333 height 14
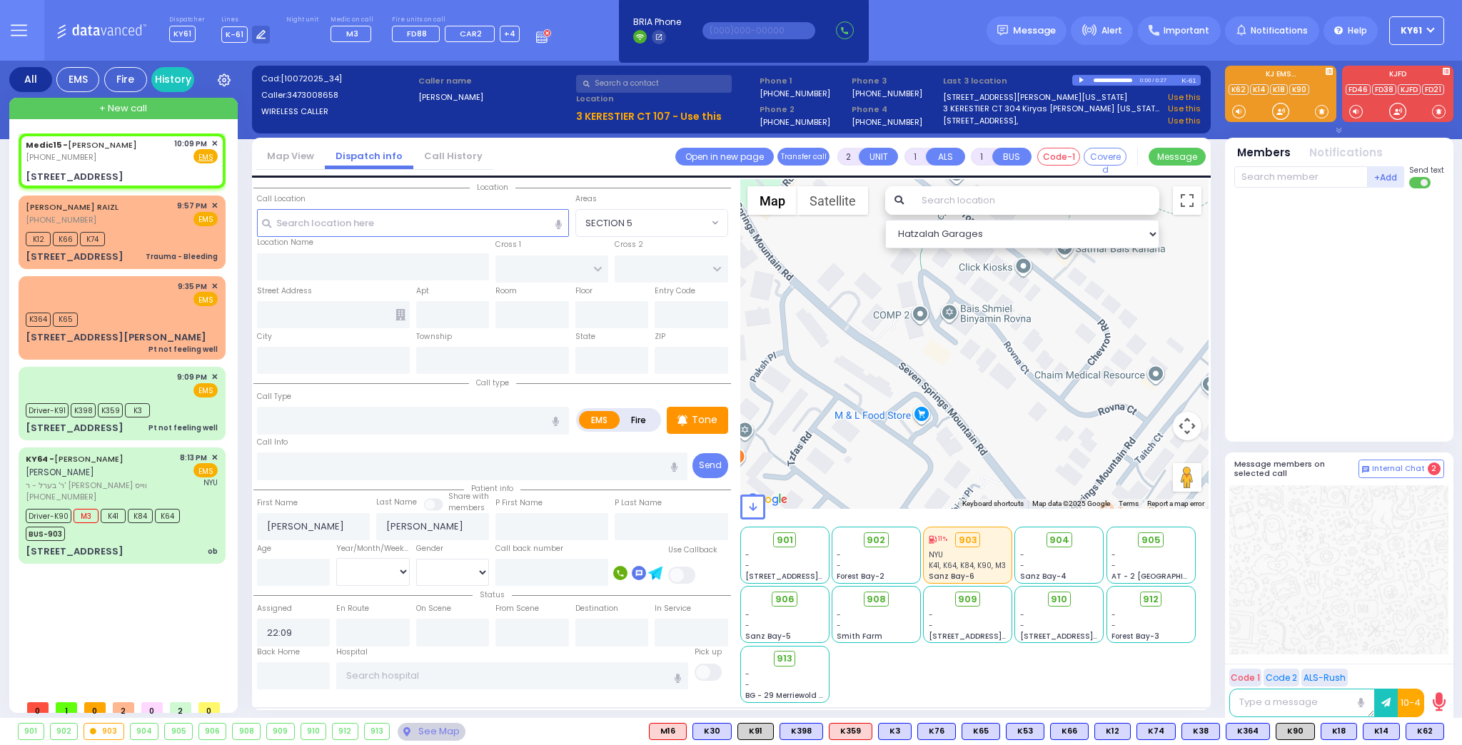
select select
radio input "true"
select select
select select "Hatzalah Garages"
type input "KAHAN DR"
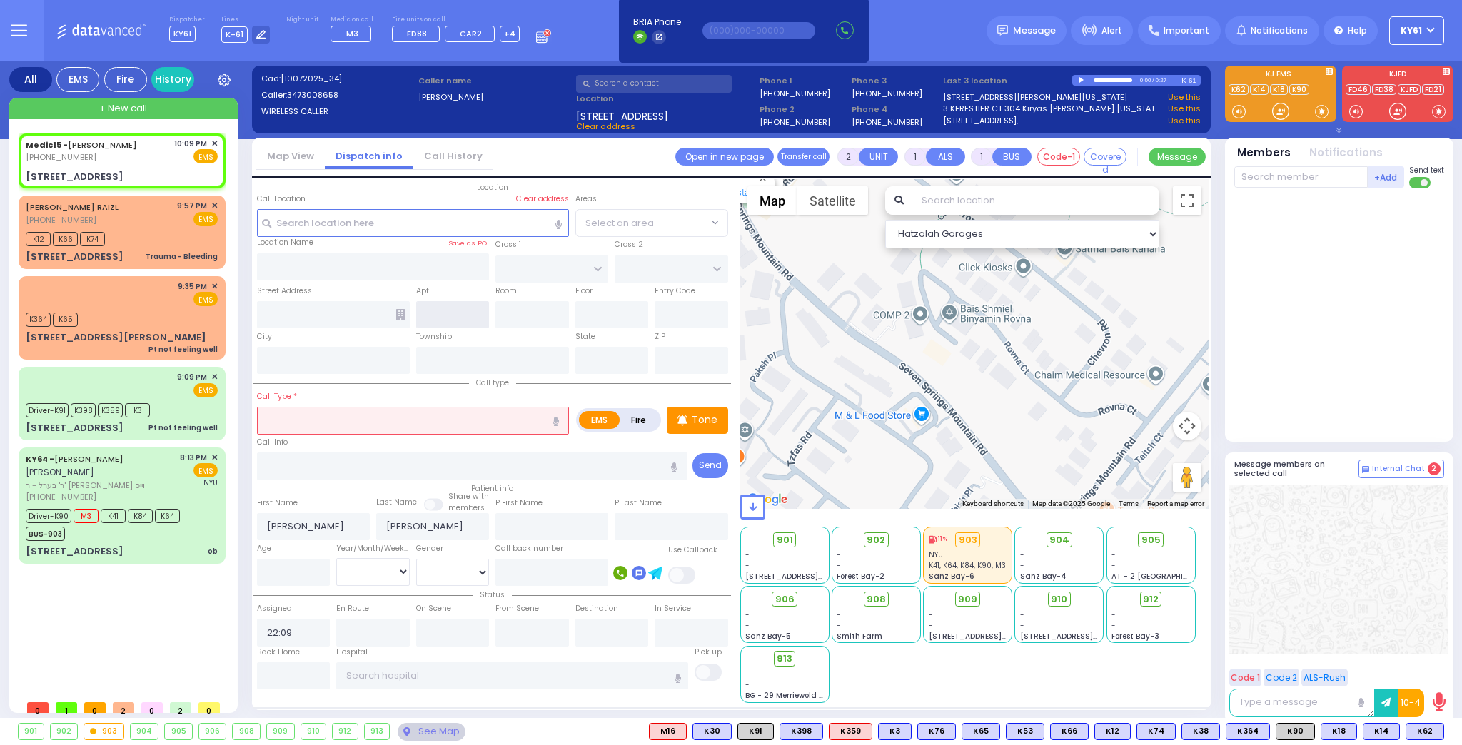
type input "GETZIL BERGER BLVD"
type input "3 Kerestier Court"
type input "Monroe"
type input "[US_STATE]"
type input "10950 Cross Streets: : KAHAN DR/No X Street"
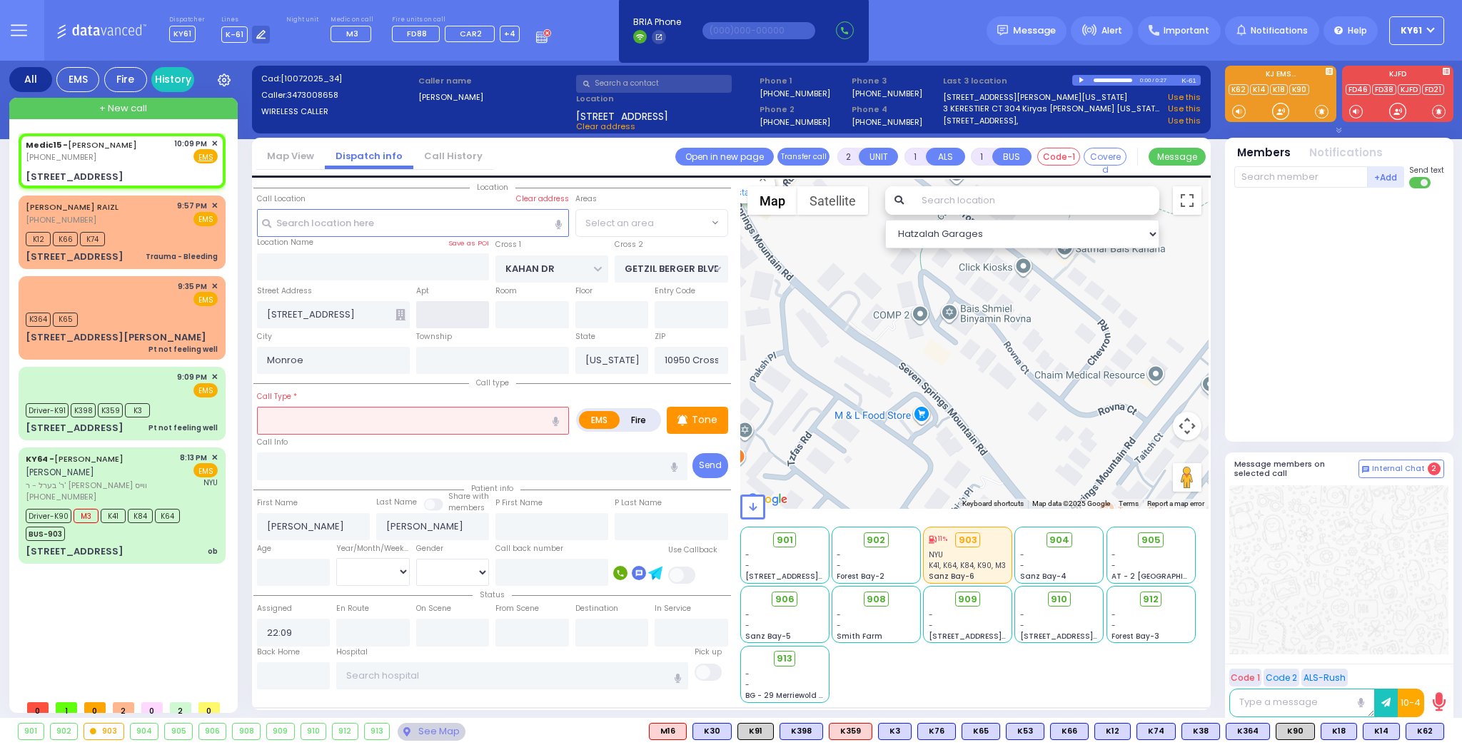
select select "SECTION 4"
click at [466, 314] on input "text" at bounding box center [453, 314] width 74 height 27
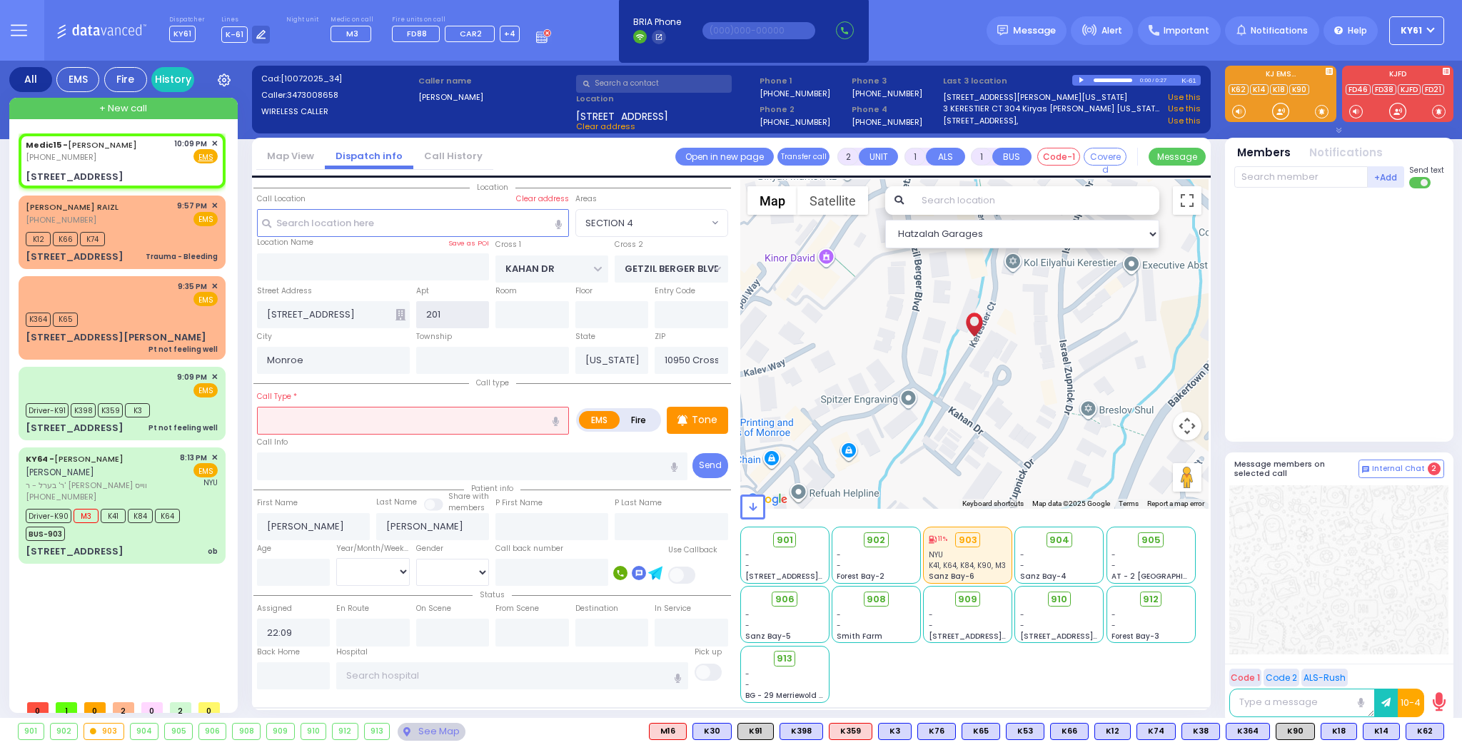
type input "201"
click at [440, 420] on input "text" at bounding box center [413, 420] width 312 height 27
type input "f"
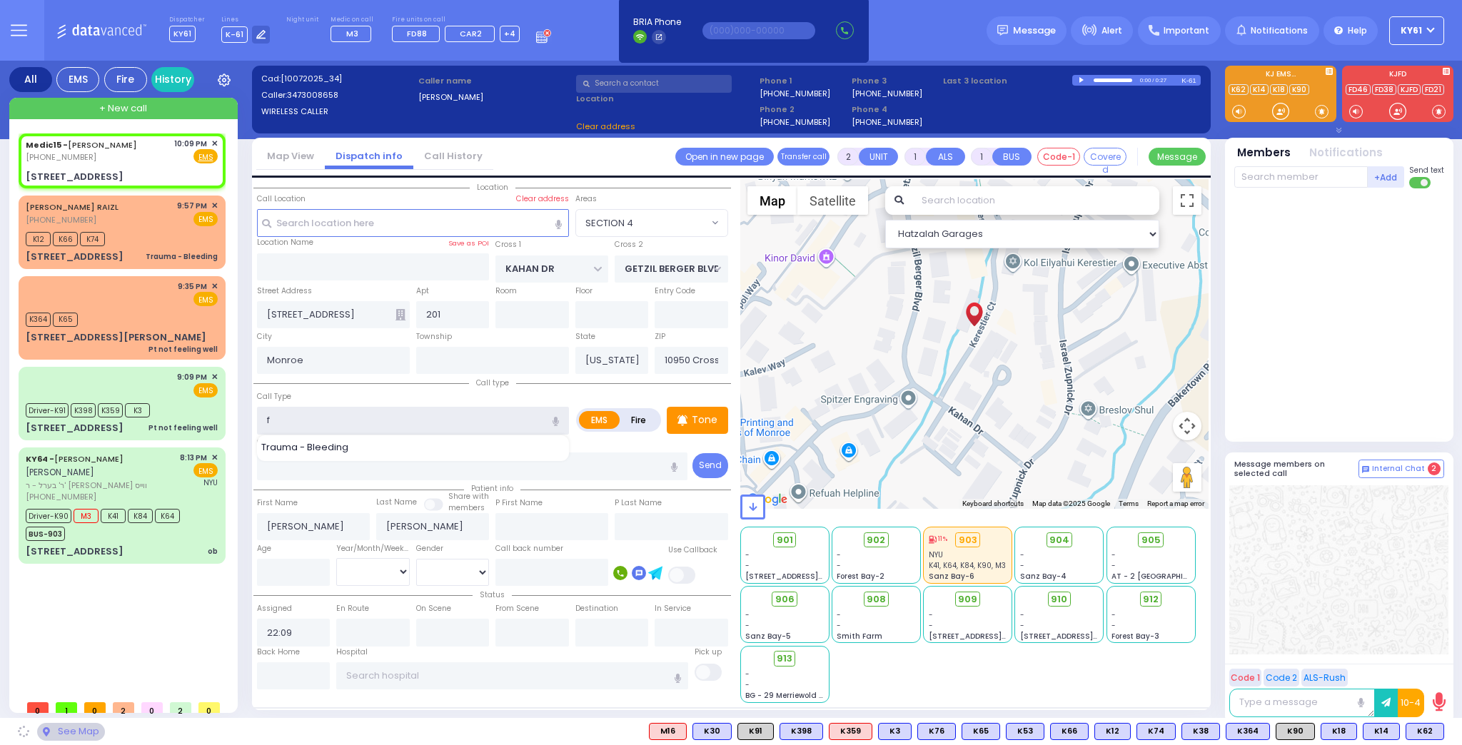
select select
radio input "true"
select select
select select "Hatzalah Garages"
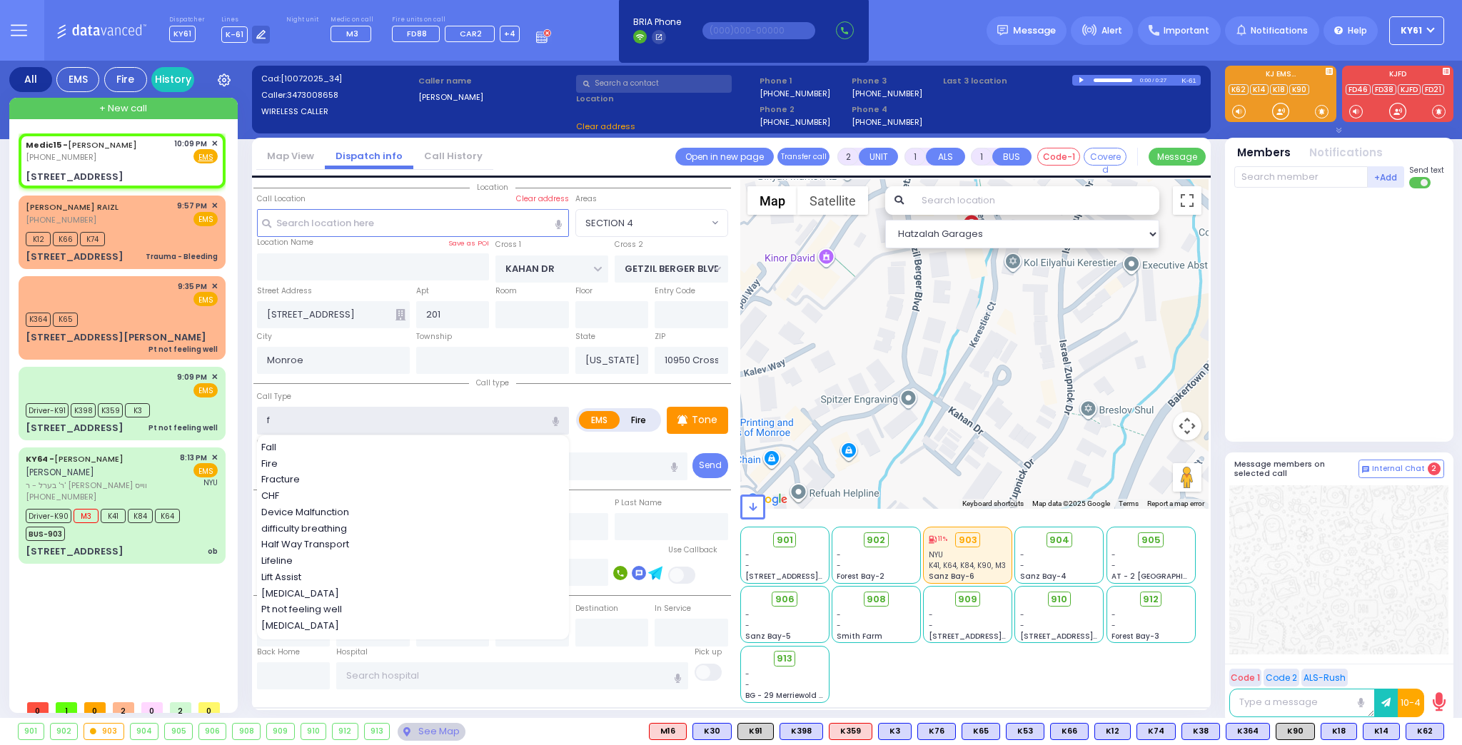
type input "fi"
select select "SECTION 4"
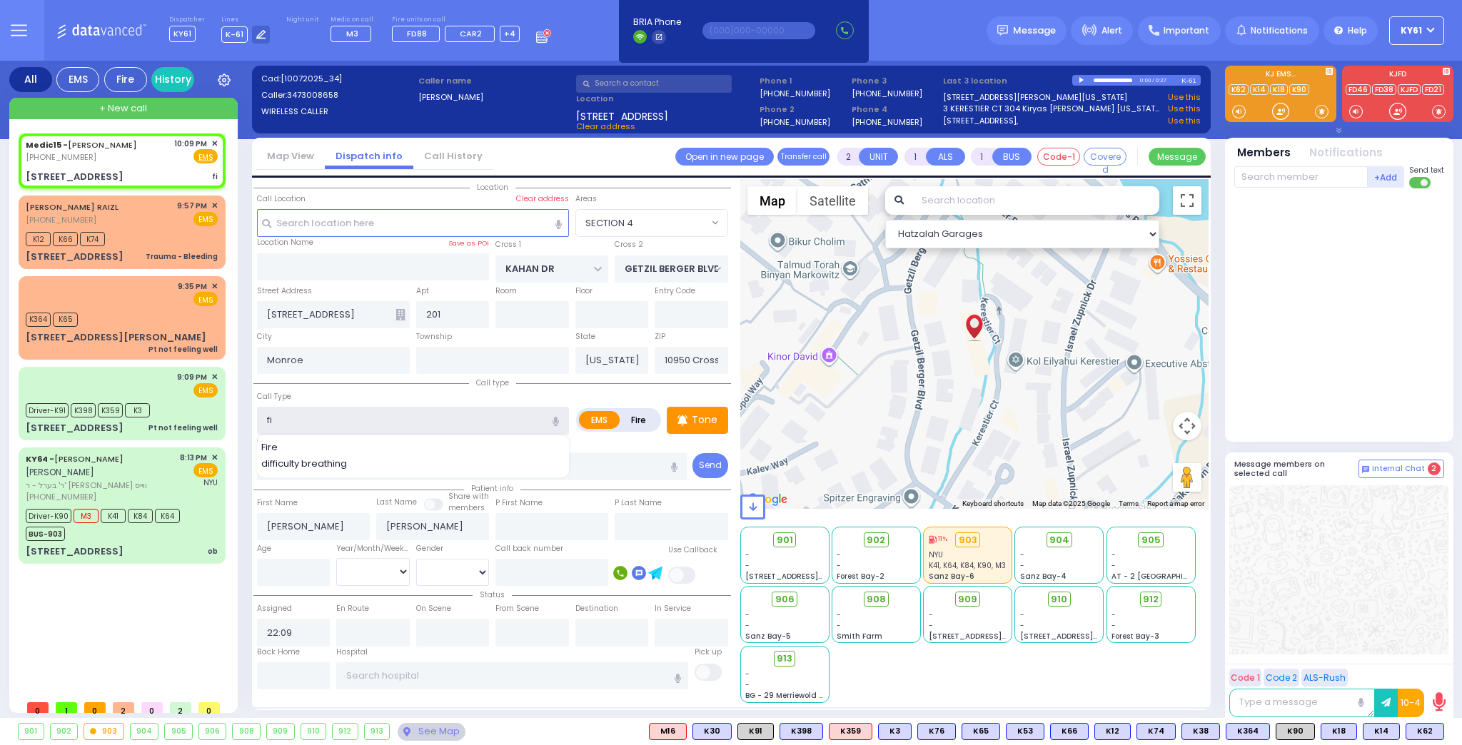
select select
radio input "true"
select select
select select "Hatzalah Garages"
select select "SECTION 4"
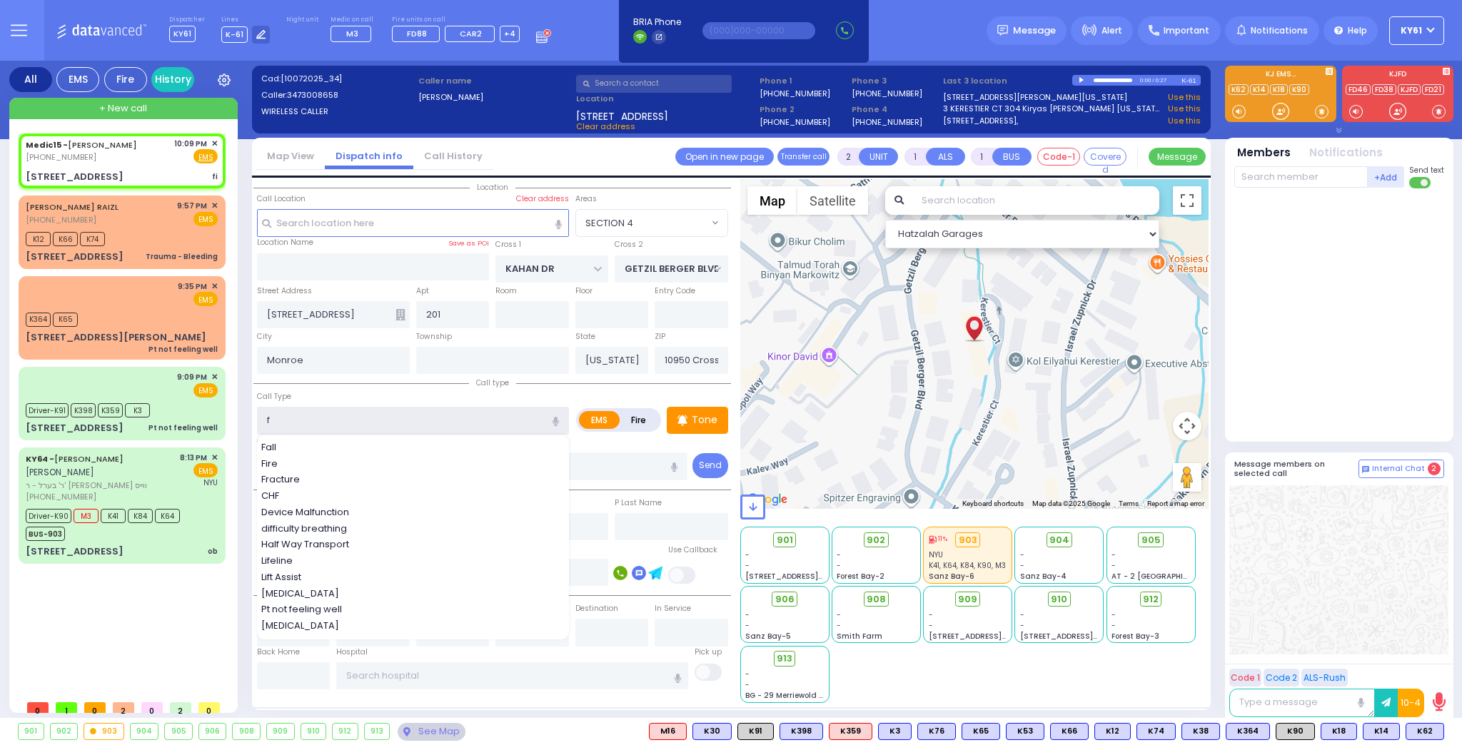
type input "f"
click at [640, 413] on label "Fire" at bounding box center [639, 420] width 40 height 18
radio input "true"
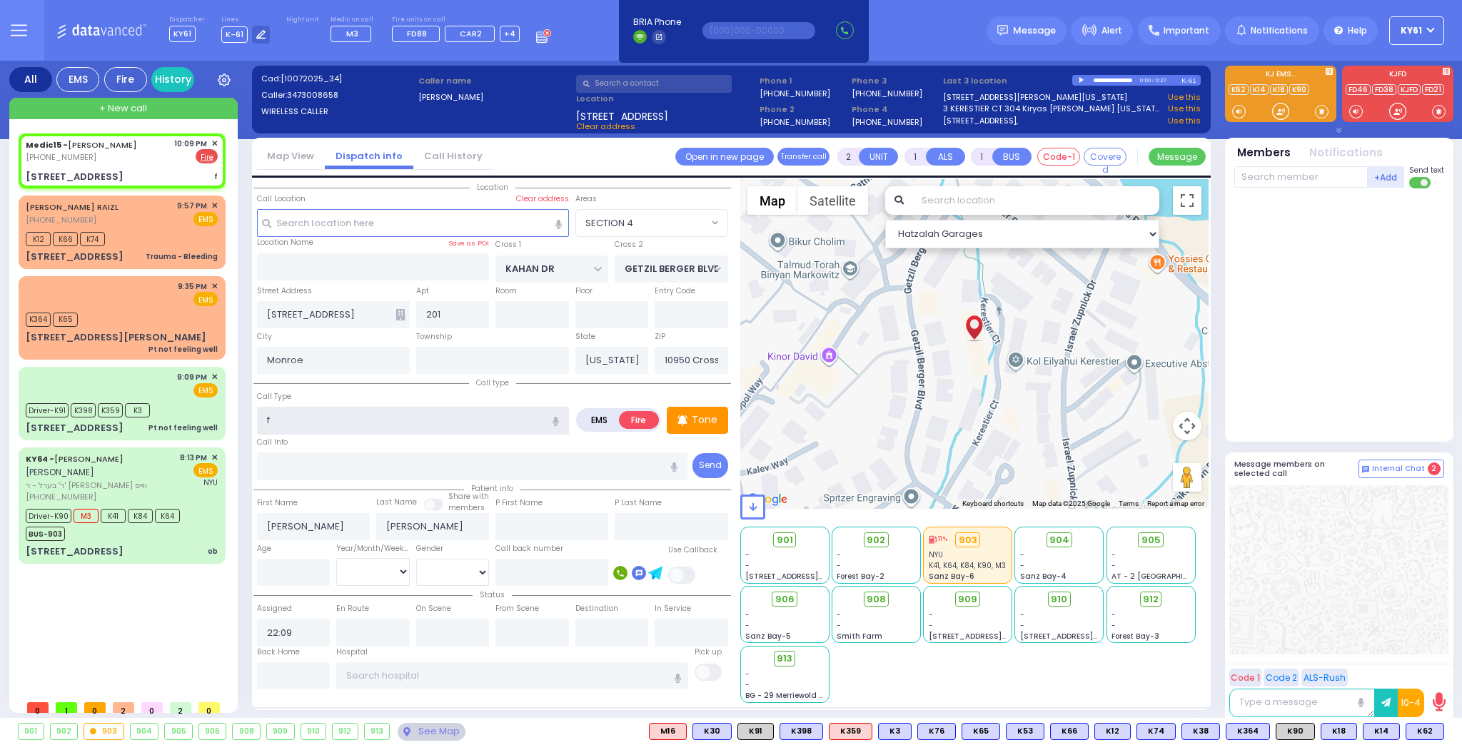
click at [308, 418] on input "f" at bounding box center [413, 420] width 312 height 27
select select
radio input "true"
select select
select select "Hatzalah Garages"
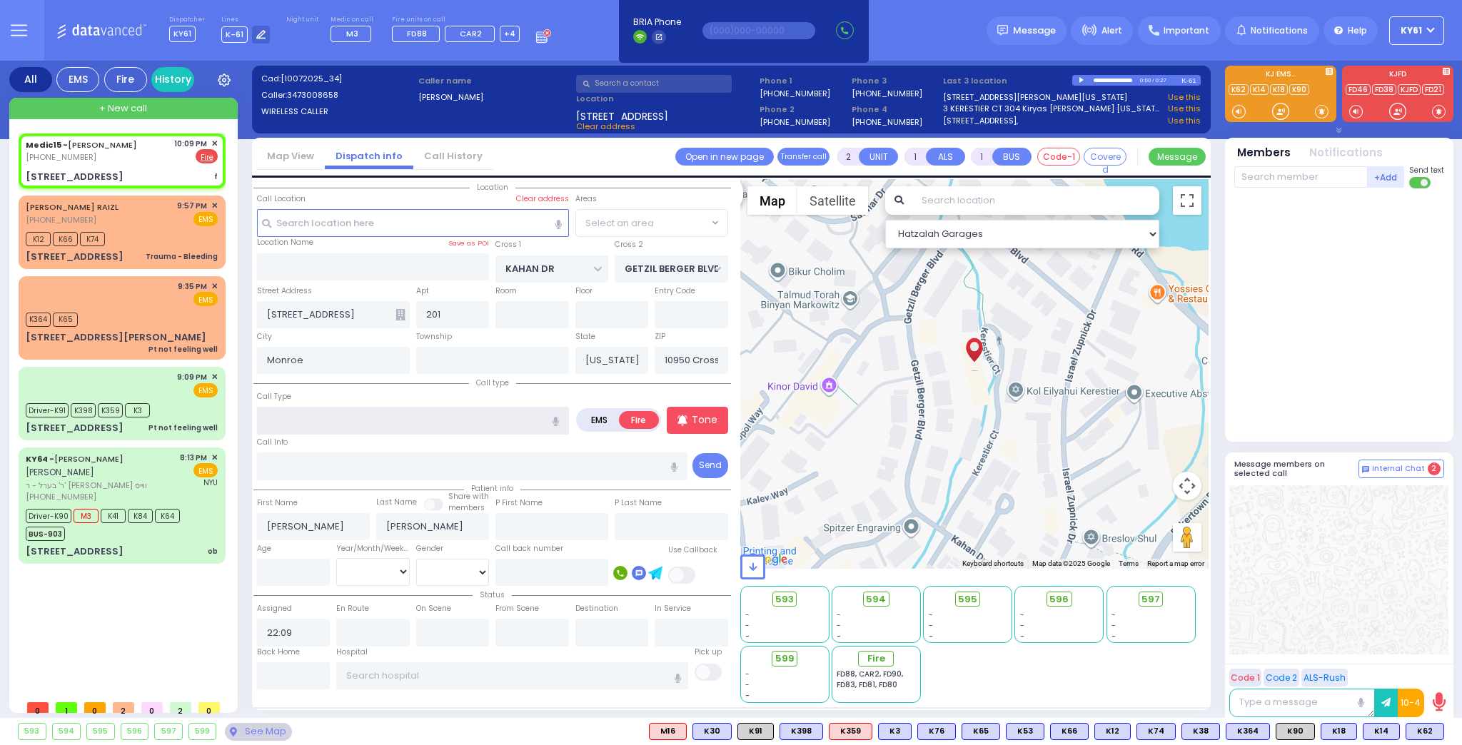
select select "SECTION 4"
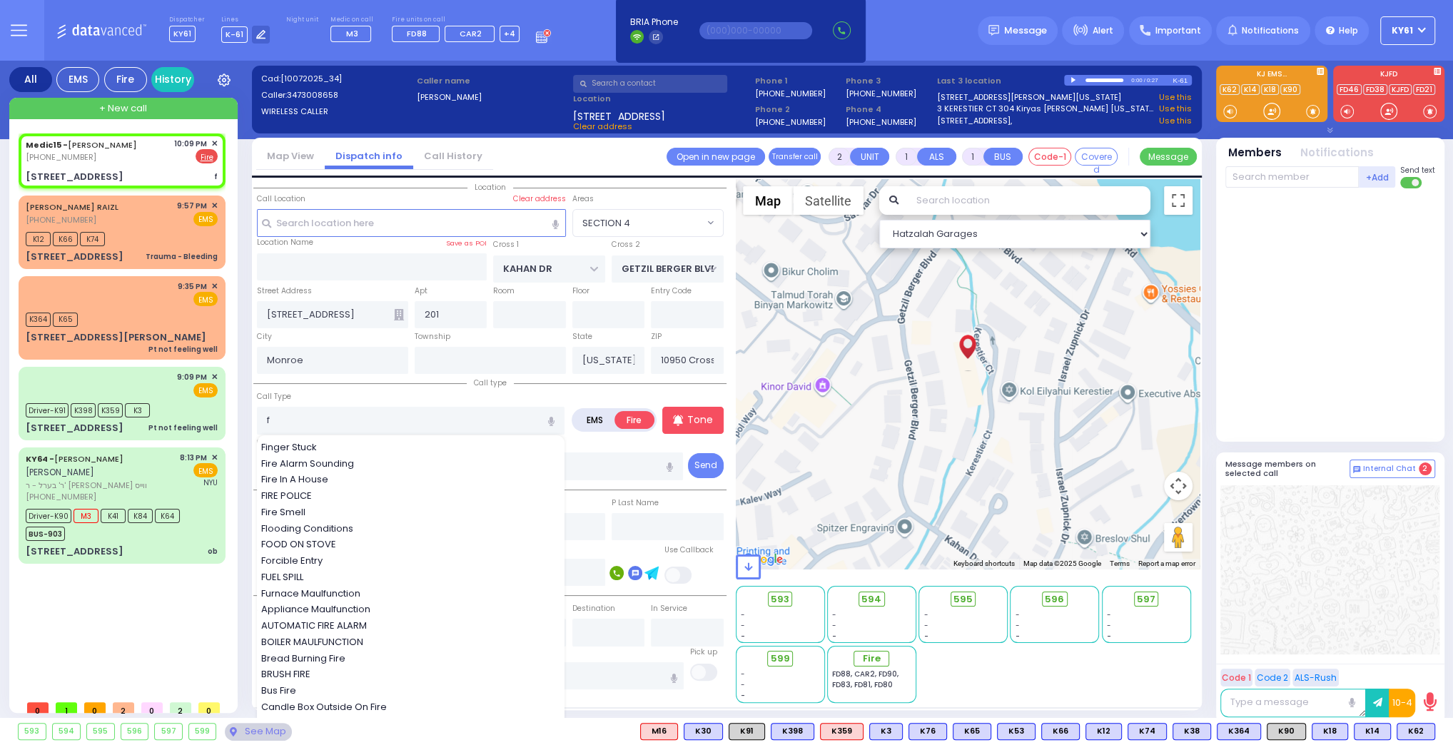
click at [287, 508] on span "Fire Smell" at bounding box center [285, 512] width 49 height 14
type input "Fire Smell"
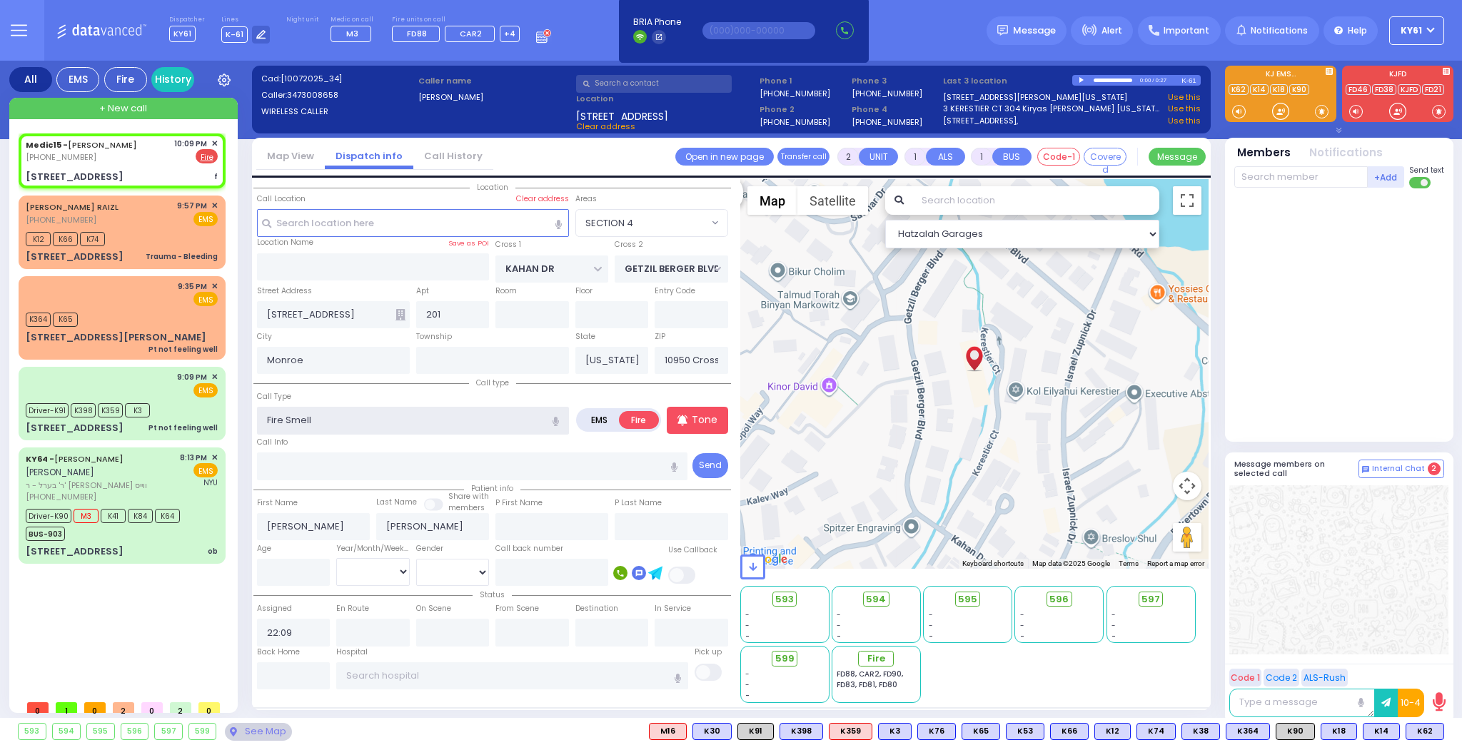
select select
radio input "true"
select select
select select "Hatzalah Garages"
select select "SECTION 4"
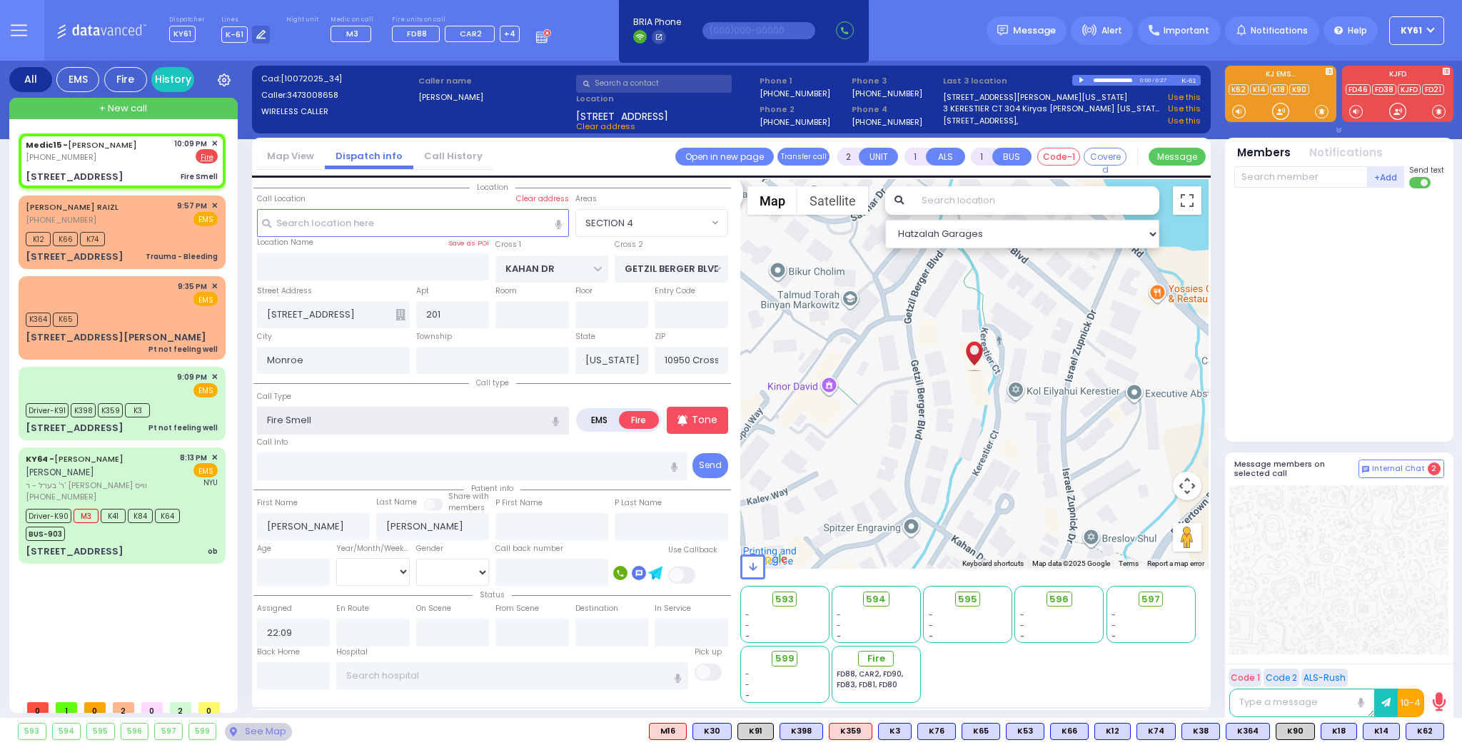
select select
radio input "true"
select select
select select "Hatzalah Garages"
select select "SECTION 4"
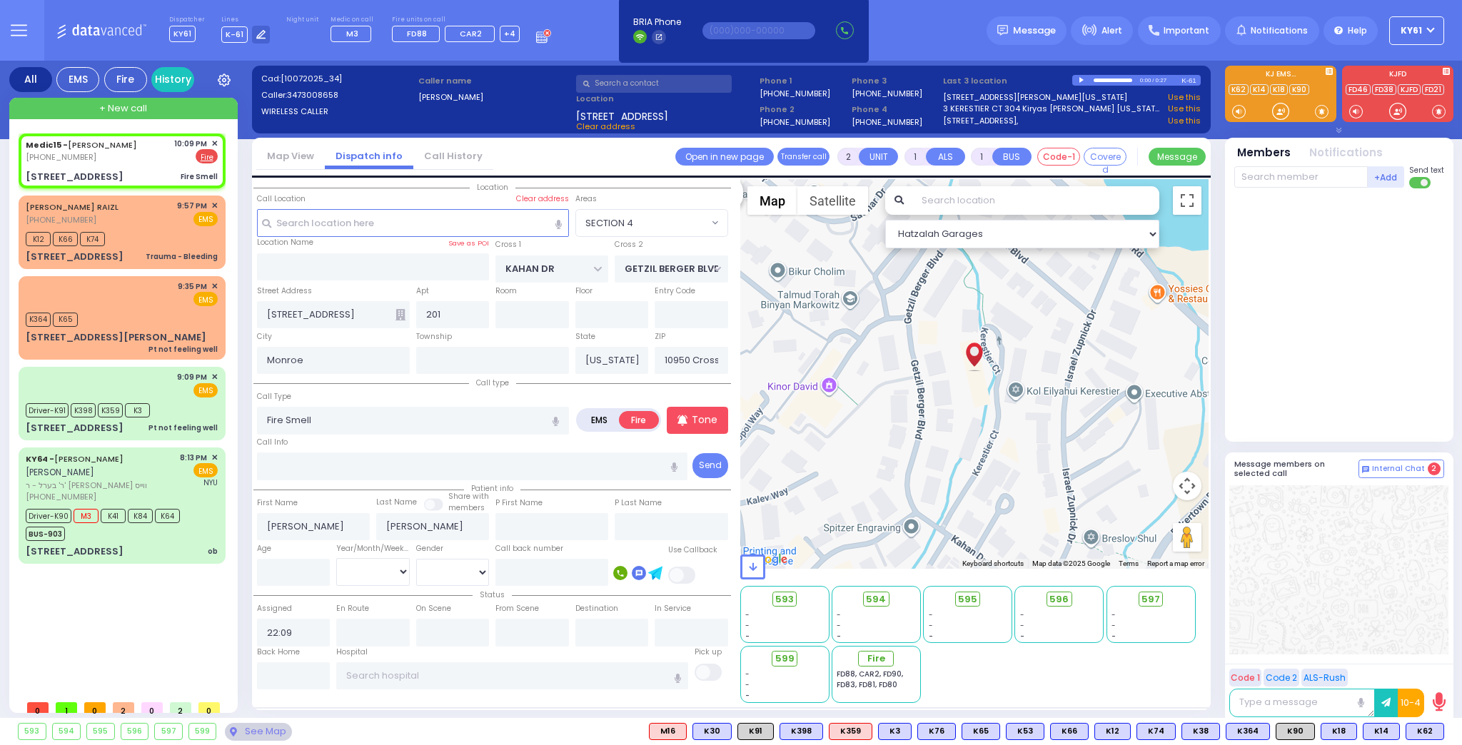
select select
radio input "true"
select select
select select "Hatzalah Garages"
select select "SECTION 4"
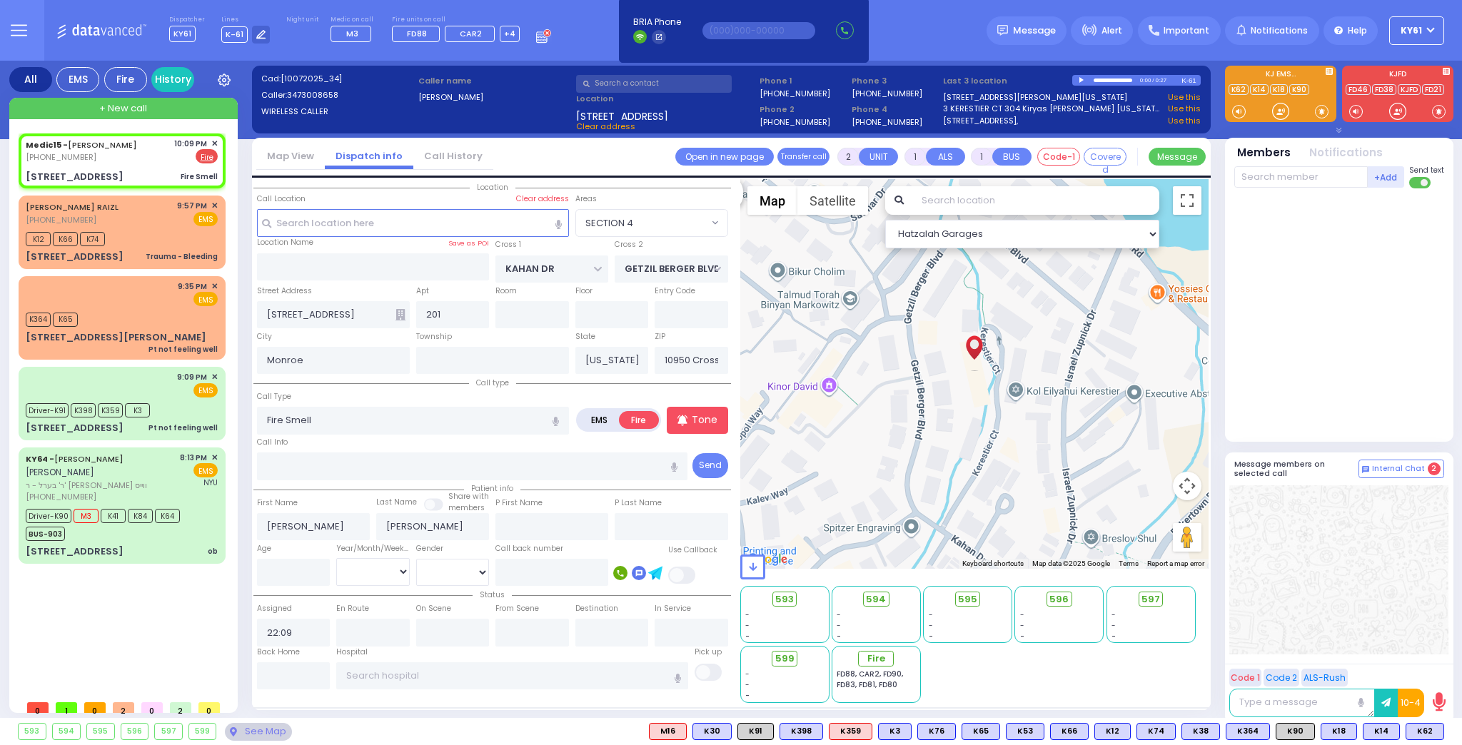
click at [1323, 327] on div at bounding box center [1340, 312] width 213 height 236
select select
radio input "true"
select select
select select "Hatzalah Garages"
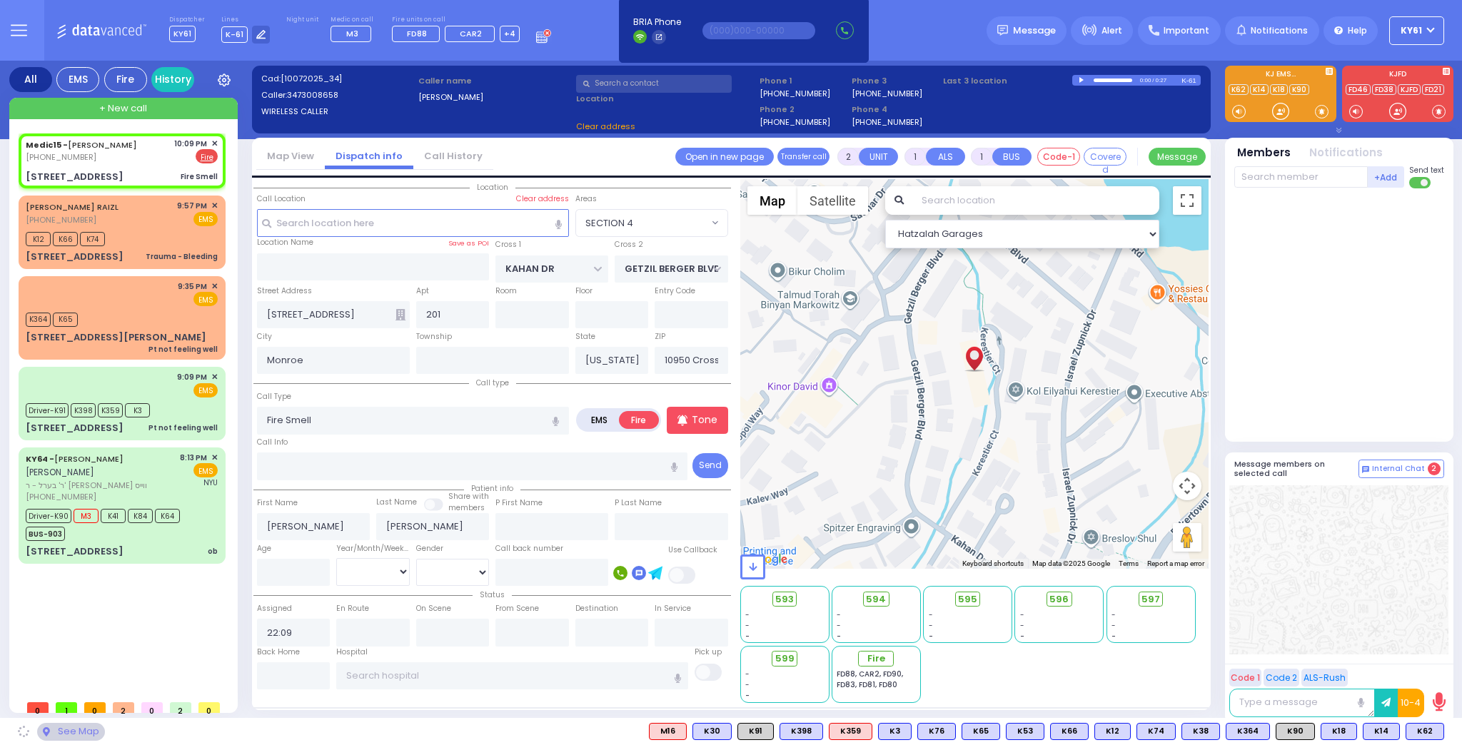
select select "SECTION 4"
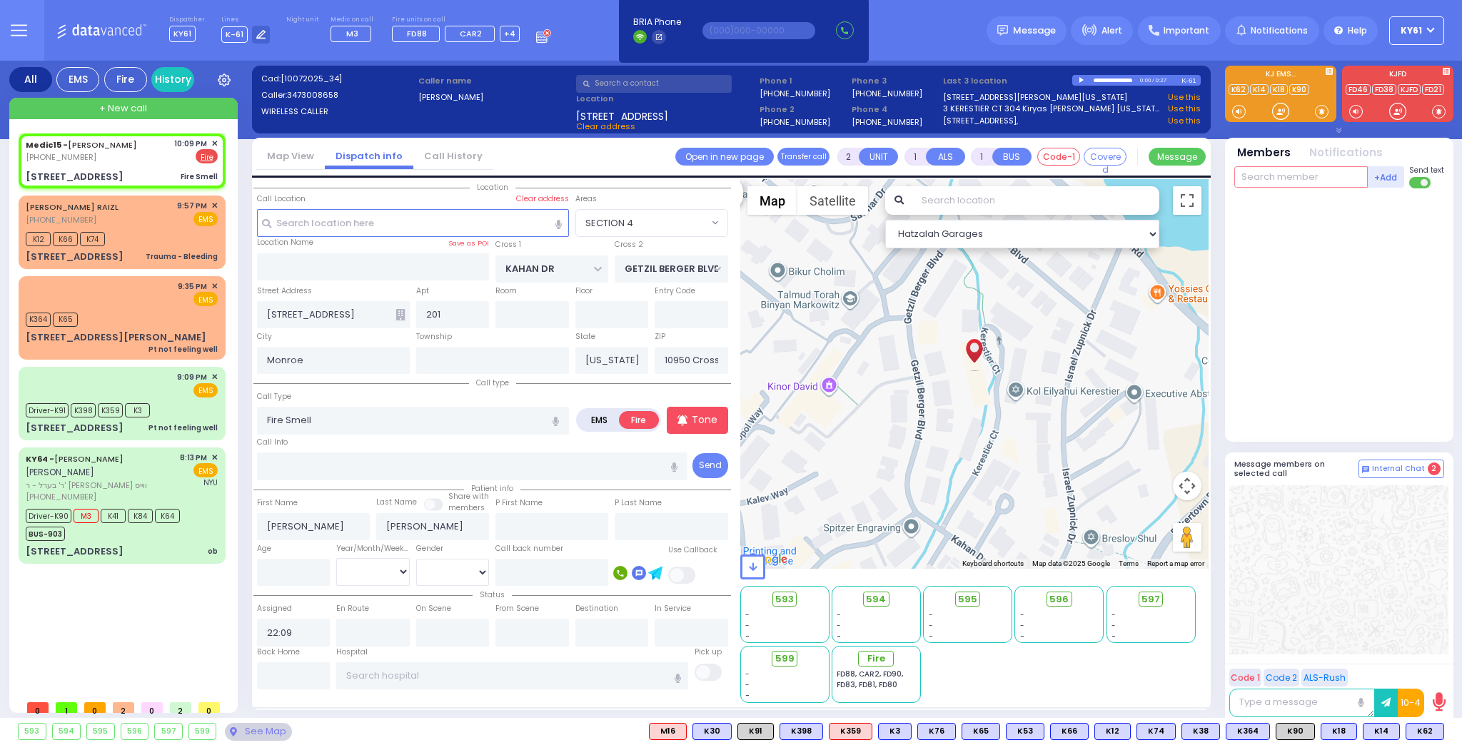
drag, startPoint x: 1289, startPoint y: 176, endPoint x: 1293, endPoint y: 183, distance: 8.9
click at [1292, 180] on input "text" at bounding box center [1300, 176] width 133 height 21
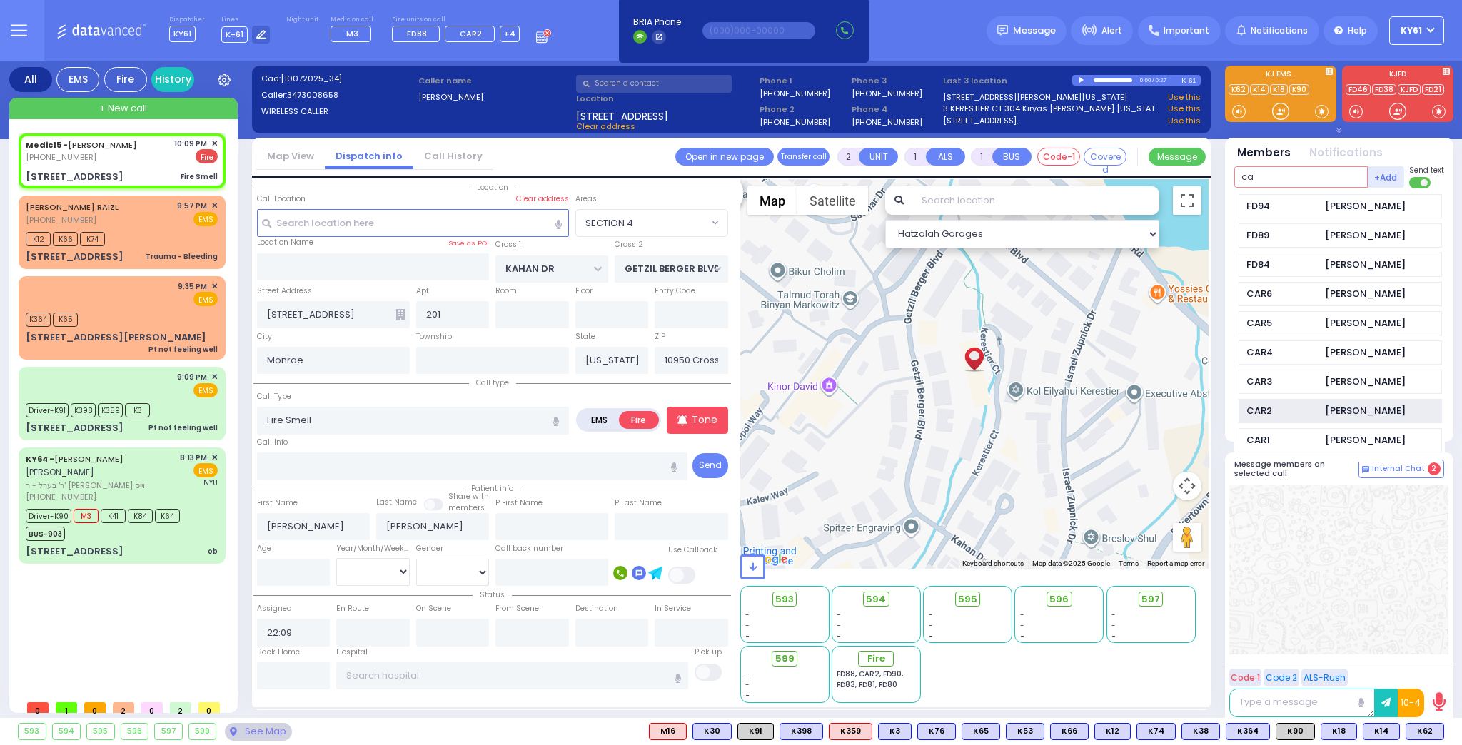
type input "ca"
click at [1291, 405] on div "CAR2" at bounding box center [1281, 411] width 71 height 14
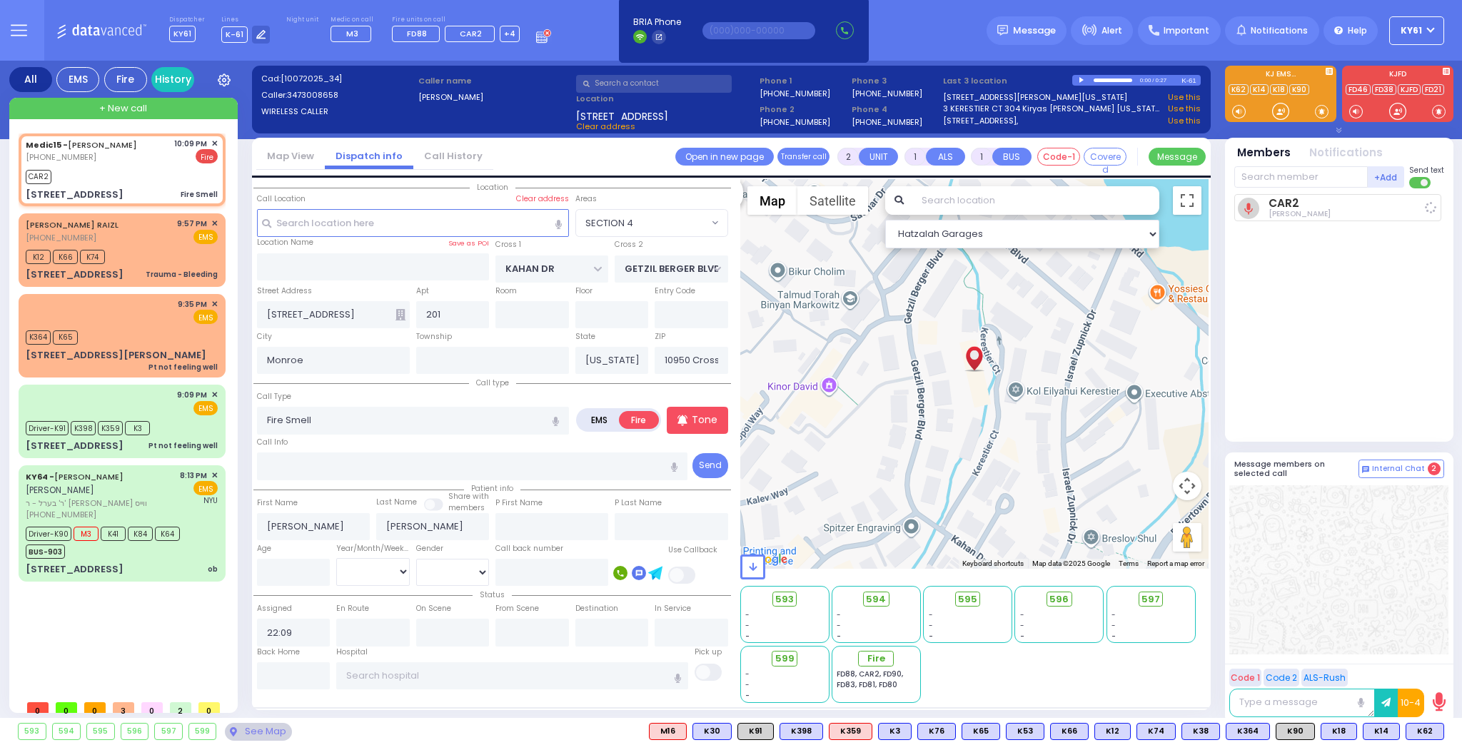
select select
radio input "true"
select select
type input "22:11"
select select "Hatzalah Garages"
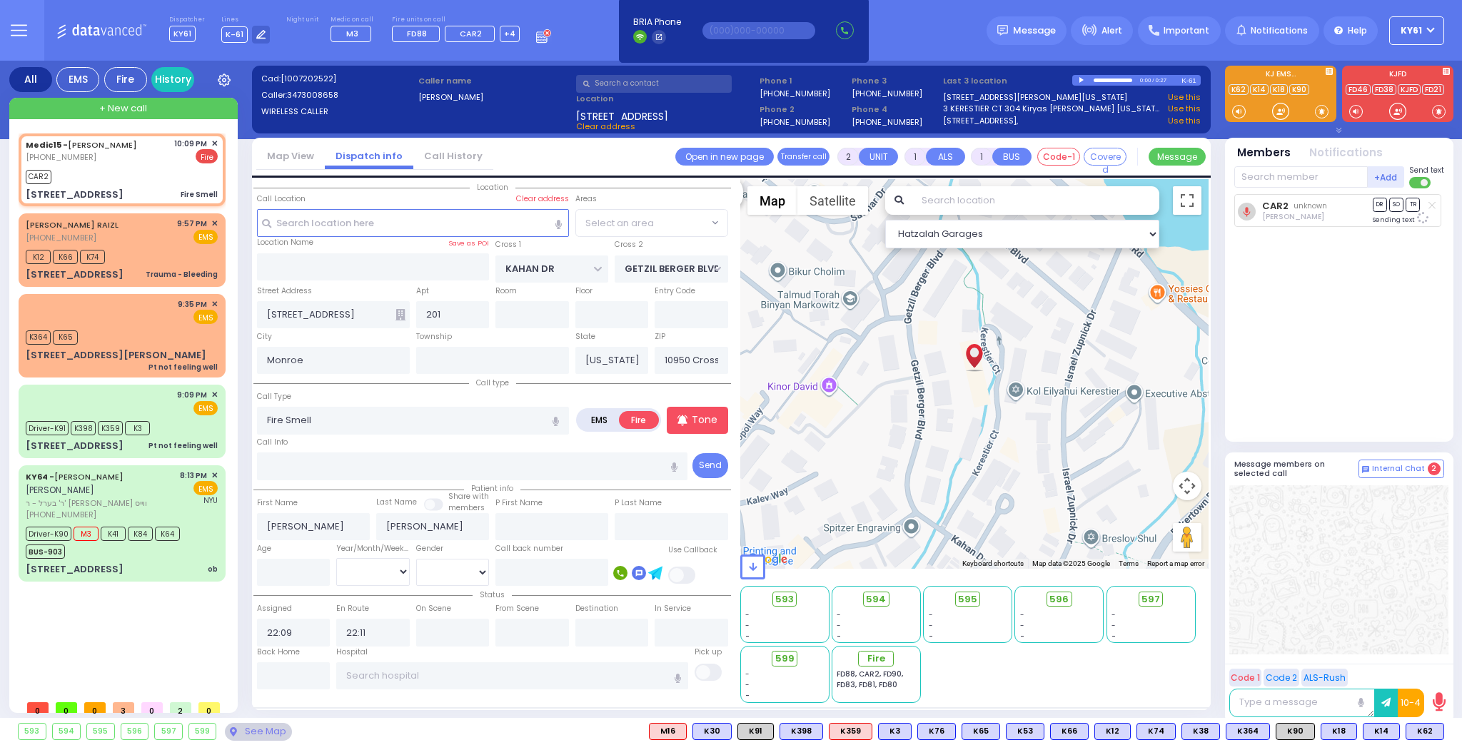
select select "SECTION 4"
click at [1286, 178] on input "text" at bounding box center [1300, 176] width 133 height 21
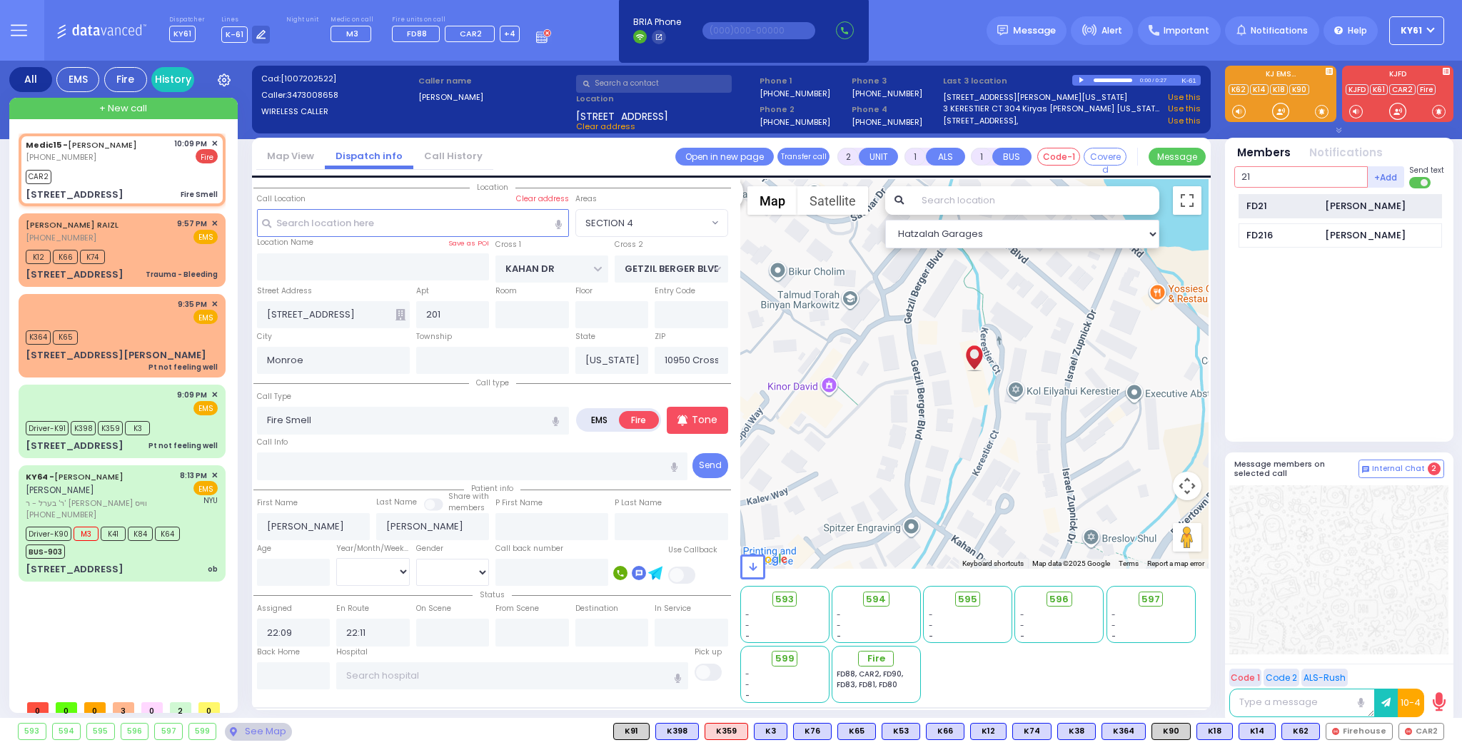
type input "21"
click at [1282, 207] on div "FD21" at bounding box center [1281, 206] width 71 height 14
click at [1368, 732] on span "Firehouse" at bounding box center [1359, 732] width 66 height 16
select select
radio input "true"
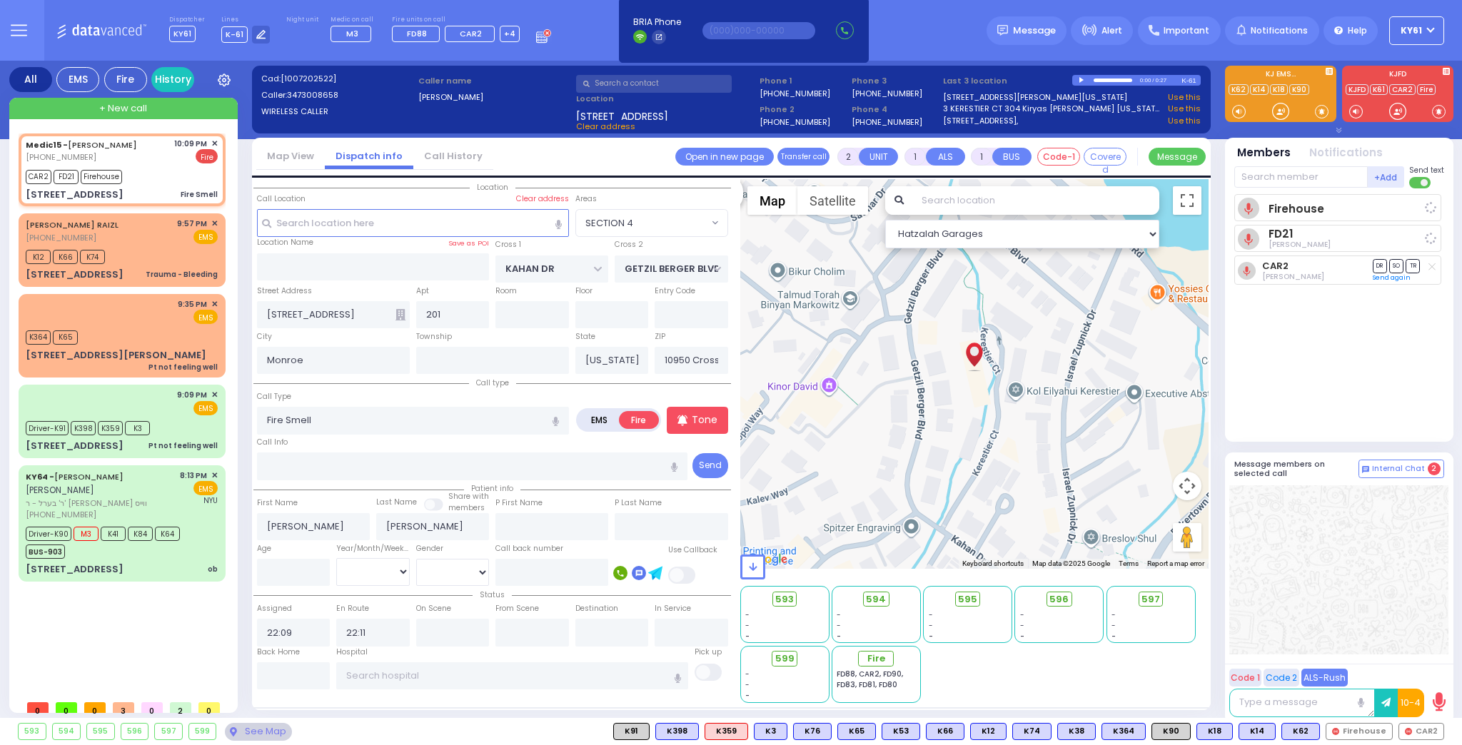
select select
select select "Hatzalah Garages"
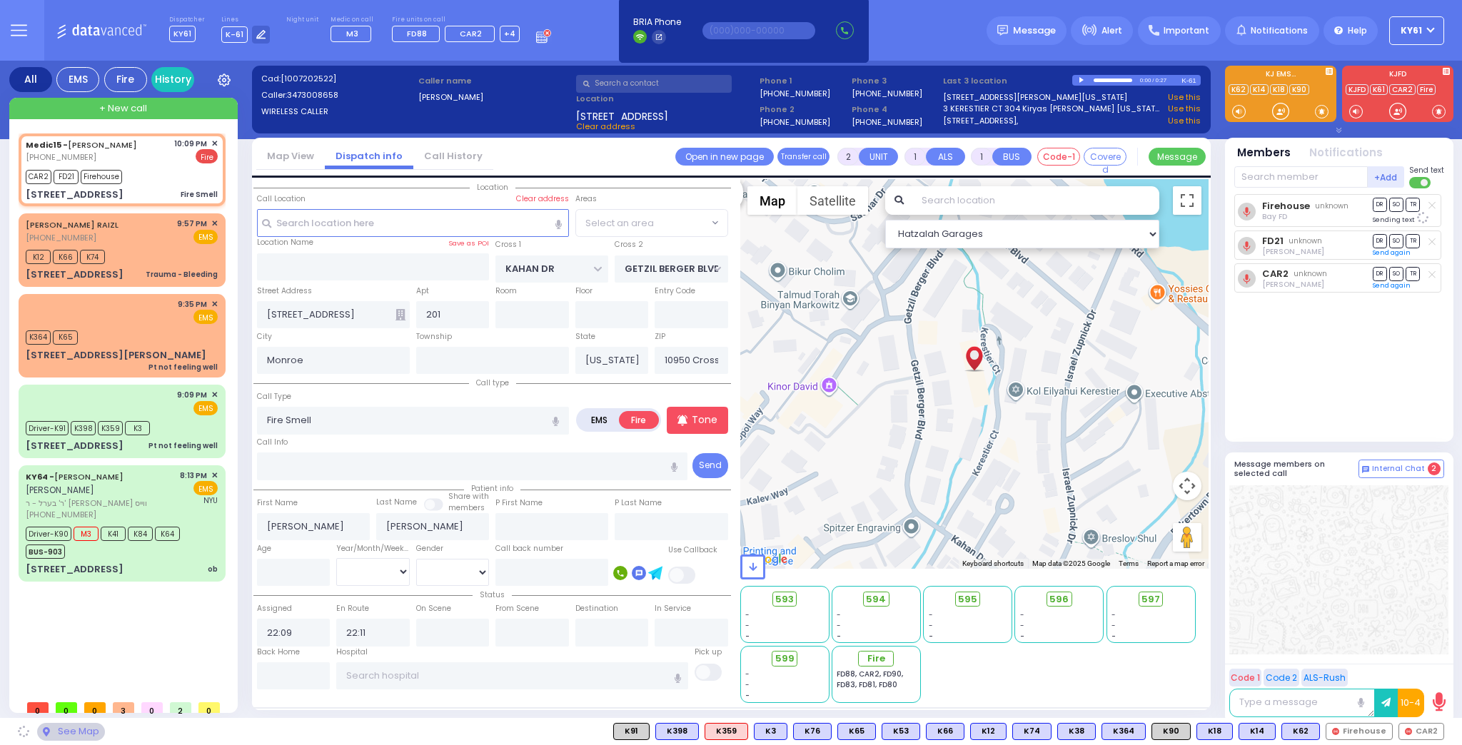
select select "SECTION 4"
select select
radio input "true"
select select
select select "Hatzalah Garages"
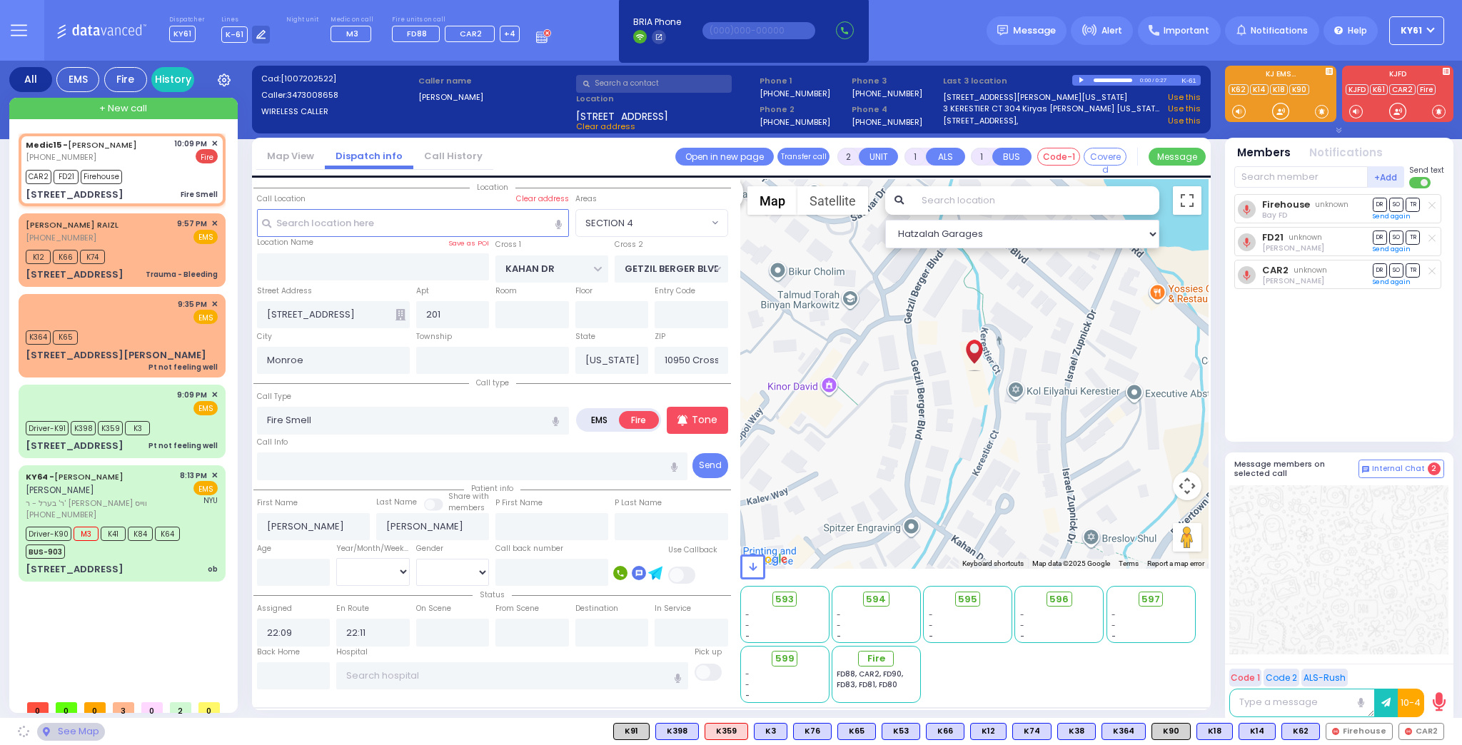
select select "SECTION 4"
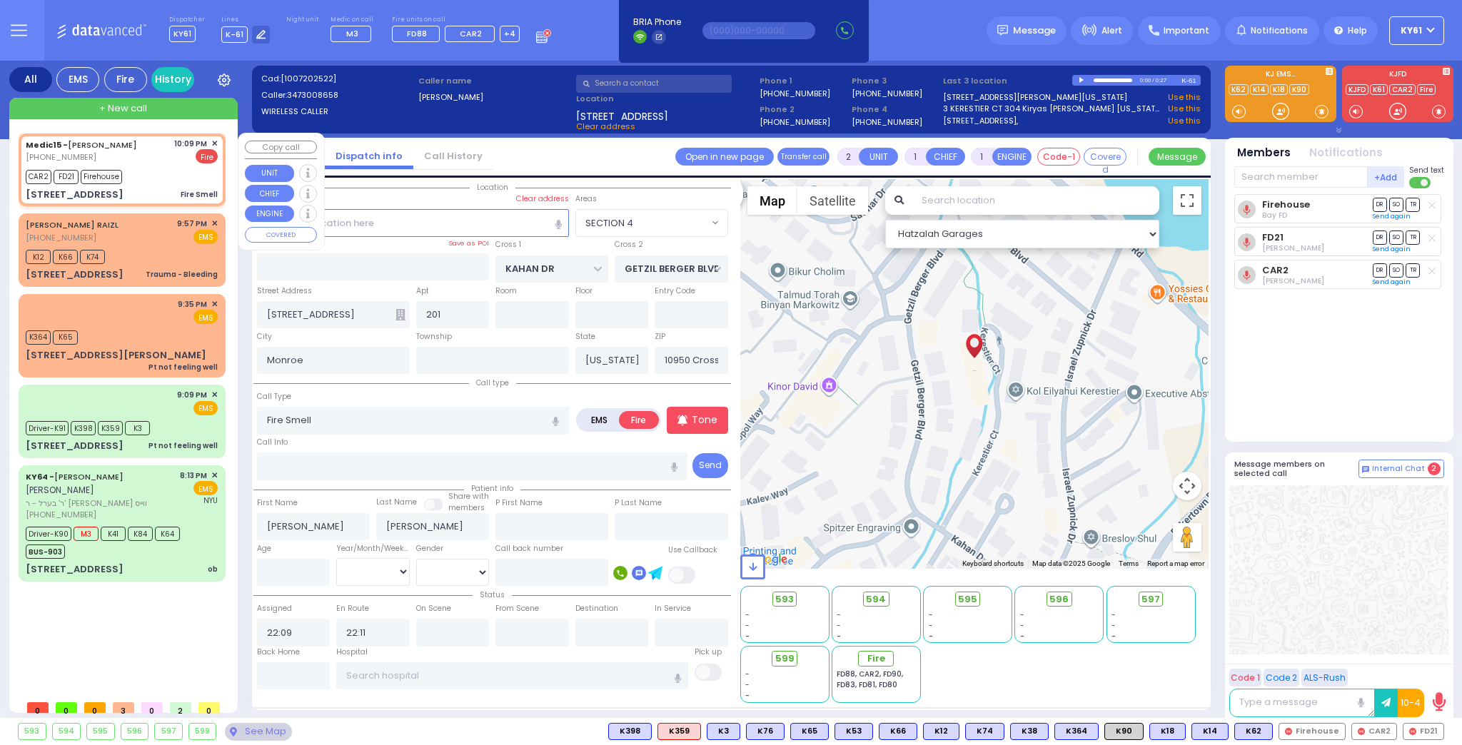
click at [1322, 408] on div "Firehouse Bay FD DR SO TR" at bounding box center [1340, 312] width 213 height 236
